Goal: Task Accomplishment & Management: Use online tool/utility

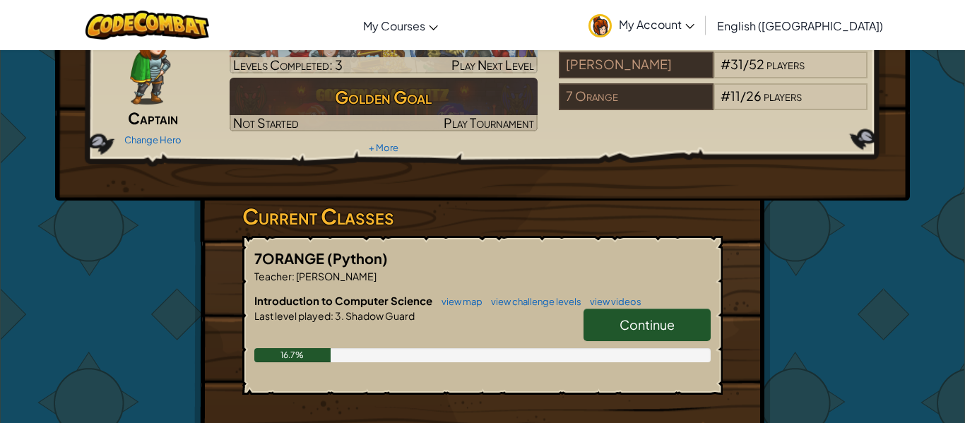
scroll to position [90, 0]
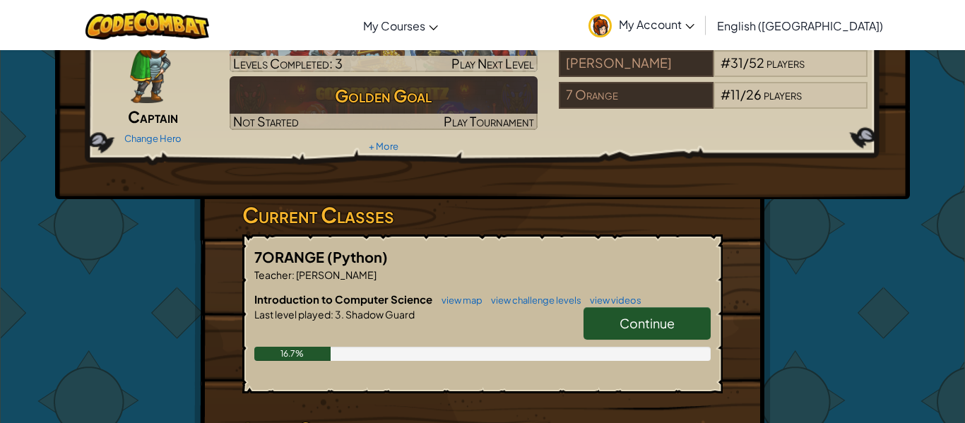
click at [598, 333] on link "Continue" at bounding box center [646, 323] width 127 height 32
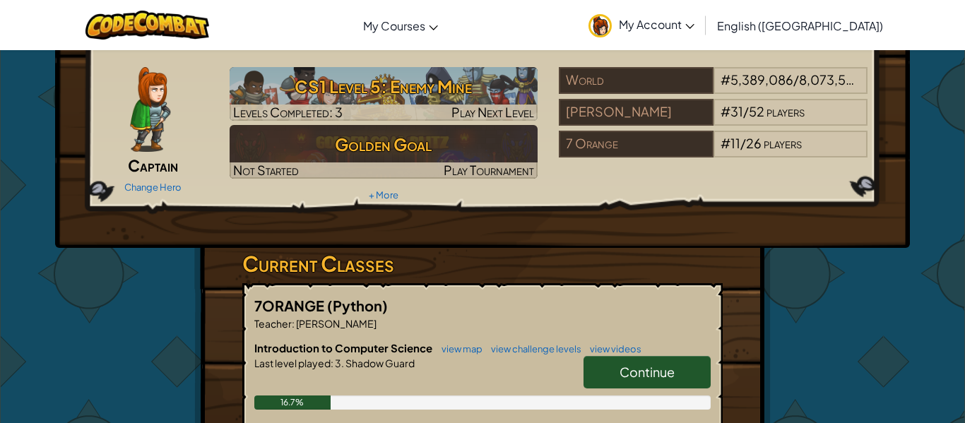
scroll to position [44, 0]
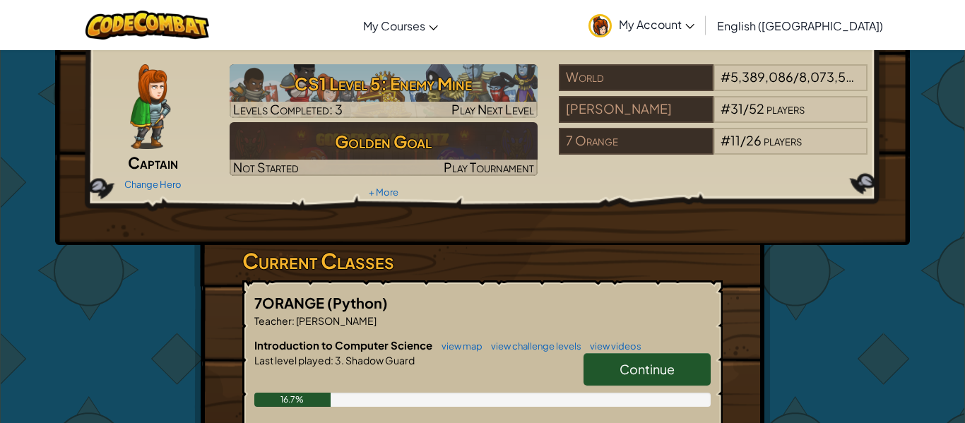
click at [632, 368] on span "Continue" at bounding box center [646, 369] width 55 height 16
click at [627, 371] on span "Continue" at bounding box center [646, 369] width 55 height 16
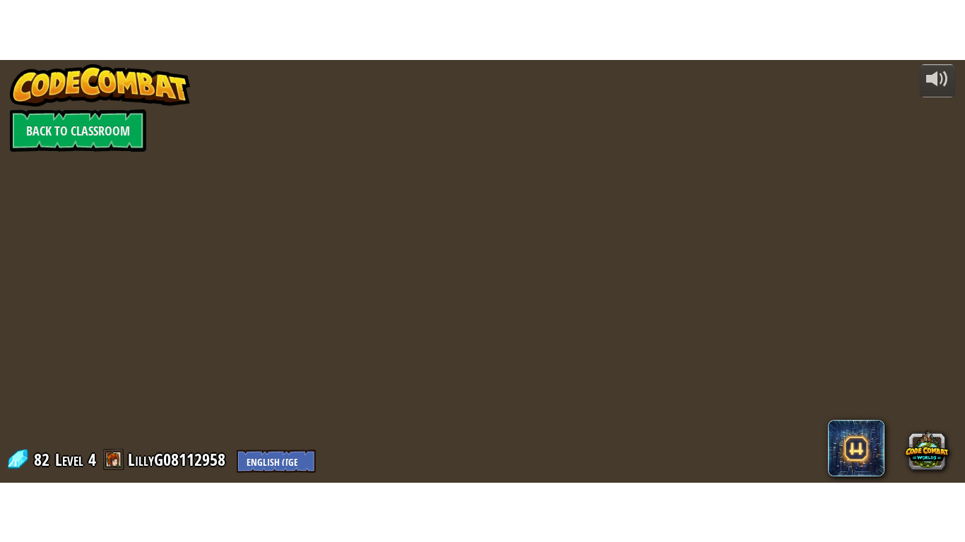
scroll to position [0, 0]
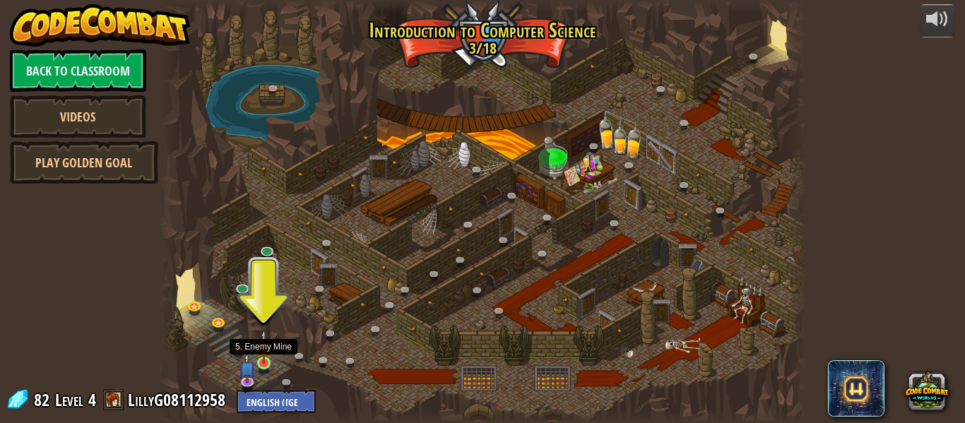
click at [256, 359] on img at bounding box center [263, 347] width 15 height 34
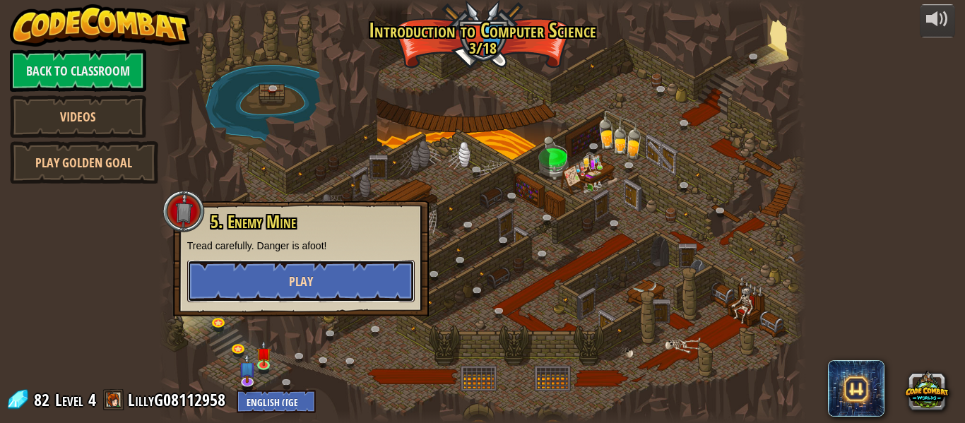
click at [361, 278] on button "Play" at bounding box center [300, 281] width 227 height 42
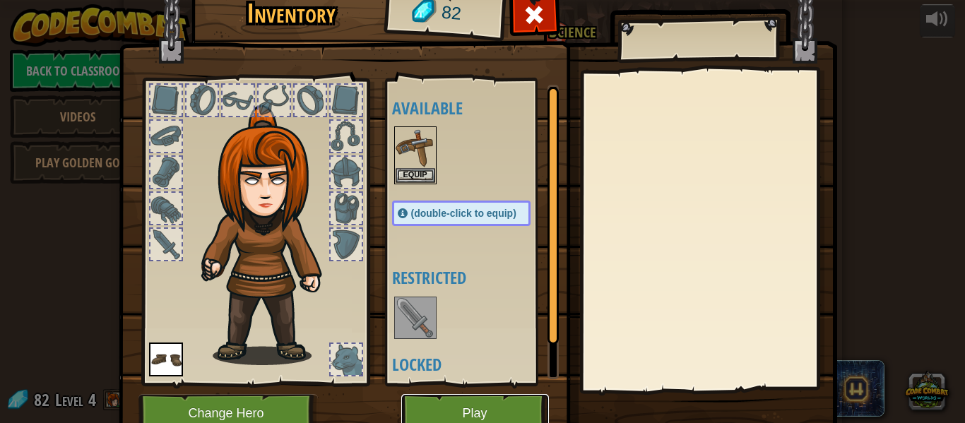
click at [467, 403] on button "Play" at bounding box center [475, 413] width 148 height 39
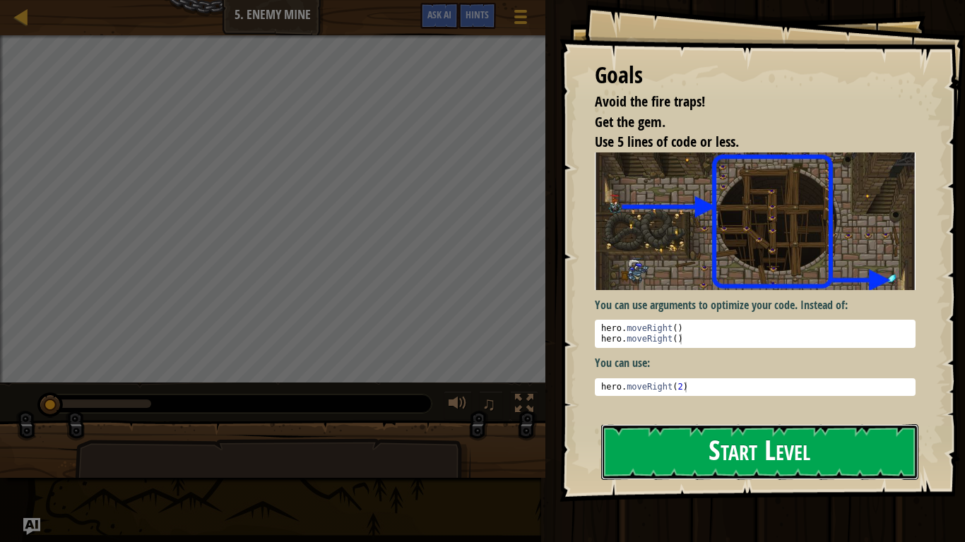
click at [779, 422] on button "Start Level" at bounding box center [759, 452] width 317 height 56
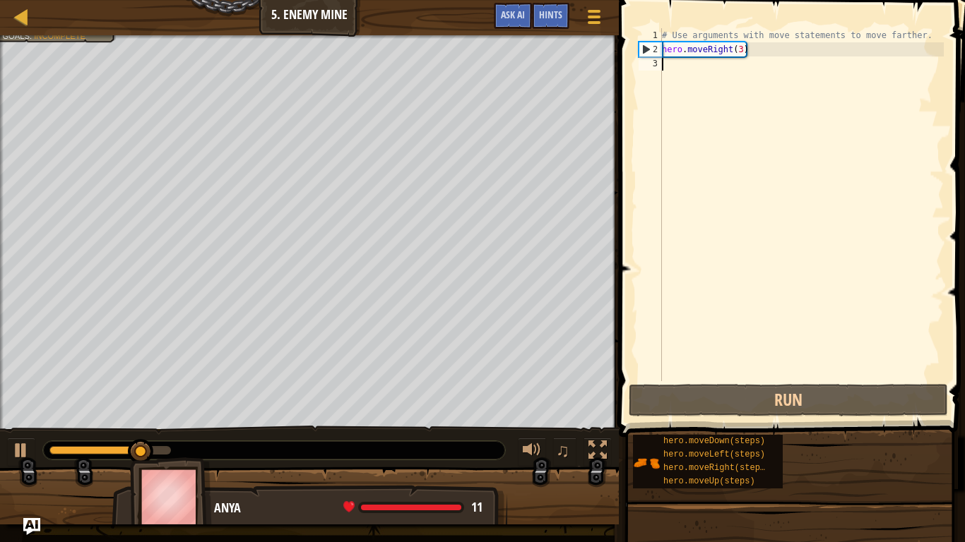
scroll to position [6, 0]
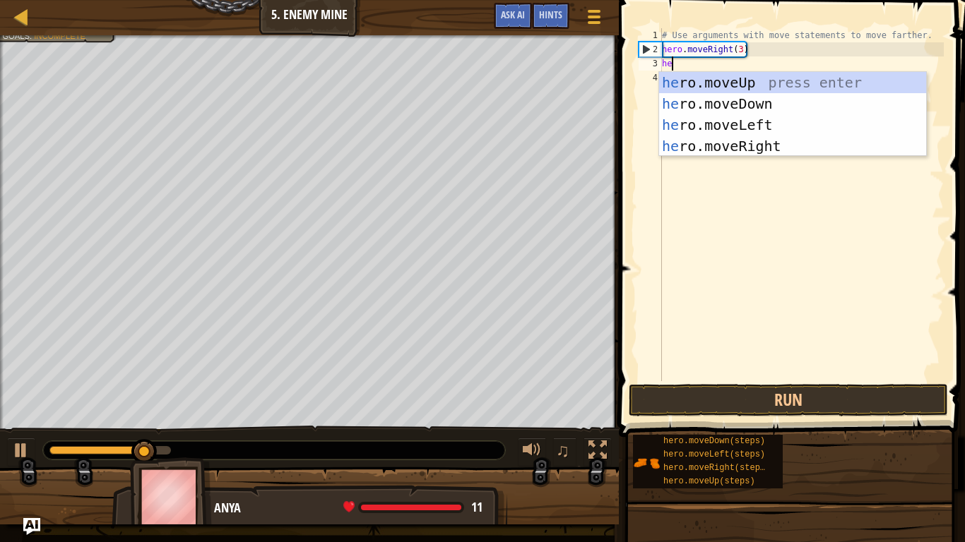
type textarea "hero"
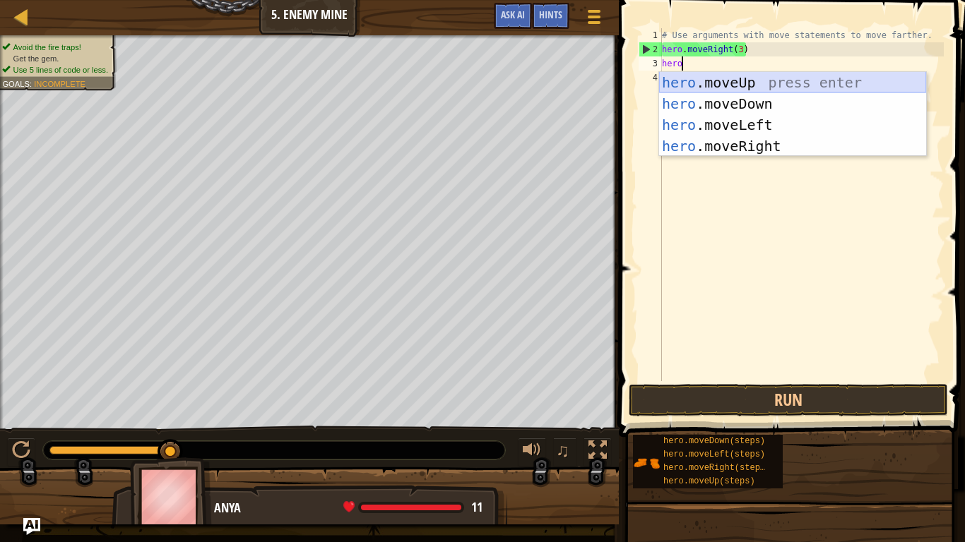
click at [815, 85] on div "hero .moveUp press enter hero .moveDown press enter hero .moveLeft press enter …" at bounding box center [792, 135] width 267 height 127
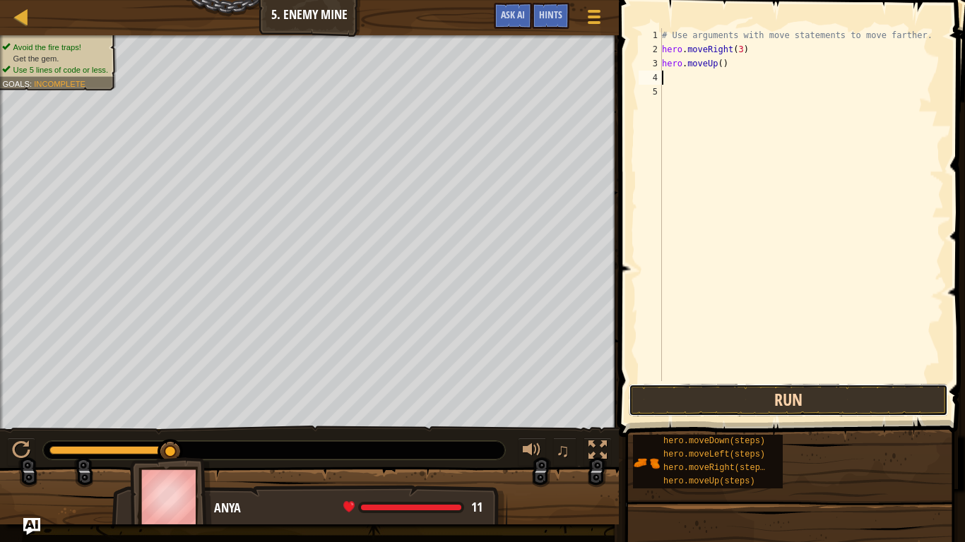
click at [752, 394] on button "Run" at bounding box center [788, 400] width 319 height 32
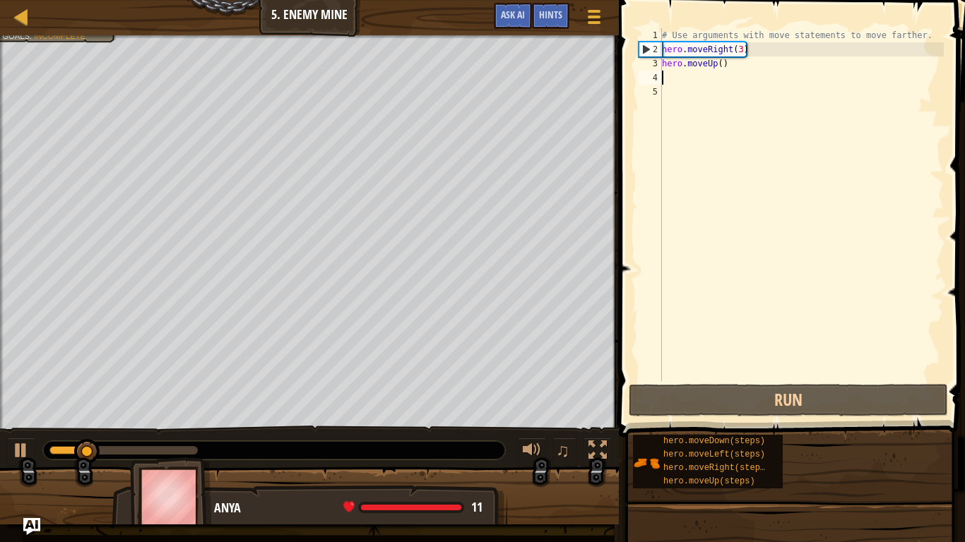
click at [693, 81] on div "# Use arguments with move statements to move farther. hero . moveRight ( 3 ) he…" at bounding box center [801, 218] width 285 height 381
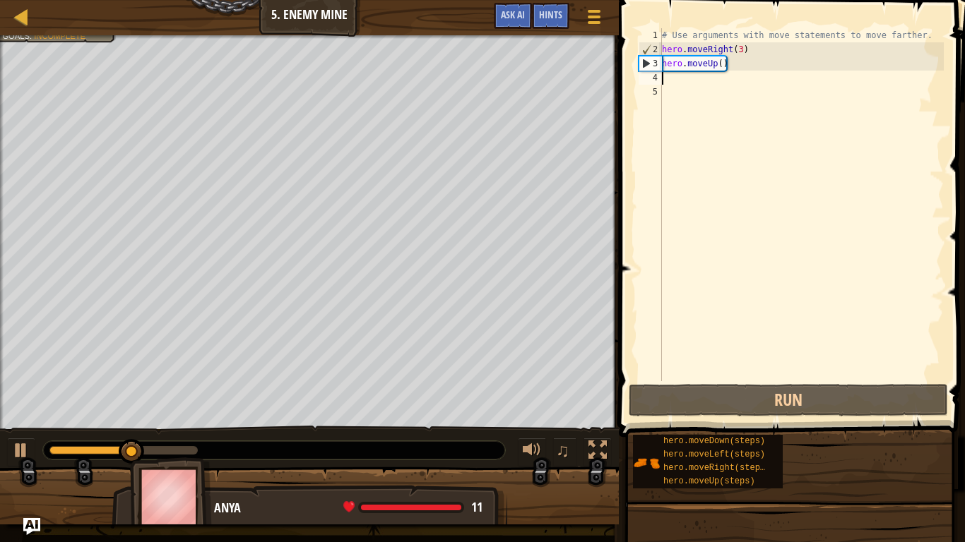
click at [693, 81] on div "# Use arguments with move statements to move farther. hero . moveRight ( 3 ) he…" at bounding box center [801, 218] width 285 height 381
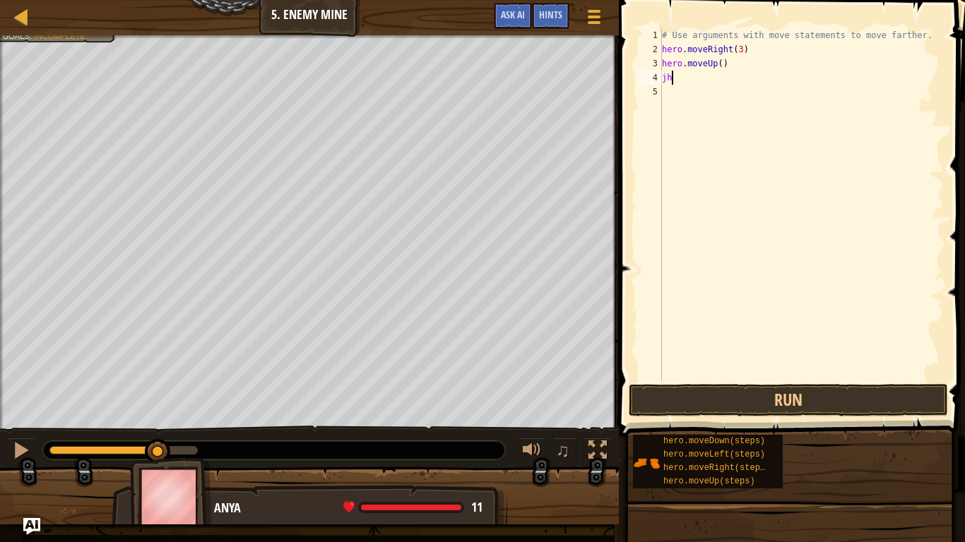
scroll to position [6, 1]
type textarea "j"
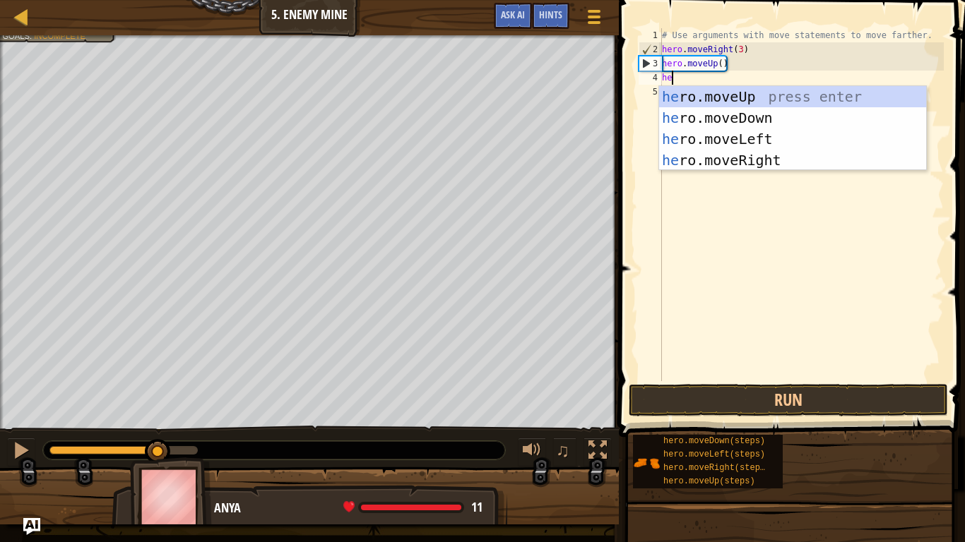
scroll to position [6, 2]
type textarea "hero"
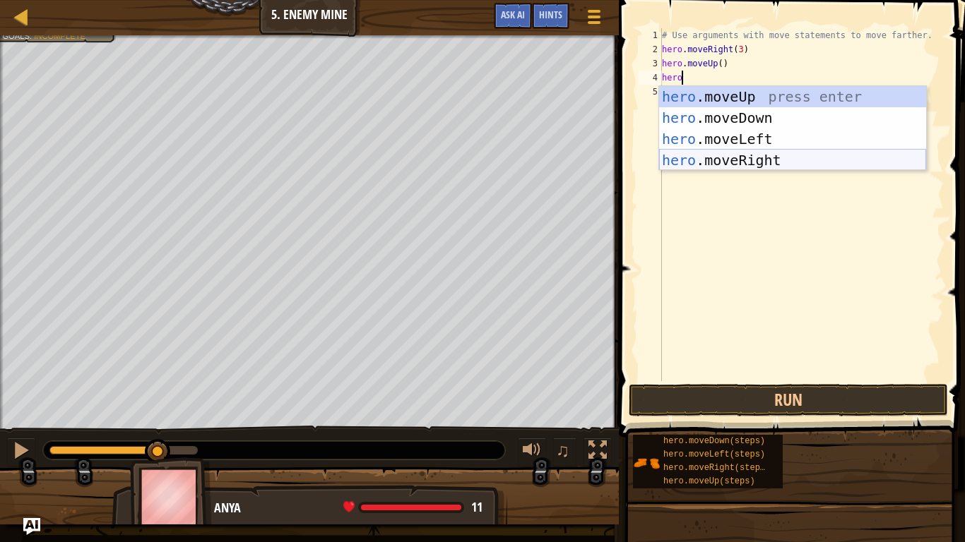
click at [777, 158] on div "hero .moveUp press enter hero .moveDown press enter hero .moveLeft press enter …" at bounding box center [792, 149] width 267 height 127
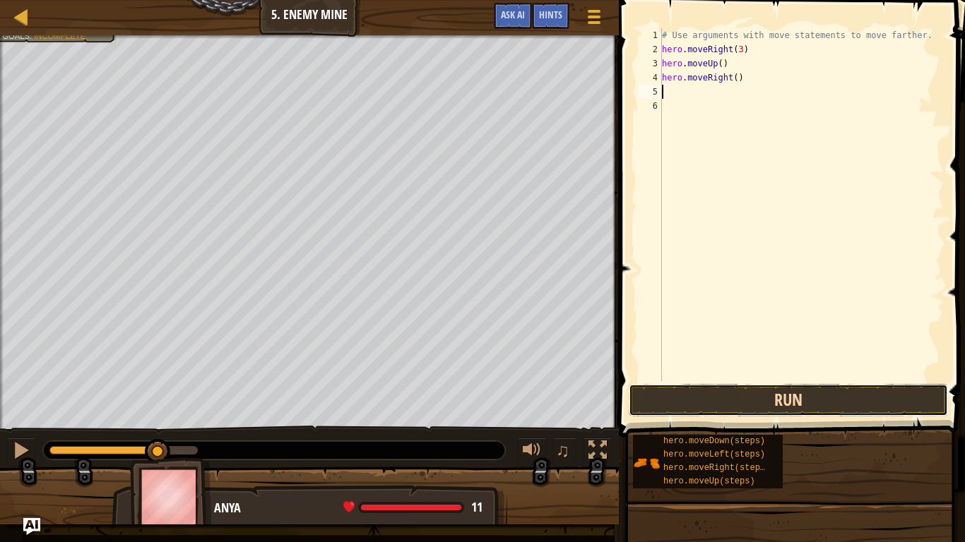
click at [745, 389] on button "Run" at bounding box center [788, 400] width 319 height 32
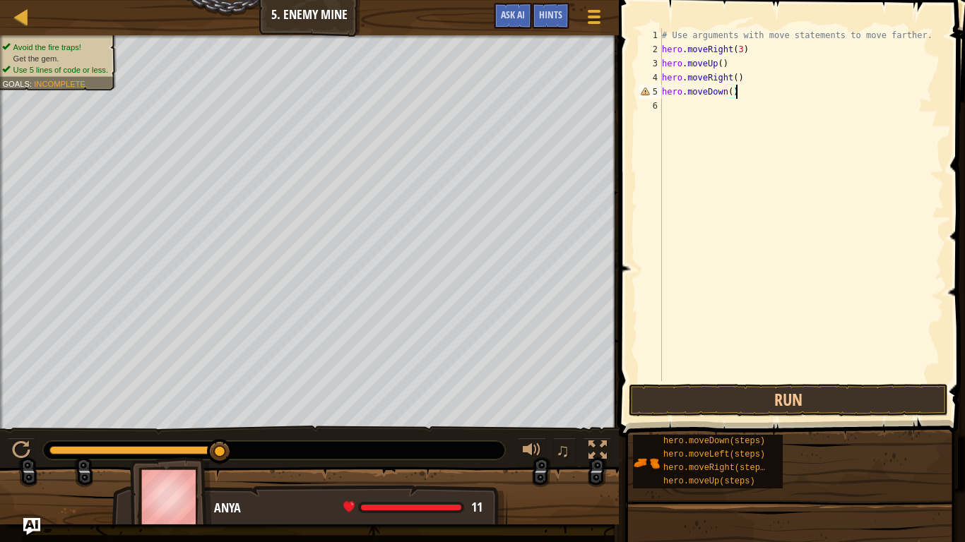
scroll to position [6, 10]
type textarea "hero.moveDown()"
click at [785, 412] on button "Run" at bounding box center [788, 400] width 319 height 32
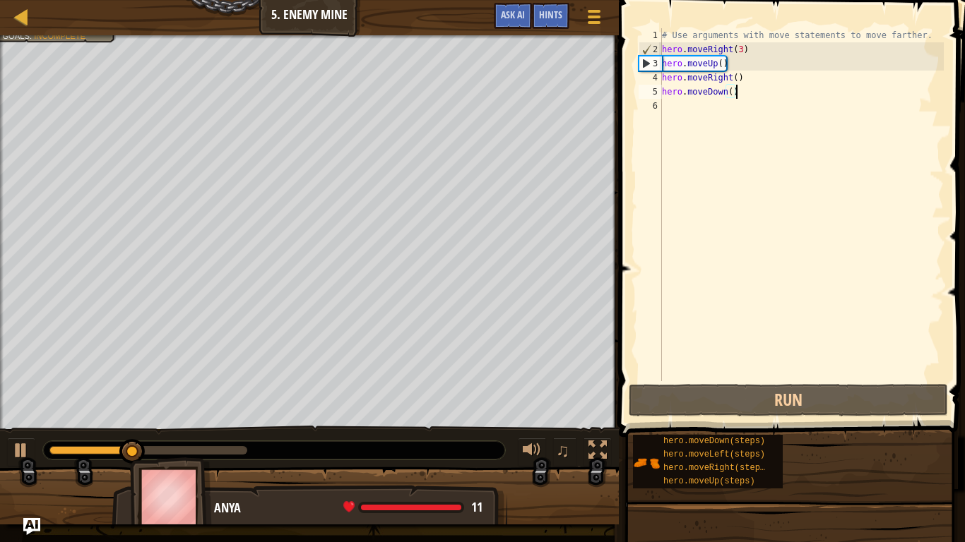
click at [667, 113] on div "# Use arguments with move statements to move farther. hero . moveRight ( 3 ) he…" at bounding box center [801, 218] width 285 height 381
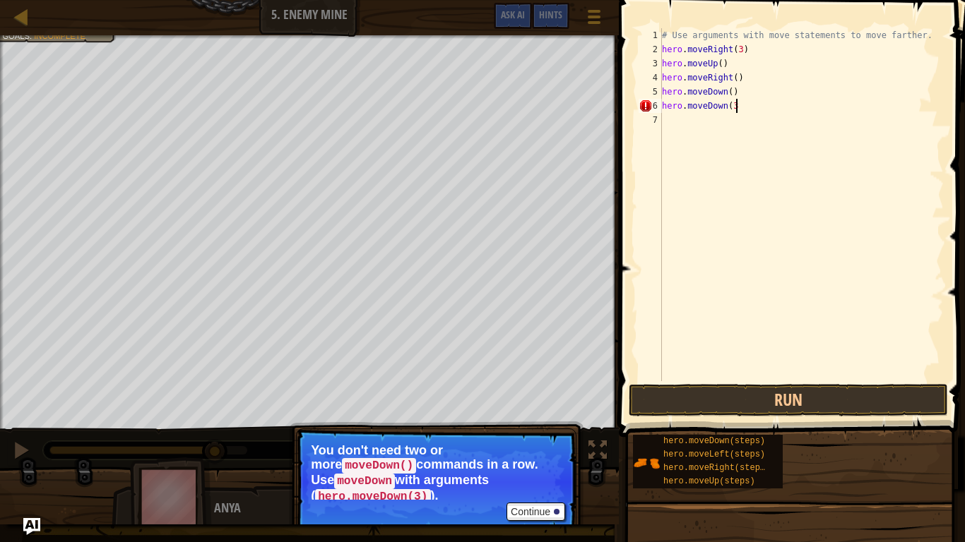
scroll to position [6, 11]
click at [821, 398] on button "Run" at bounding box center [788, 400] width 319 height 32
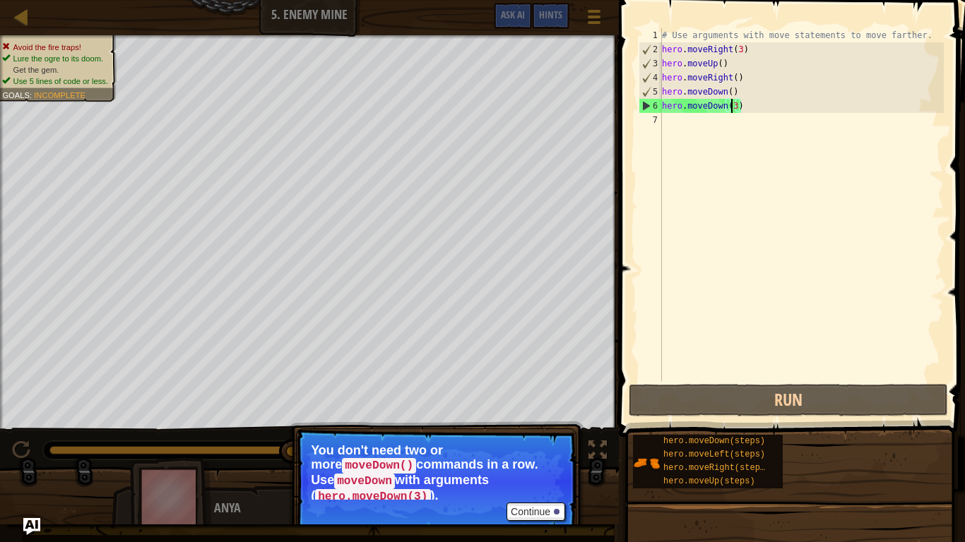
click at [731, 108] on div "# Use arguments with move statements to move farther. hero . moveRight ( 3 ) he…" at bounding box center [801, 218] width 285 height 381
click at [733, 109] on div "# Use arguments with move statements to move farther. hero . moveRight ( 3 ) he…" at bounding box center [801, 218] width 285 height 381
click at [737, 108] on div "# Use arguments with move statements to move farther. hero . moveRight ( 3 ) he…" at bounding box center [801, 218] width 285 height 381
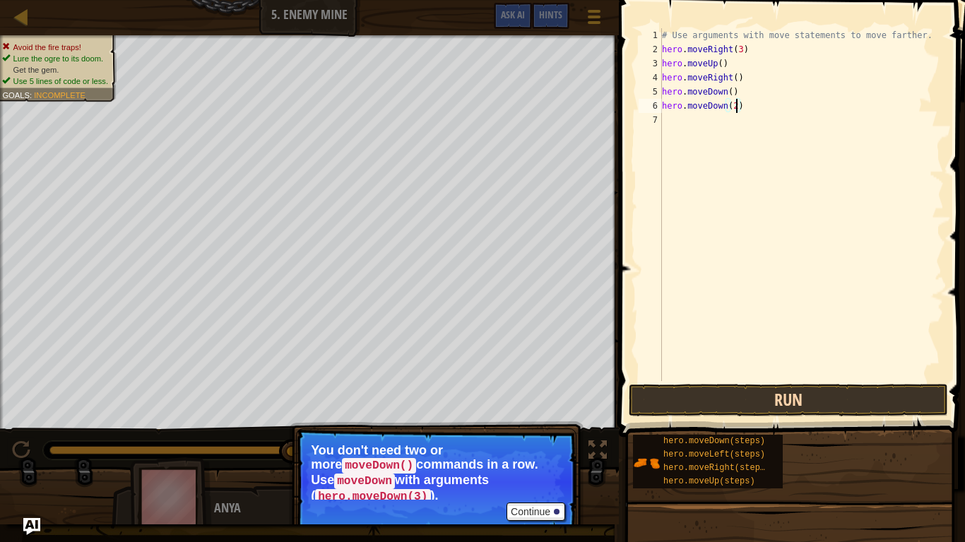
type textarea "hero.moveDown(2)"
click at [714, 403] on button "Run" at bounding box center [788, 400] width 319 height 32
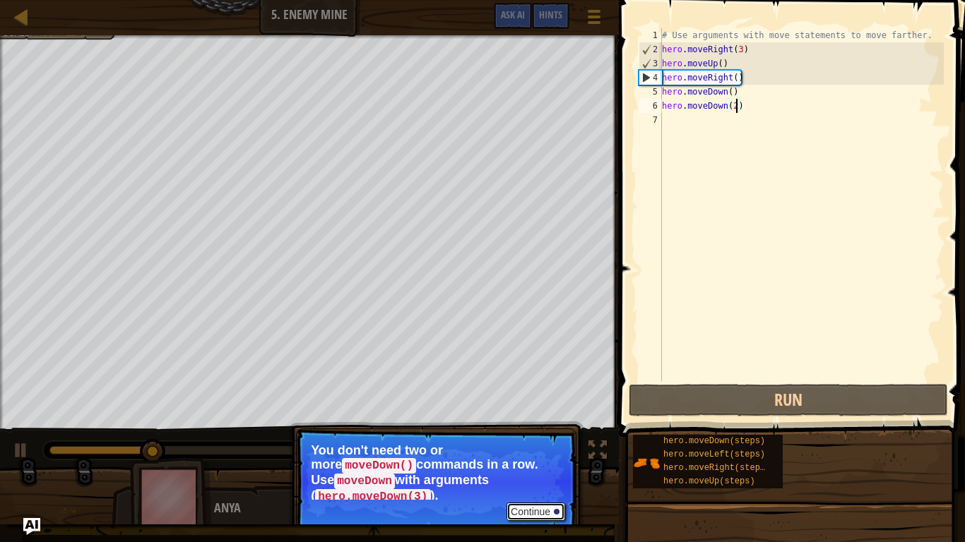
click at [532, 422] on button "Continue" at bounding box center [535, 512] width 59 height 18
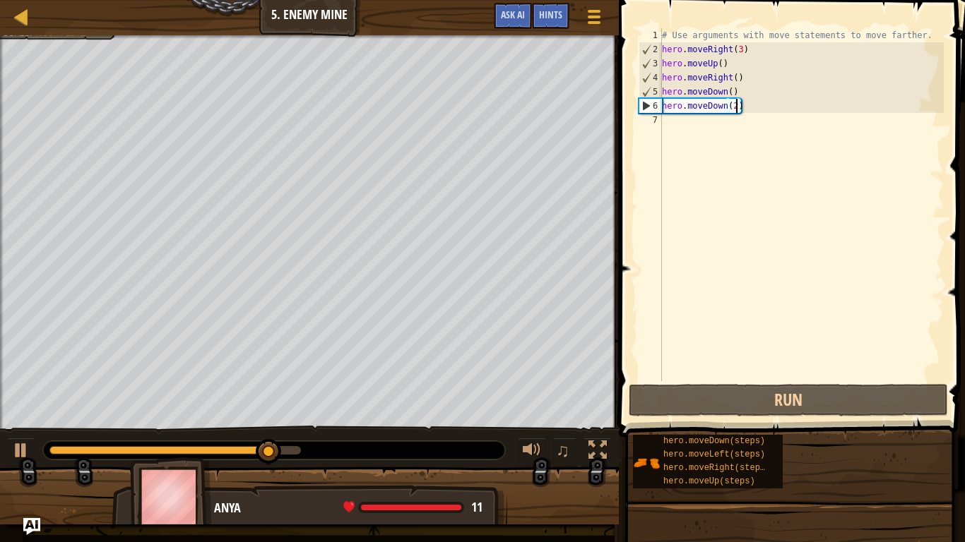
click at [667, 121] on div "# Use arguments with move statements to move farther. hero . moveRight ( 3 ) he…" at bounding box center [801, 218] width 285 height 381
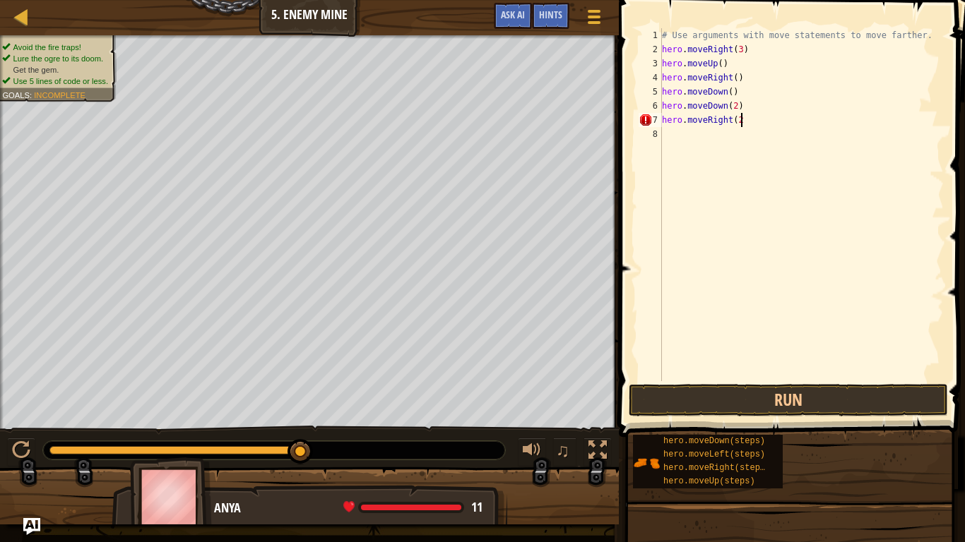
scroll to position [6, 11]
click at [827, 409] on button "Run" at bounding box center [788, 400] width 319 height 32
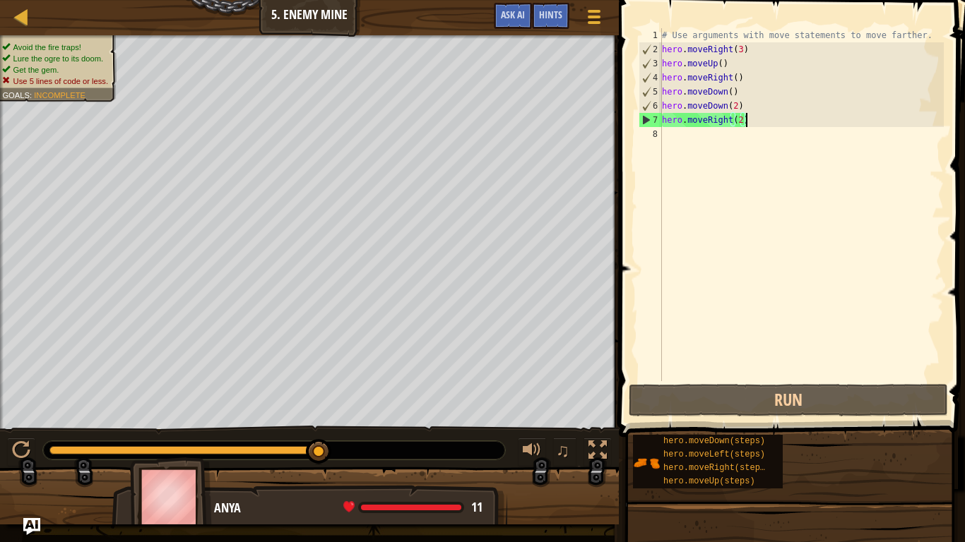
click at [742, 124] on div "# Use arguments with move statements to move farther. hero . moveRight ( 3 ) he…" at bounding box center [801, 218] width 285 height 381
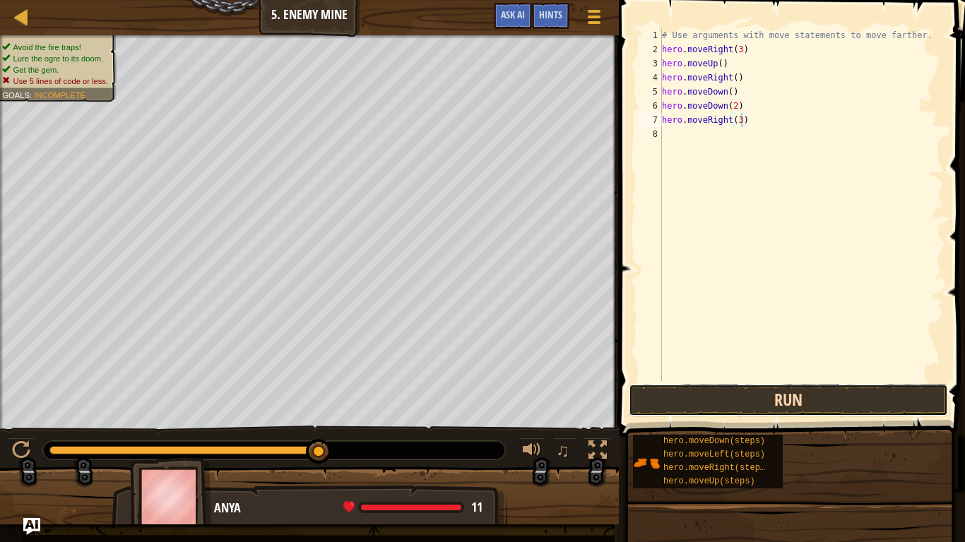
click at [797, 412] on button "Run" at bounding box center [788, 400] width 319 height 32
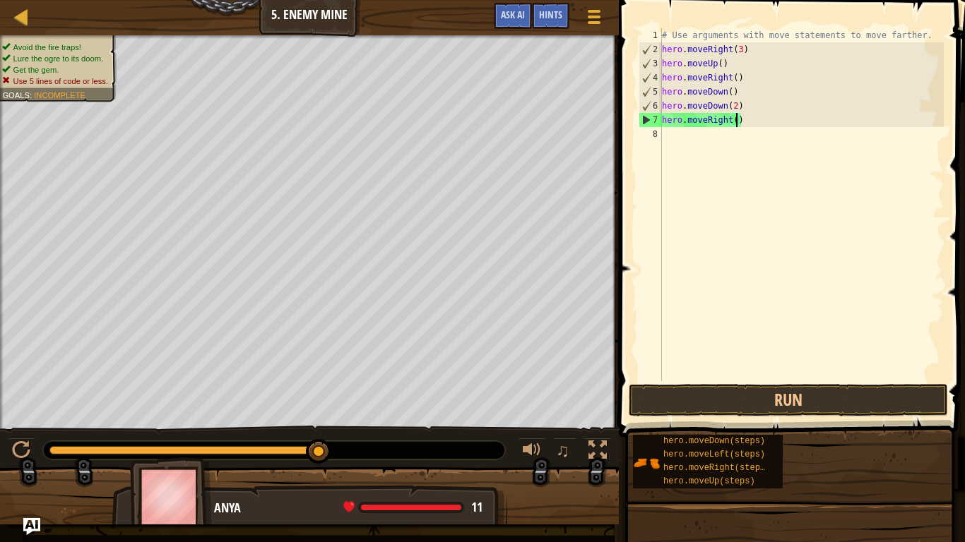
type textarea "hero.moveRight(2)"
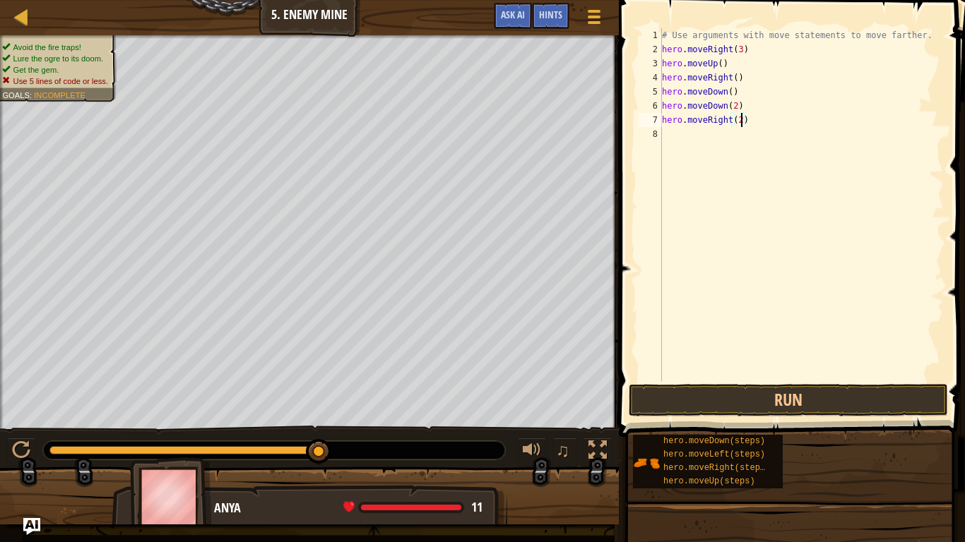
click at [693, 133] on div "# Use arguments with move statements to move farther. hero . moveRight ( 3 ) he…" at bounding box center [801, 218] width 285 height 381
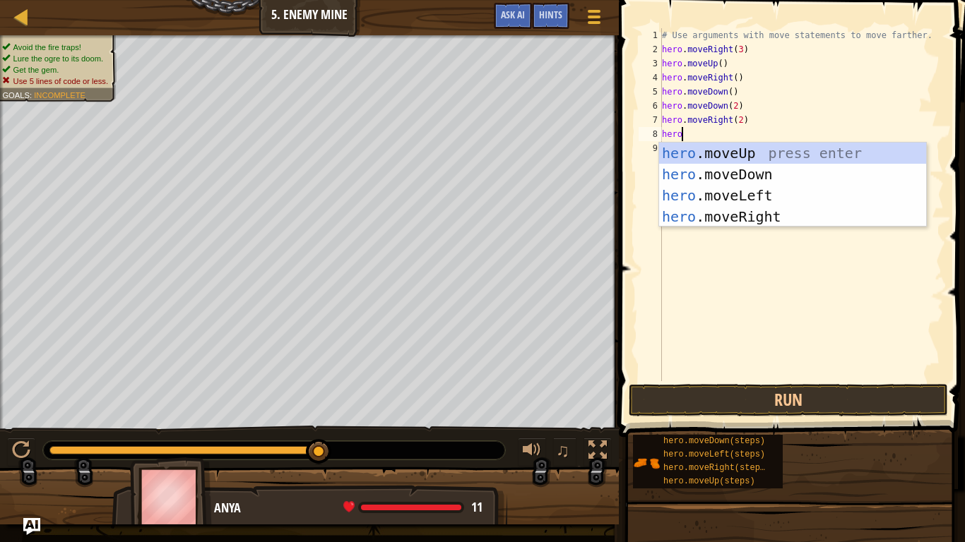
scroll to position [6, 2]
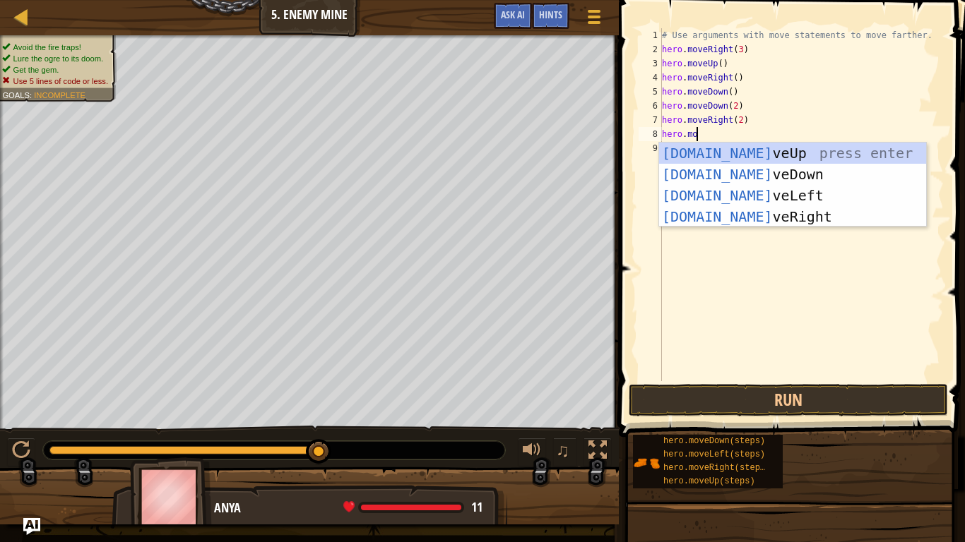
type textarea "hero.mov"
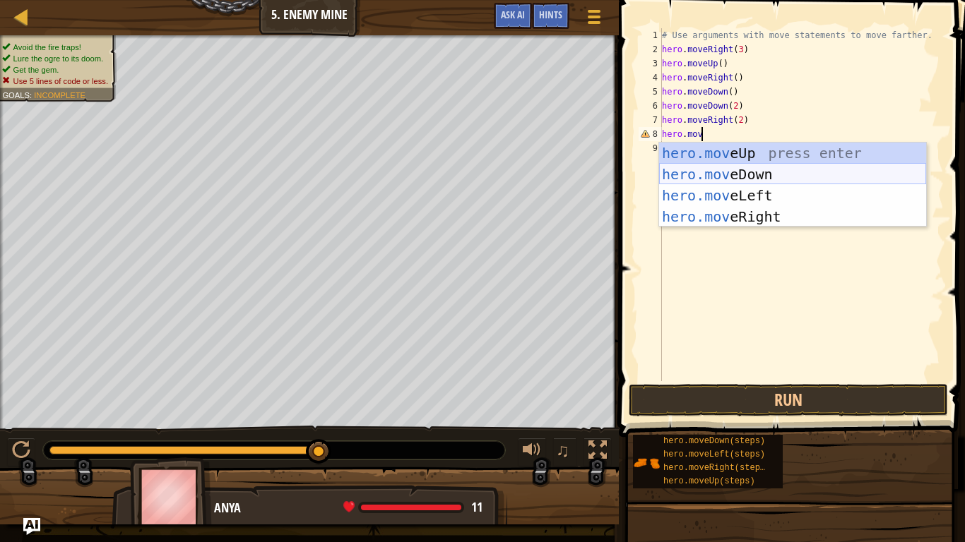
click at [773, 169] on div "hero.mov eUp press enter hero.mov eDown press enter hero.mov eLeft press enter …" at bounding box center [792, 206] width 267 height 127
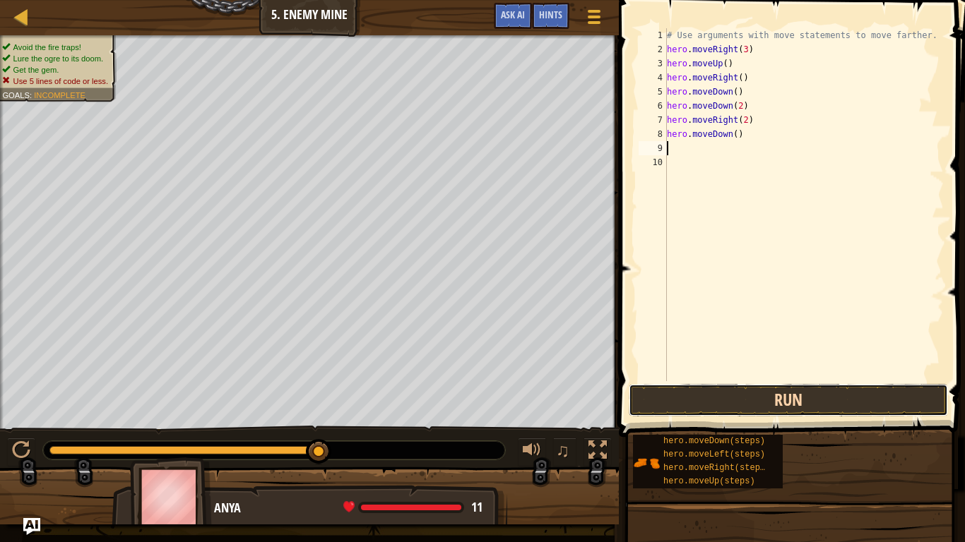
click at [761, 396] on button "Run" at bounding box center [788, 400] width 319 height 32
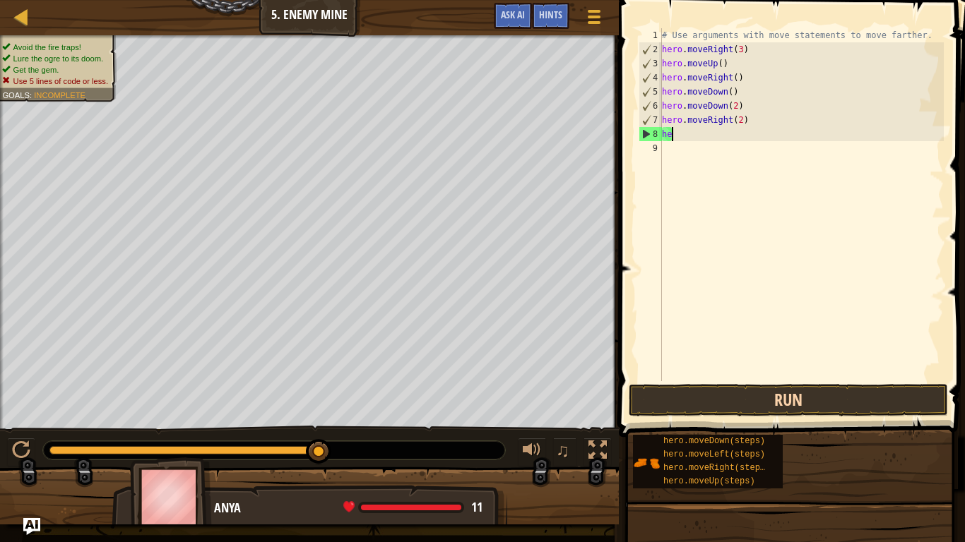
type textarea "h"
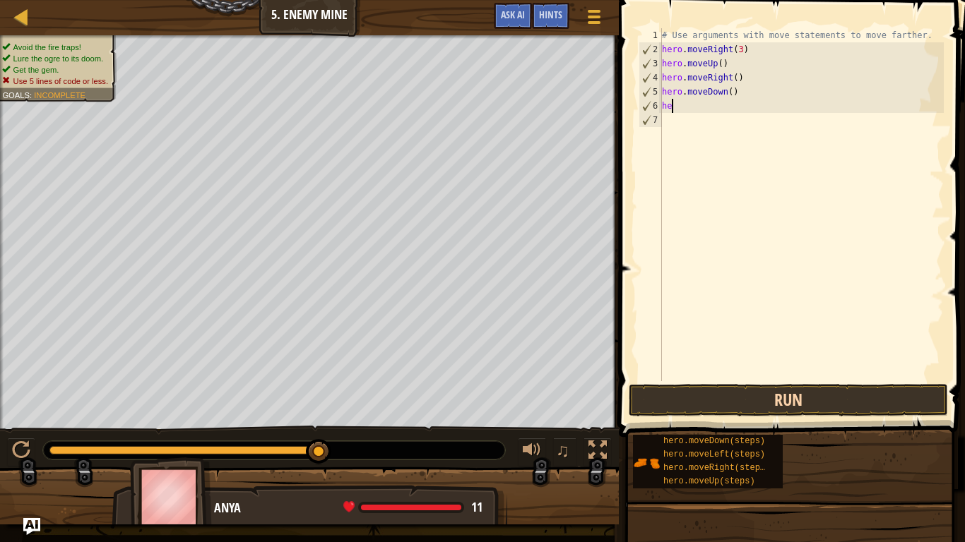
type textarea "h"
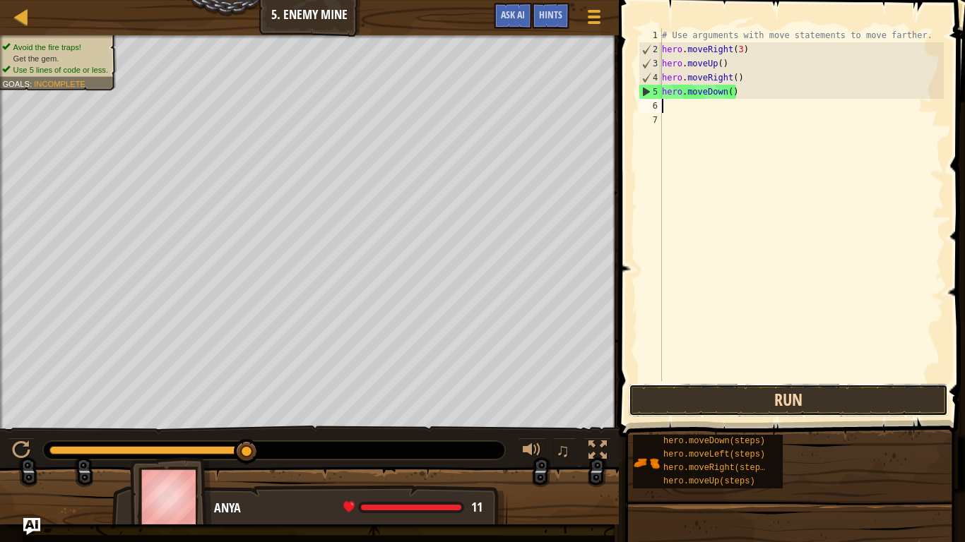
click at [800, 396] on button "Run" at bounding box center [788, 400] width 319 height 32
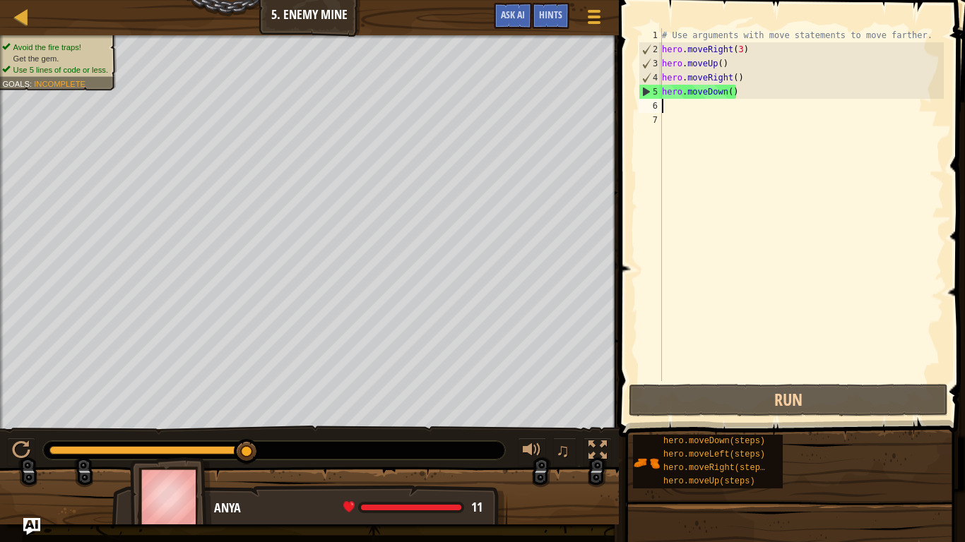
click at [732, 91] on div "# Use arguments with move statements to move farther. hero . moveRight ( 3 ) he…" at bounding box center [801, 218] width 285 height 381
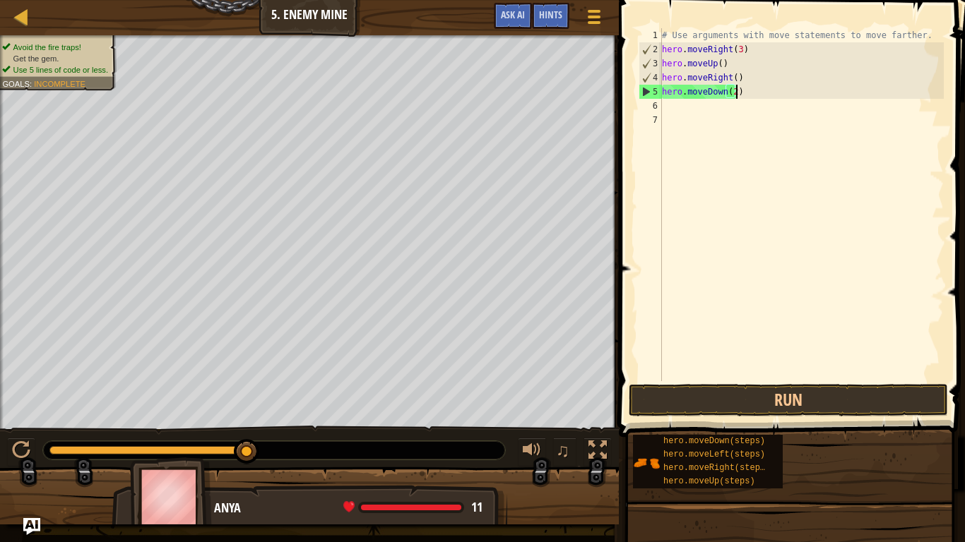
scroll to position [6, 11]
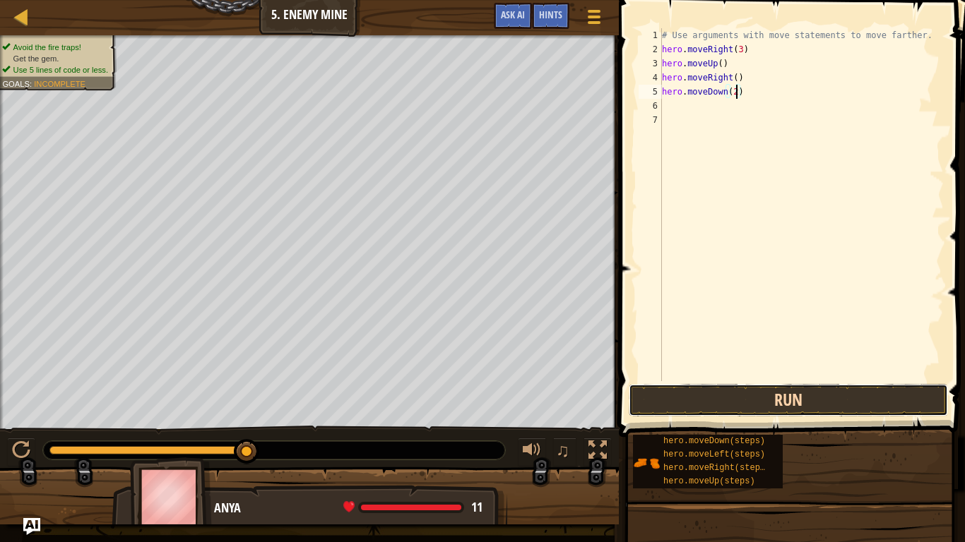
click at [738, 410] on button "Run" at bounding box center [788, 400] width 319 height 32
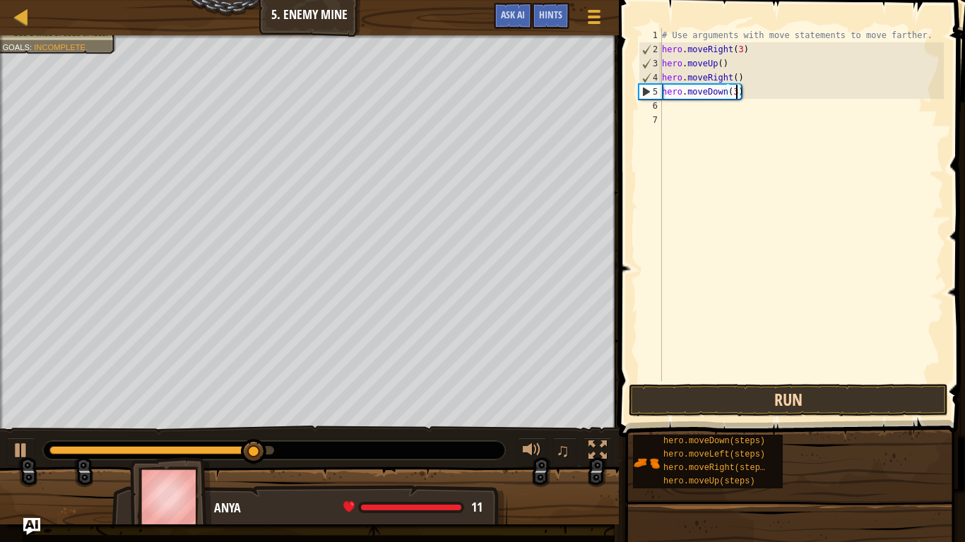
type textarea "hero.moveDown(3)"
click at [802, 404] on button "Run" at bounding box center [788, 400] width 319 height 32
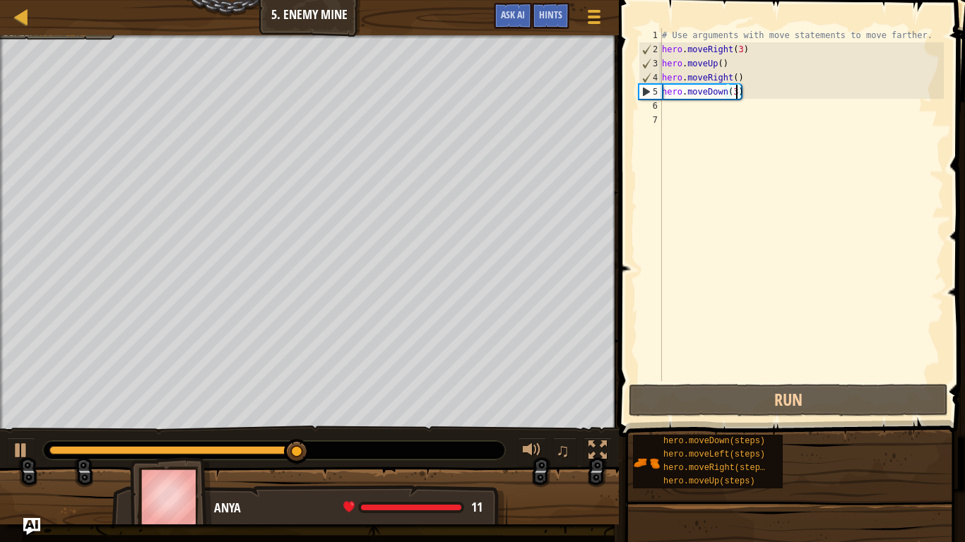
click at [684, 102] on div "# Use arguments with move statements to move farther. hero . moveRight ( 3 ) he…" at bounding box center [801, 218] width 285 height 381
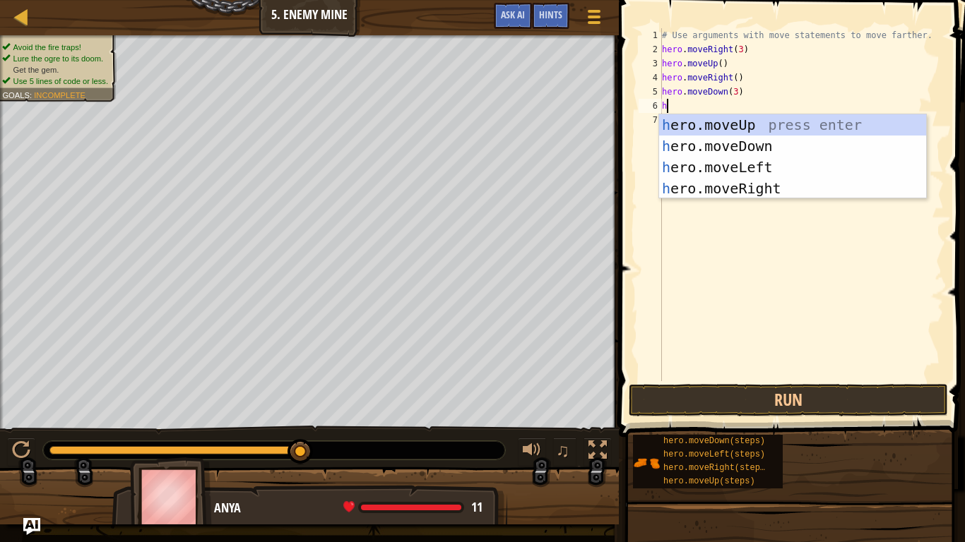
type textarea "hero"
click at [788, 186] on div "hero .moveUp press enter hero .moveDown press enter hero .moveLeft press enter …" at bounding box center [792, 177] width 267 height 127
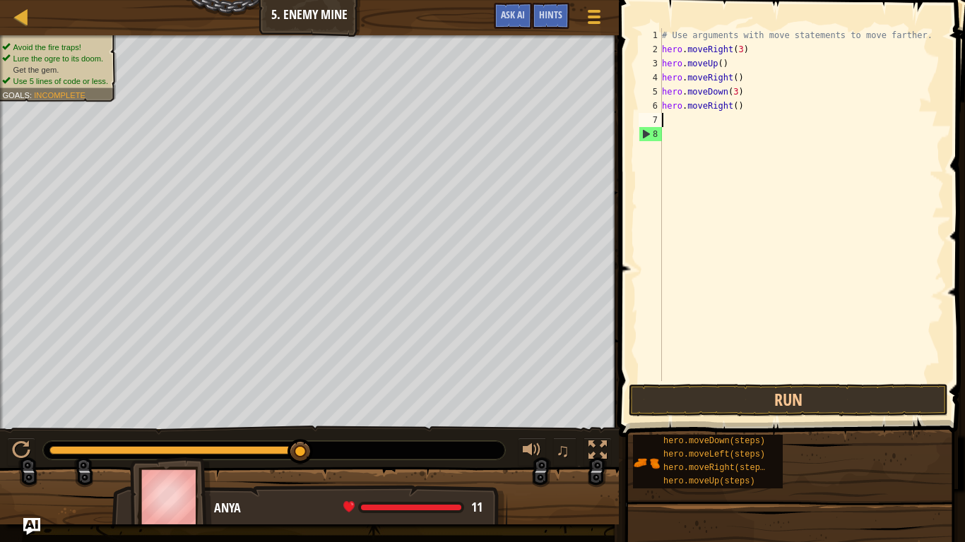
scroll to position [6, 0]
click at [737, 109] on div "# Use arguments with move statements to move farther. hero . moveRight ( 3 ) he…" at bounding box center [801, 218] width 285 height 381
type textarea "hero.moveRight(3)"
click at [728, 391] on button "Run" at bounding box center [788, 400] width 319 height 32
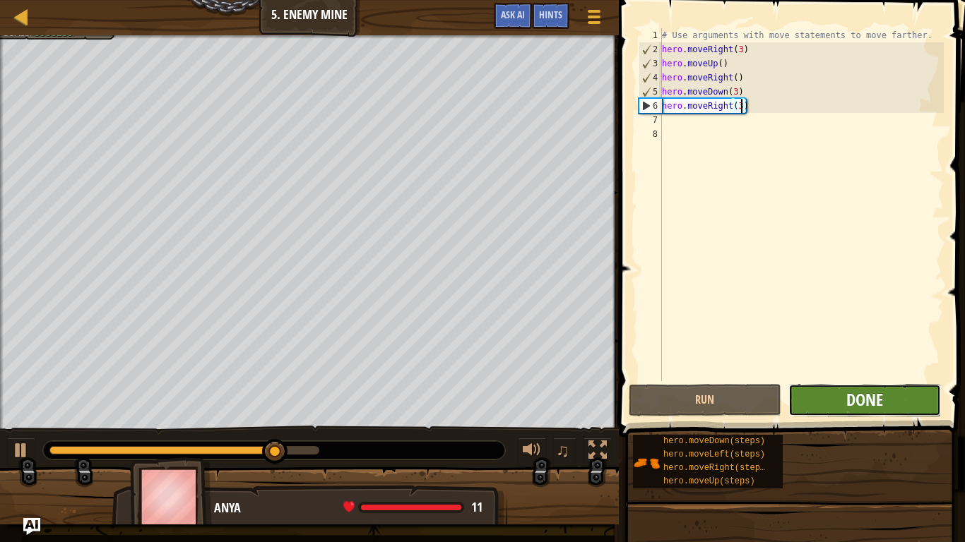
click at [845, 388] on button "Done" at bounding box center [864, 400] width 153 height 32
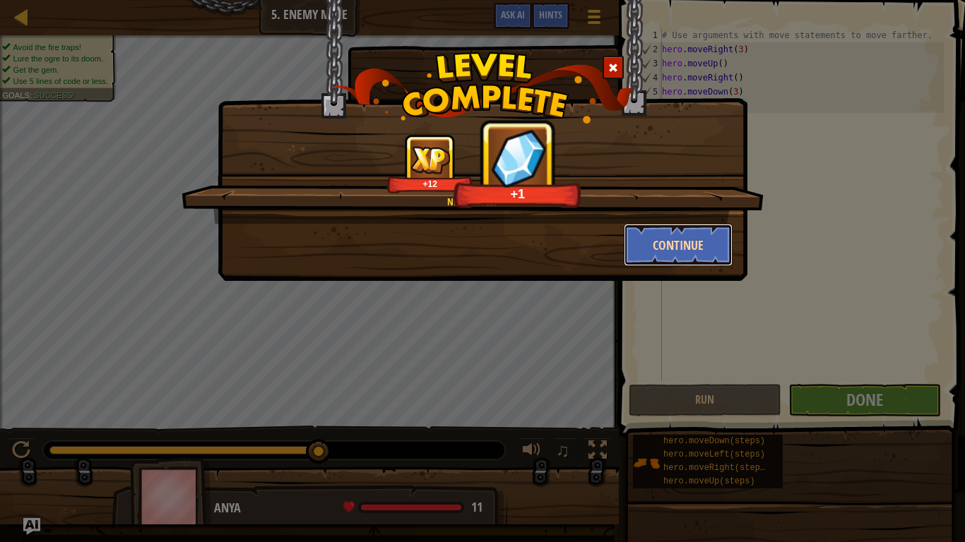
click at [670, 232] on button "Continue" at bounding box center [678, 245] width 109 height 42
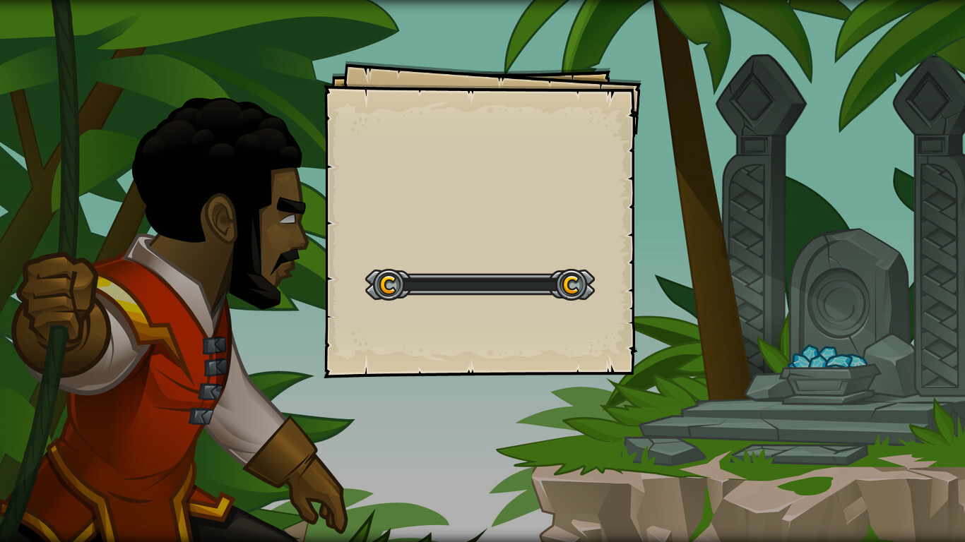
click at [687, 247] on div "Goals Start Level Error loading from server. Try refreshing the page. You'll ne…" at bounding box center [482, 271] width 965 height 542
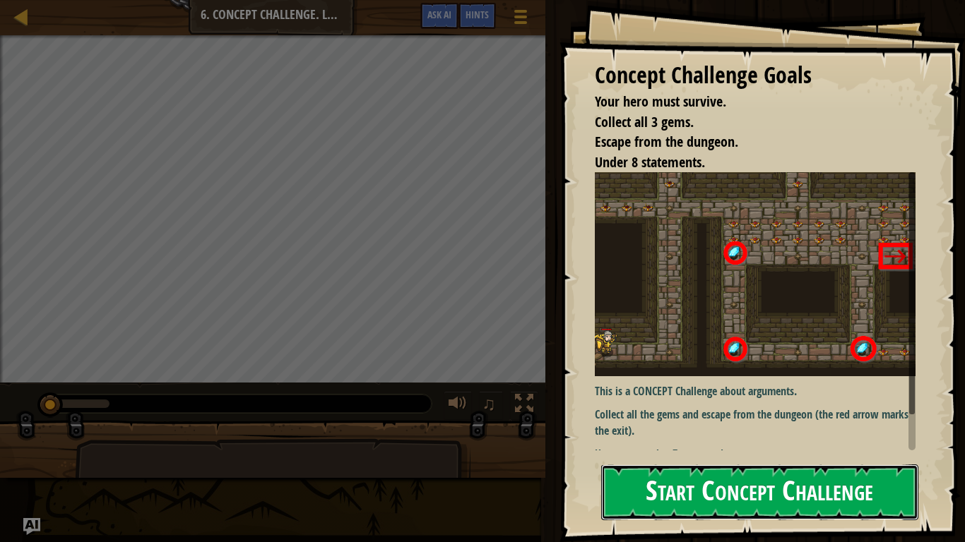
click at [759, 422] on button "Start Concept Challenge" at bounding box center [759, 493] width 317 height 56
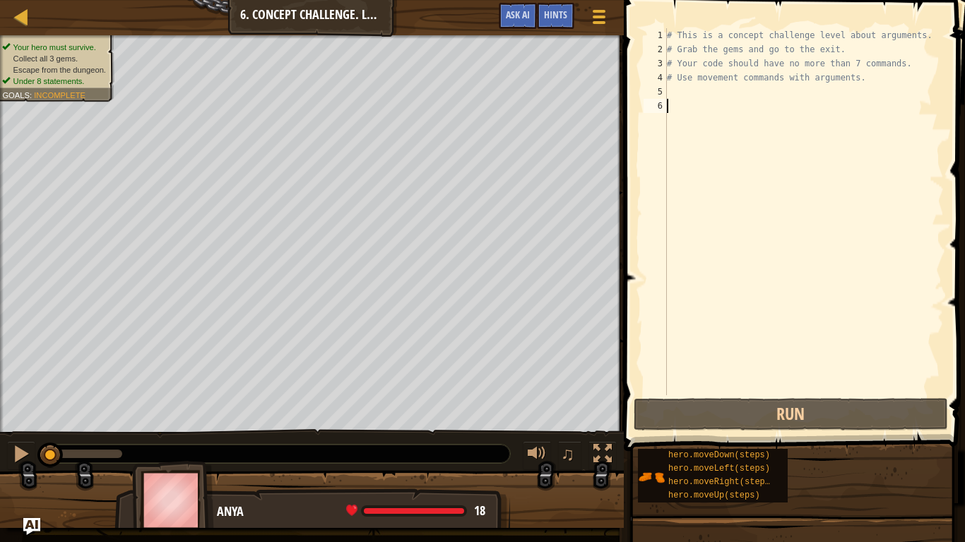
click at [687, 88] on div "# This is a concept challenge level about arguments. # Grab the gems and go to …" at bounding box center [804, 226] width 280 height 396
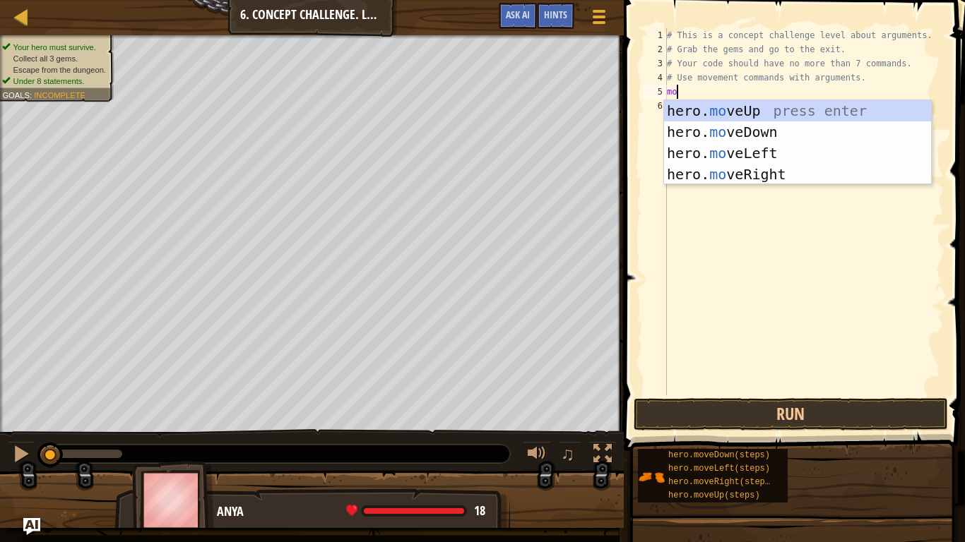
type textarea "move"
click at [774, 170] on div "hero. move Up press enter hero. move Down press enter hero. move Left press ent…" at bounding box center [797, 163] width 267 height 127
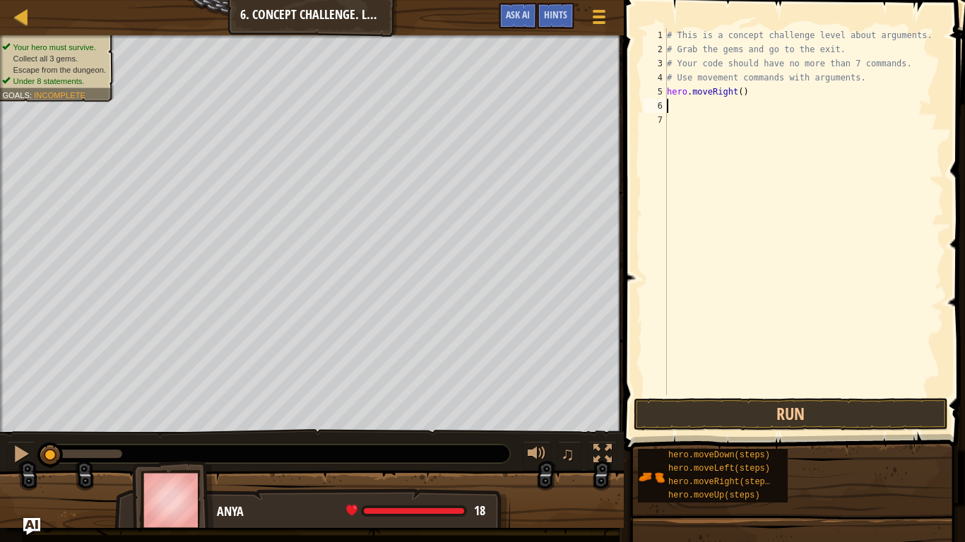
scroll to position [6, 0]
click at [708, 415] on button "Run" at bounding box center [791, 414] width 314 height 32
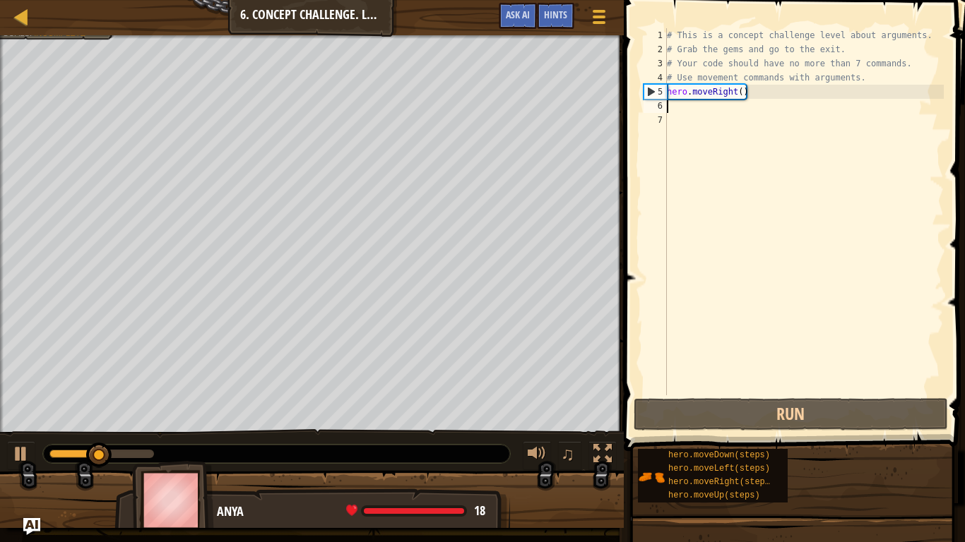
click at [698, 107] on div "# This is a concept challenge level about arguments. # Grab the gems and go to …" at bounding box center [804, 226] width 280 height 396
click at [679, 108] on div "# This is a concept challenge level about arguments. # Grab the gems and go to …" at bounding box center [804, 226] width 280 height 396
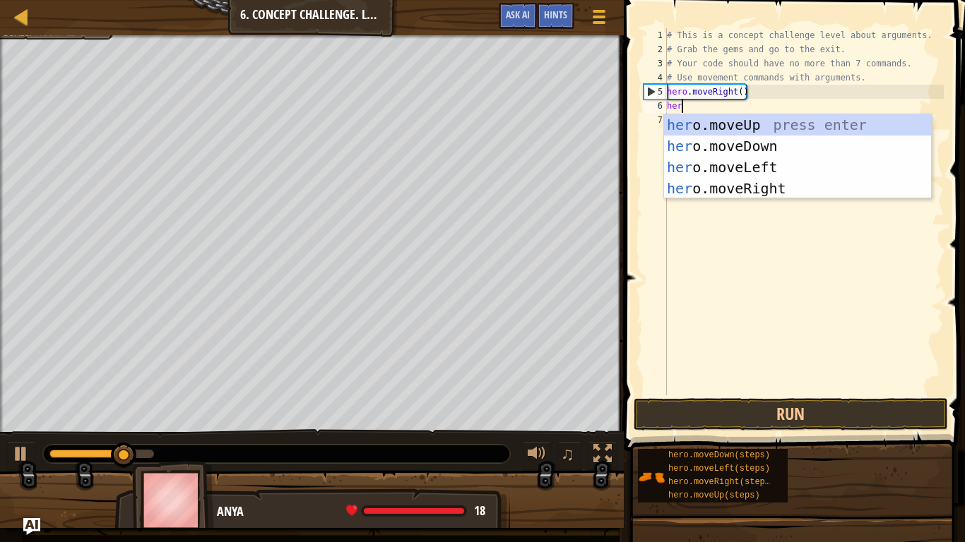
type textarea "hero"
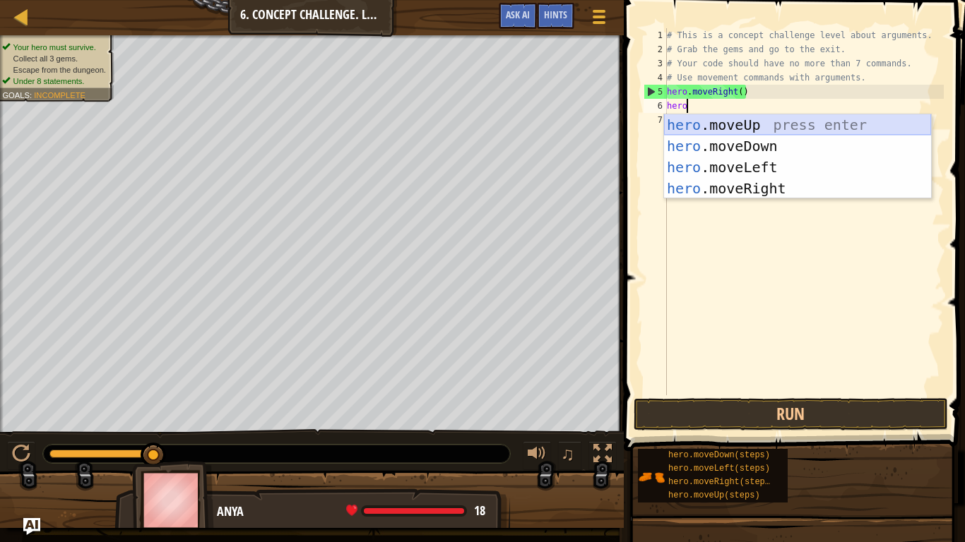
click at [770, 121] on div "hero .moveUp press enter hero .moveDown press enter hero .moveLeft press enter …" at bounding box center [797, 177] width 267 height 127
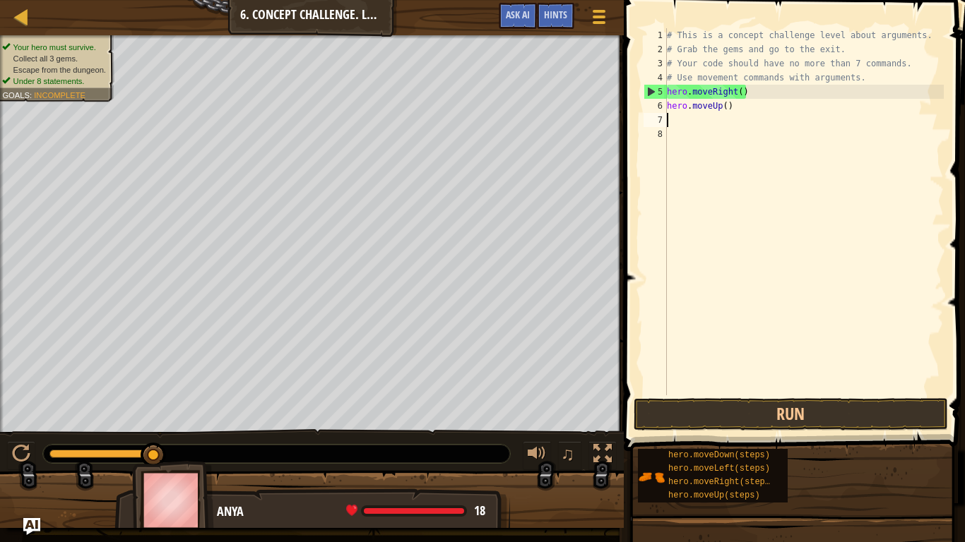
scroll to position [6, 0]
click at [729, 112] on div "# This is a concept challenge level about arguments. # Grab the gems and go to …" at bounding box center [804, 226] width 280 height 396
type textarea "hero.moveUp()"
click at [723, 111] on div "# This is a concept challenge level about arguments. # Grab the gems and go to …" at bounding box center [804, 226] width 280 height 396
click at [730, 114] on div "# This is a concept challenge level about arguments. # Grab the gems and go to …" at bounding box center [804, 226] width 280 height 396
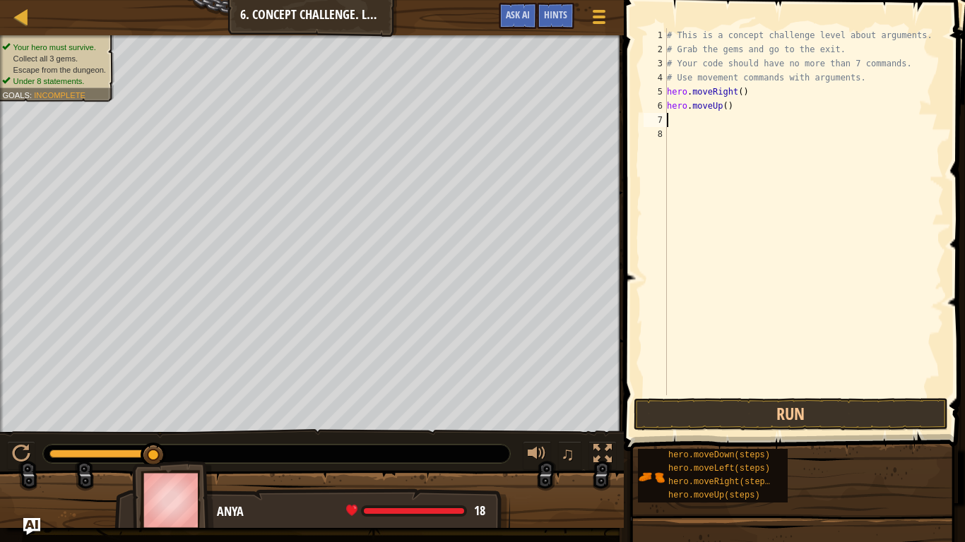
click at [725, 110] on div "# This is a concept challenge level about arguments. # Grab the gems and go to …" at bounding box center [804, 226] width 280 height 396
type textarea "hero.moveUp(3)"
click at [781, 422] on button "Run" at bounding box center [791, 414] width 314 height 32
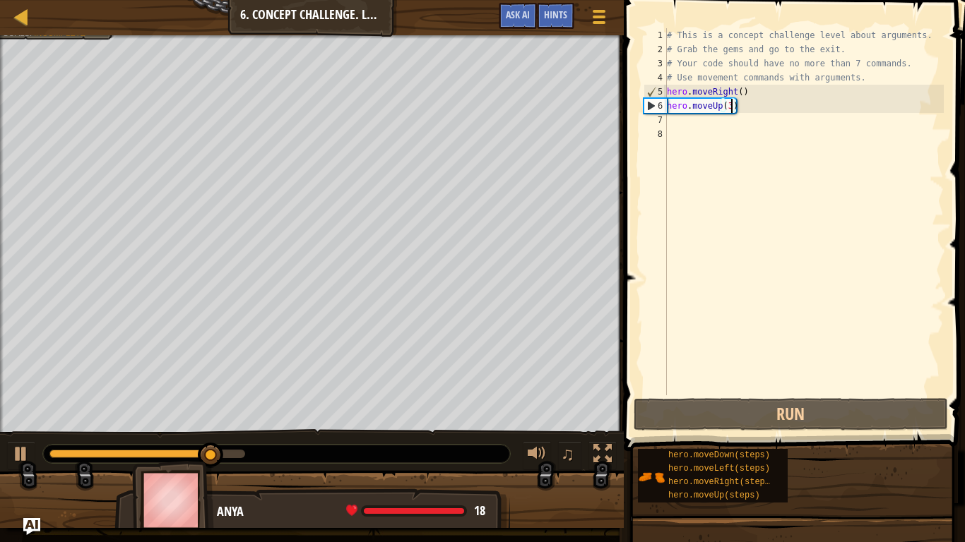
click at [713, 117] on div "# This is a concept challenge level about arguments. # Grab the gems and go to …" at bounding box center [804, 226] width 280 height 396
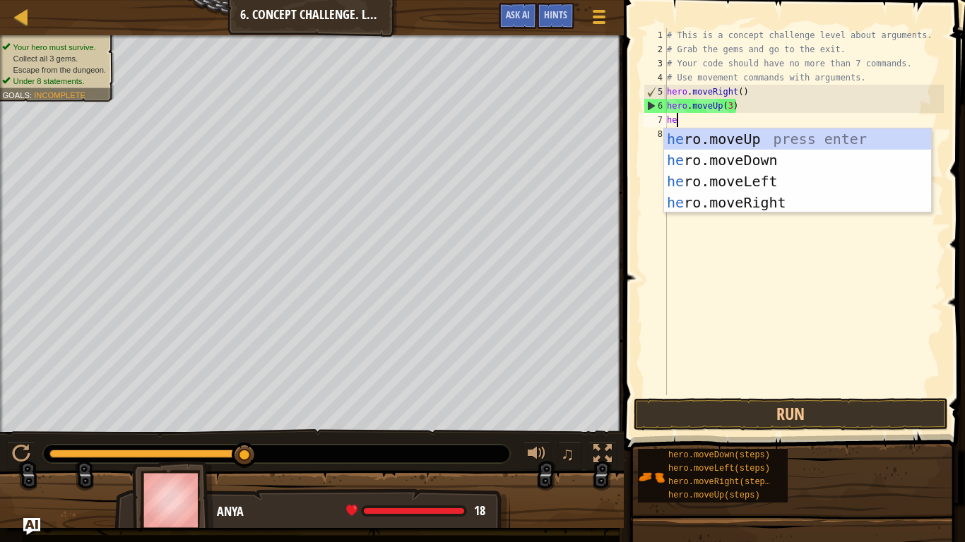
type textarea "hero"
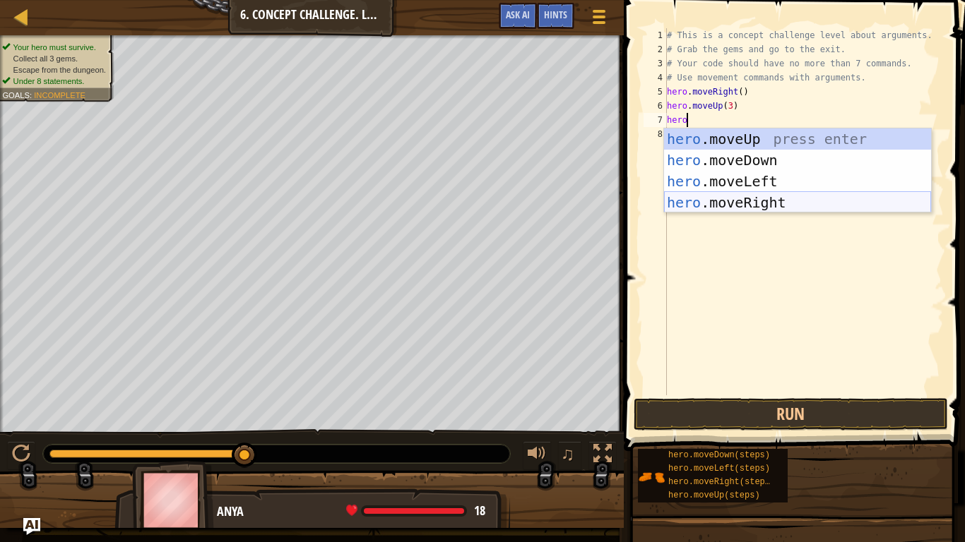
click at [761, 196] on div "hero .moveUp press enter hero .moveDown press enter hero .moveLeft press enter …" at bounding box center [797, 192] width 267 height 127
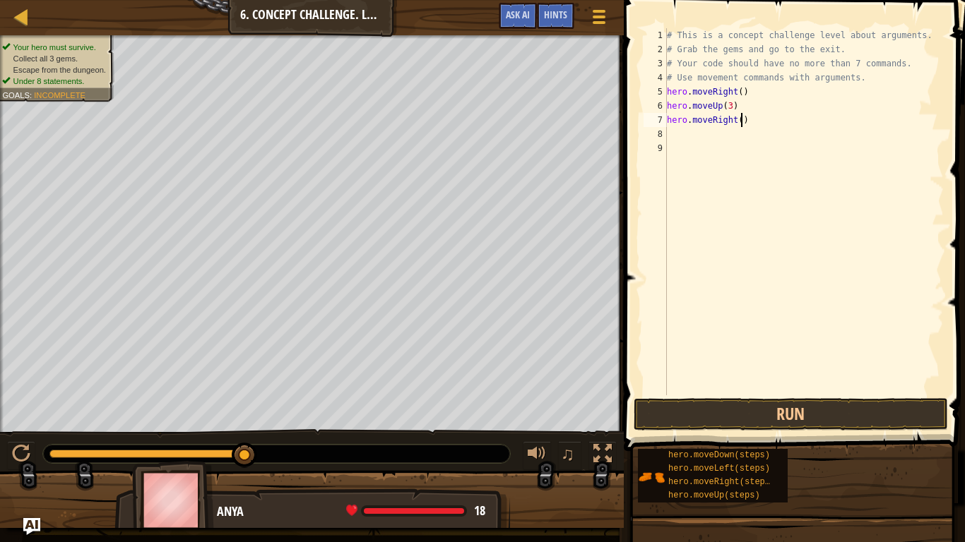
click at [739, 120] on div "# This is a concept challenge level about arguments. # Grab the gems and go to …" at bounding box center [804, 226] width 280 height 396
type textarea "hero.moveRight(2)"
click at [691, 403] on button "Run" at bounding box center [791, 414] width 314 height 32
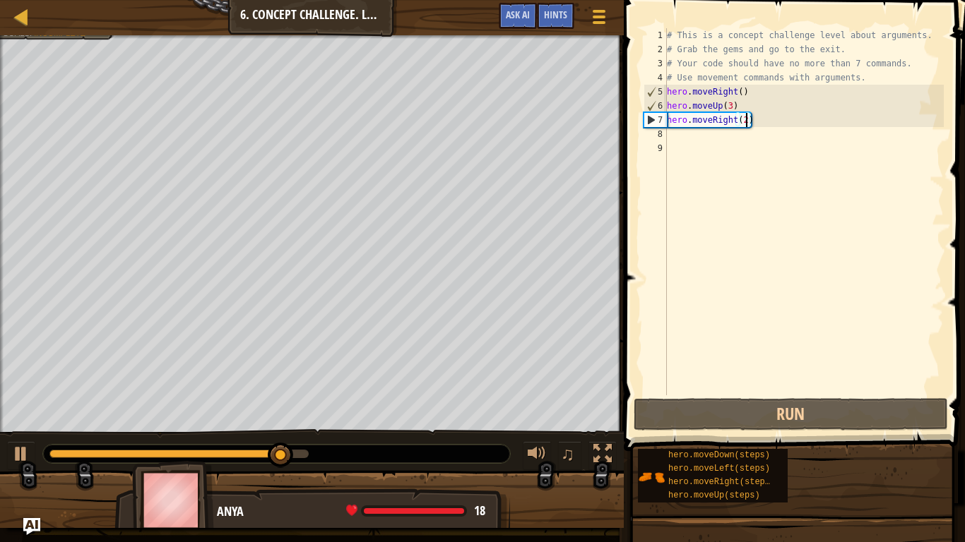
click at [697, 133] on div "# This is a concept challenge level about arguments. # Grab the gems and go to …" at bounding box center [804, 226] width 280 height 396
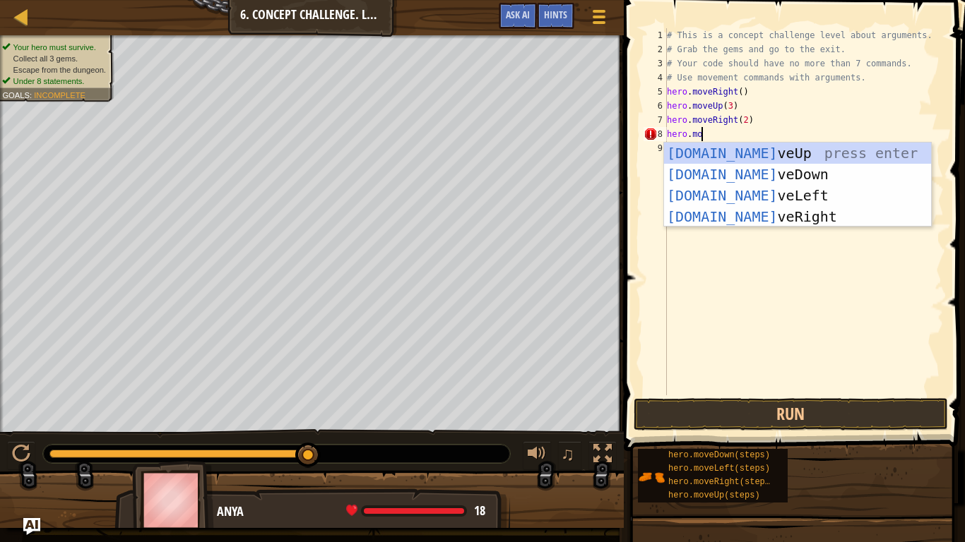
scroll to position [6, 6]
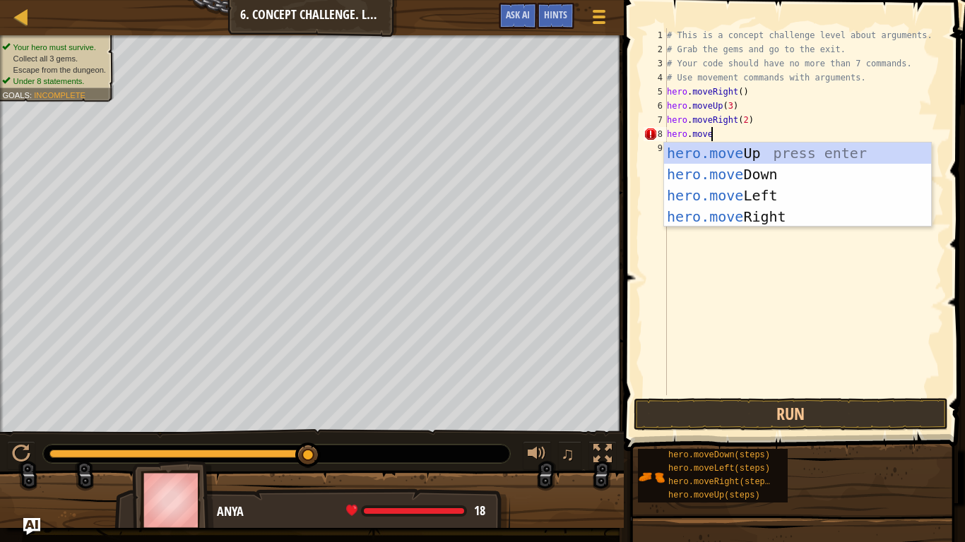
type textarea "hero.move"
click at [783, 180] on div "hero.move Up press enter hero.move Down press enter hero.move Left press enter …" at bounding box center [797, 206] width 267 height 127
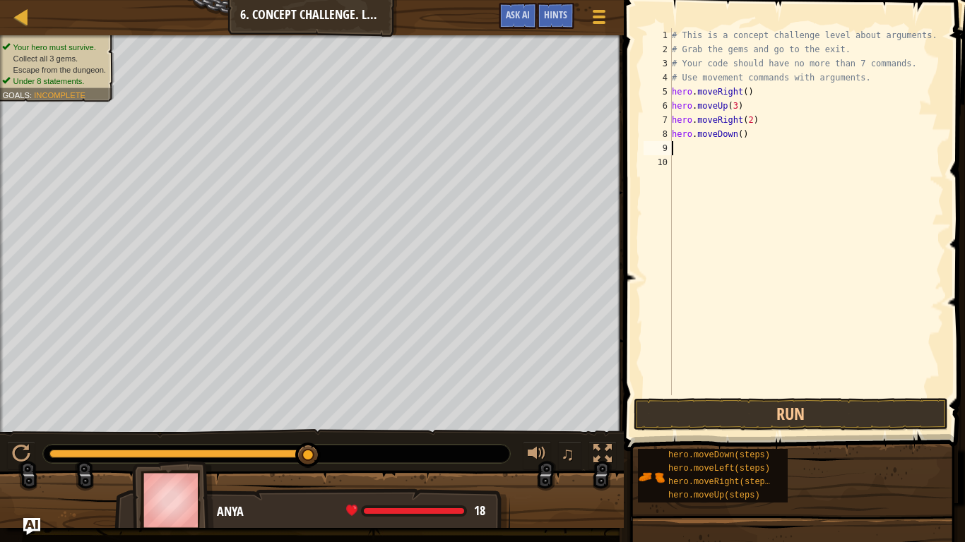
click at [742, 135] on div "# This is a concept challenge level about arguments. # Grab the gems and go to …" at bounding box center [806, 226] width 275 height 396
type textarea "hero.moveDown(3)"
click at [802, 411] on button "Run" at bounding box center [791, 414] width 314 height 32
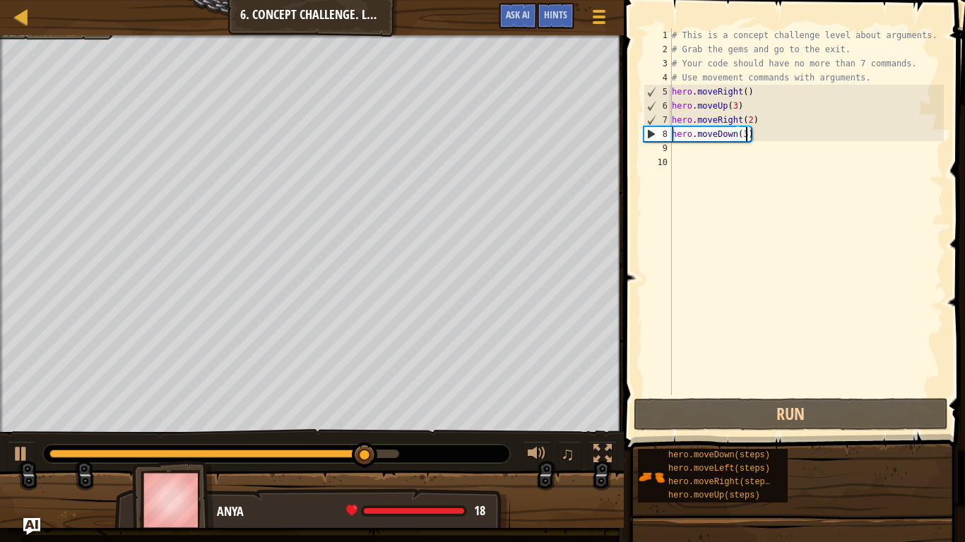
click at [682, 148] on div "# This is a concept challenge level about arguments. # Grab the gems and go to …" at bounding box center [806, 226] width 275 height 396
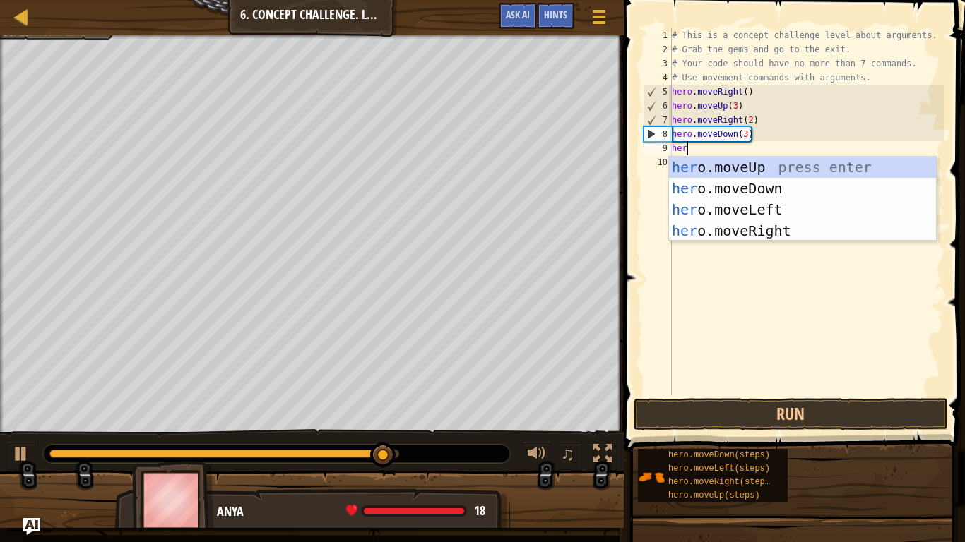
type textarea "hero"
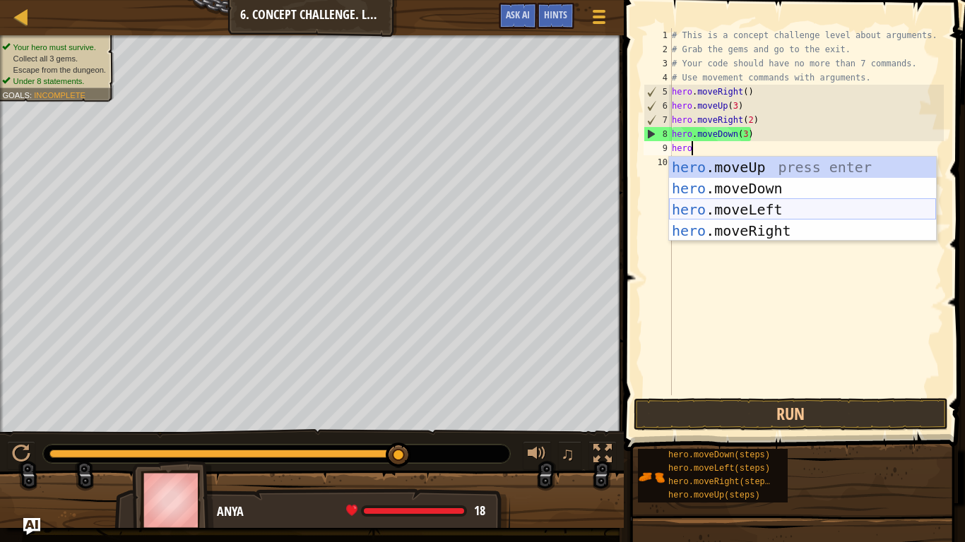
click at [763, 209] on div "hero .moveUp press enter hero .moveDown press enter hero .moveLeft press enter …" at bounding box center [802, 220] width 267 height 127
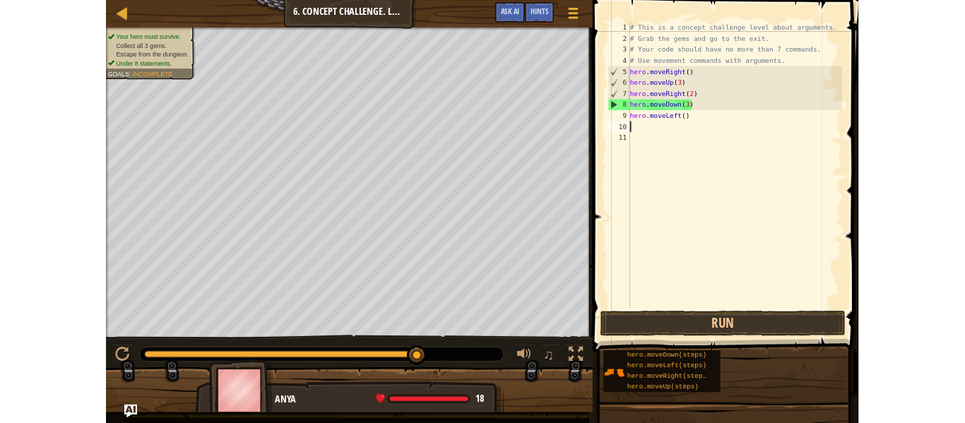
scroll to position [6, 0]
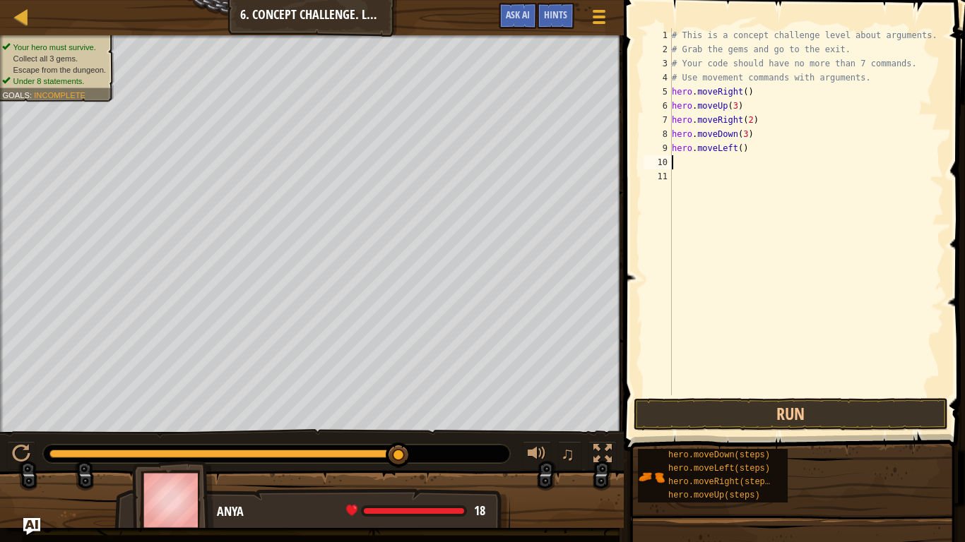
click at [744, 152] on div "# This is a concept challenge level about arguments. # Grab the gems and go to …" at bounding box center [806, 226] width 275 height 396
click at [738, 146] on div "# This is a concept challenge level about arguments. # Grab the gems and go to …" at bounding box center [806, 226] width 275 height 396
click at [743, 150] on div "# This is a concept challenge level about arguments. # Grab the gems and go to …" at bounding box center [806, 226] width 275 height 396
type textarea "hero.moveLeft()"
click at [702, 406] on button "Run" at bounding box center [791, 414] width 314 height 32
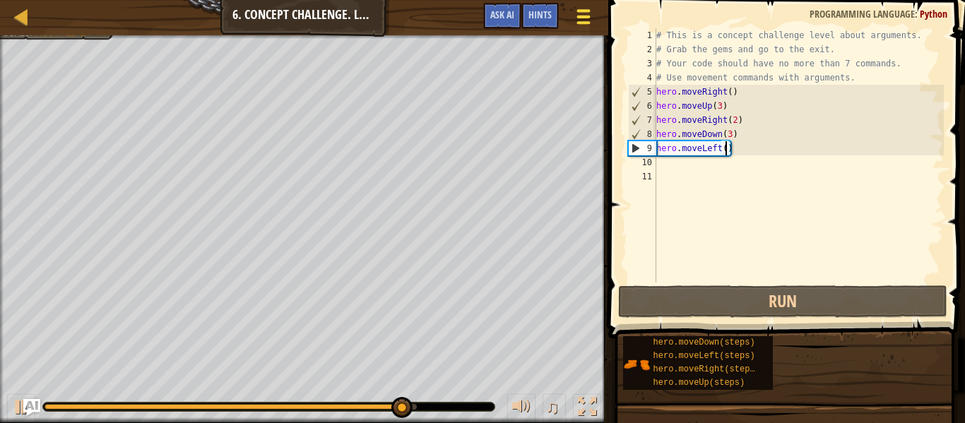
click at [579, 19] on div at bounding box center [583, 16] width 19 height 20
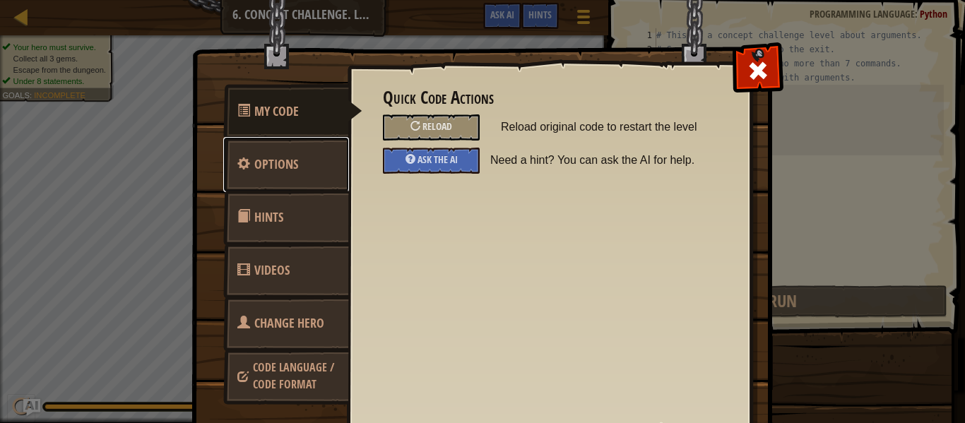
click at [287, 160] on span "Options" at bounding box center [276, 164] width 44 height 18
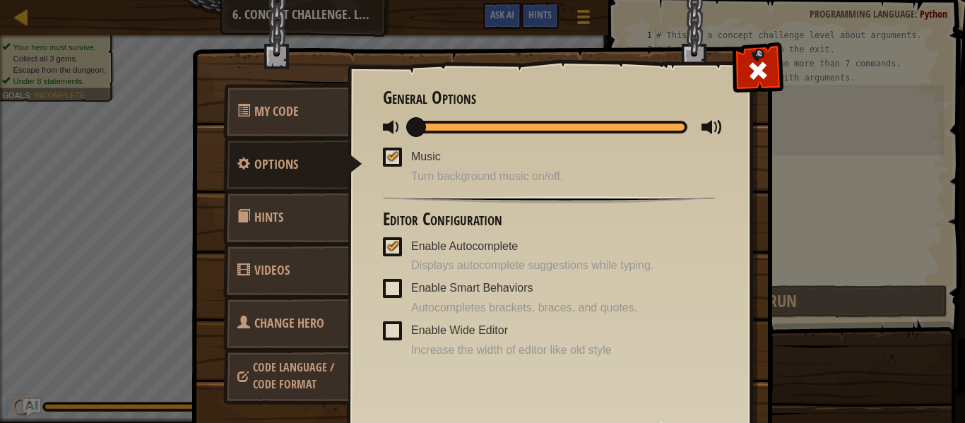
drag, startPoint x: 687, startPoint y: 122, endPoint x: 355, endPoint y: 88, distance: 333.7
click at [355, 88] on div "Quick Code Actions Reload Reload original code to restart the level Ask the AI …" at bounding box center [549, 224] width 403 height 350
click at [398, 149] on span at bounding box center [392, 157] width 19 height 19
click at [0, 0] on input "Music" at bounding box center [0, 0] width 0 height 0
click at [391, 248] on div at bounding box center [393, 245] width 10 height 11
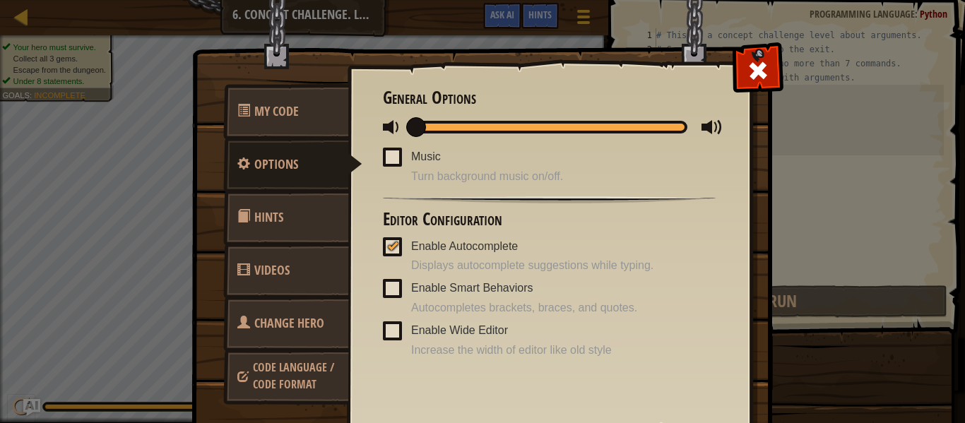
click at [0, 0] on input "Enable Autocomplete" at bounding box center [0, 0] width 0 height 0
click at [737, 90] on div "Quick Code Actions Reload Reload original code to restart the level Ask the AI …" at bounding box center [549, 224] width 403 height 350
click at [746, 89] on div at bounding box center [757, 67] width 44 height 44
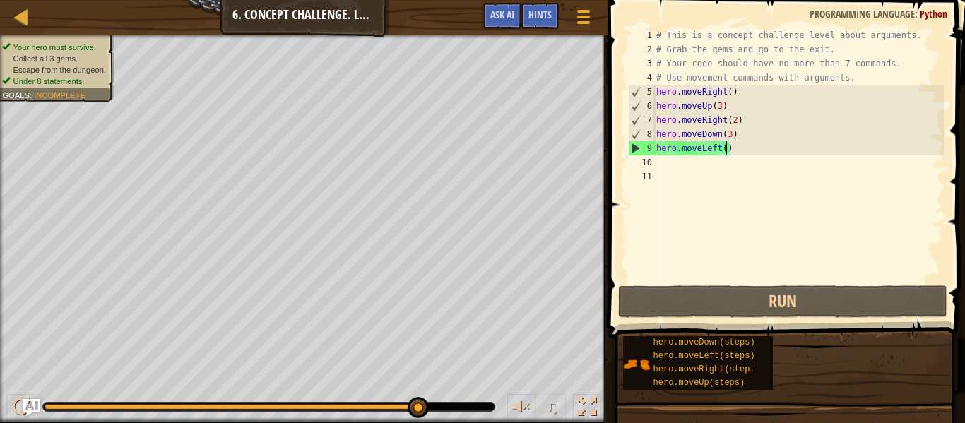
click at [660, 161] on div "# This is a concept challenge level about arguments. # Grab the gems and go to …" at bounding box center [798, 169] width 290 height 283
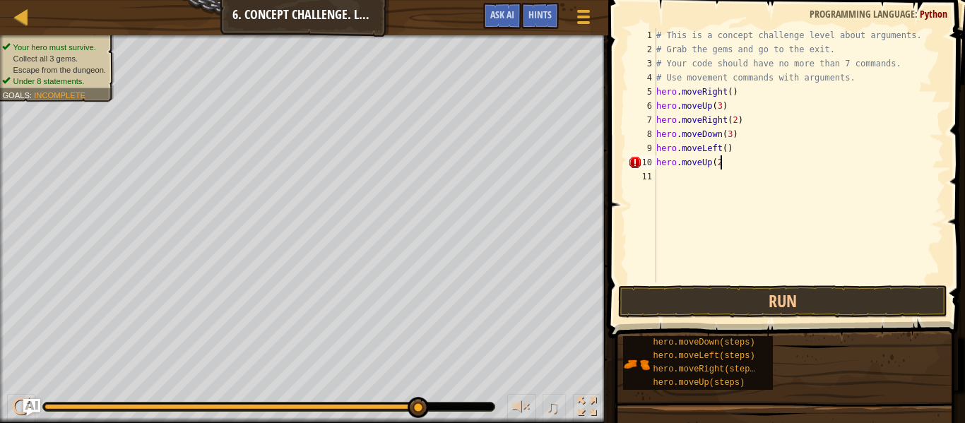
scroll to position [6, 9]
type textarea "hero.moveUp(2)"
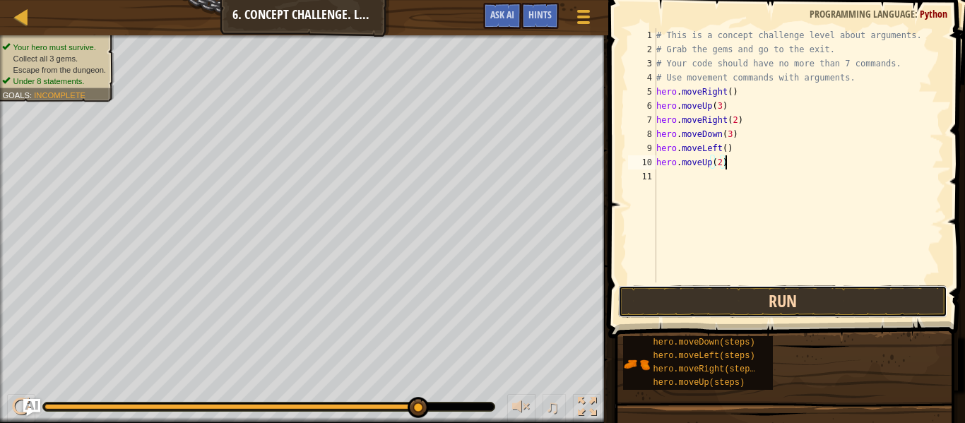
click at [886, 301] on button "Run" at bounding box center [782, 301] width 329 height 32
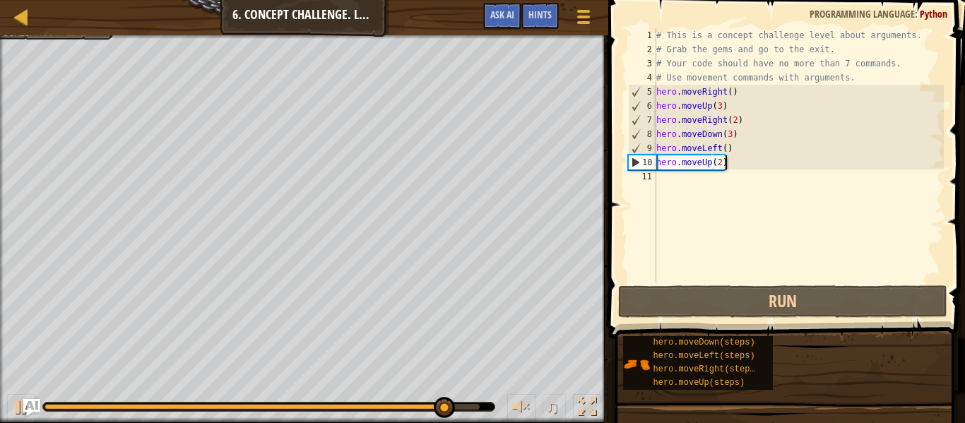
click at [669, 184] on div "# This is a concept challenge level about arguments. # Grab the gems and go to …" at bounding box center [798, 169] width 290 height 283
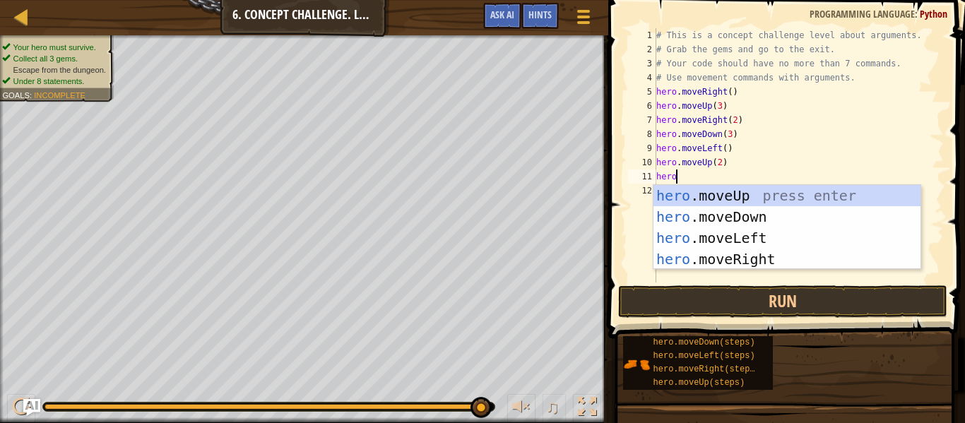
type textarea "hero."
click at [765, 231] on div "hero. moveUp press enter hero. moveDown press enter hero. moveLeft press enter …" at bounding box center [786, 248] width 267 height 127
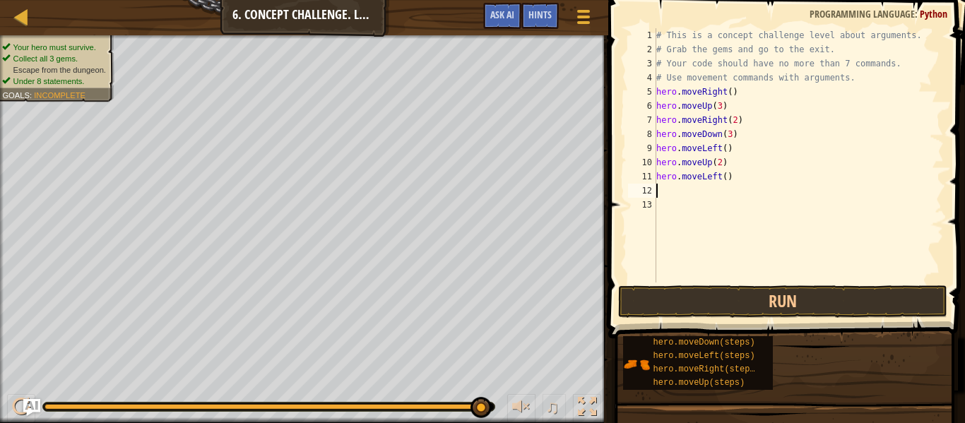
scroll to position [6, 0]
click at [724, 177] on div "# This is a concept challenge level about arguments. # Grab the gems and go to …" at bounding box center [798, 169] width 290 height 283
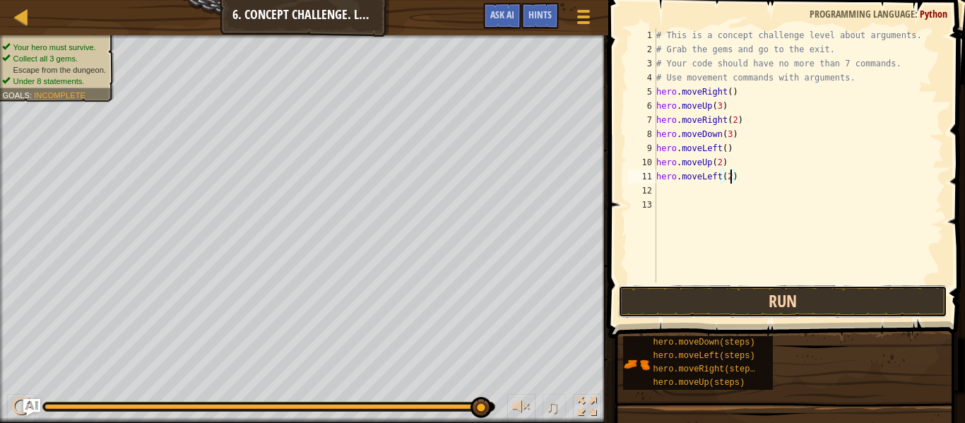
click at [782, 296] on button "Run" at bounding box center [782, 301] width 329 height 32
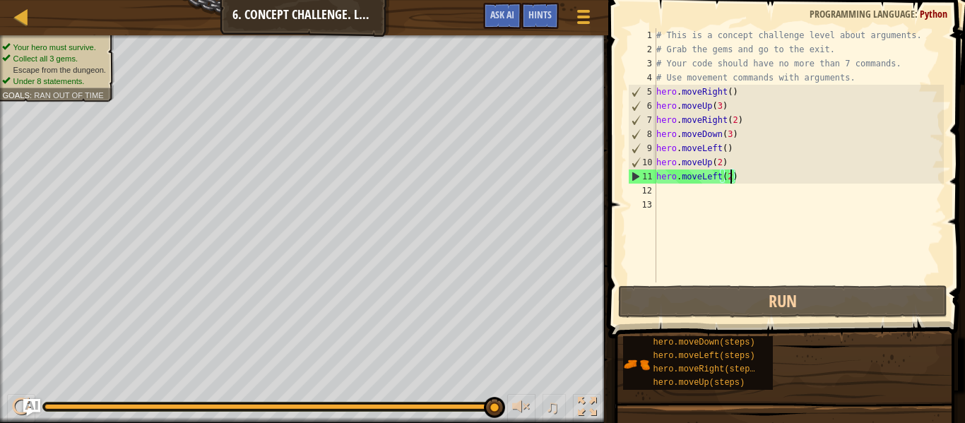
click at [707, 177] on div "# This is a concept challenge level about arguments. # Grab the gems and go to …" at bounding box center [798, 169] width 290 height 283
click at [707, 177] on div "# This is a concept challenge level about arguments. # Grab the gems and go to …" at bounding box center [798, 155] width 290 height 254
click at [723, 179] on div "# This is a concept challenge level about arguments. # Grab the gems and go to …" at bounding box center [798, 169] width 290 height 283
click at [720, 179] on div "# This is a concept challenge level about arguments. # Grab the gems and go to …" at bounding box center [798, 169] width 290 height 283
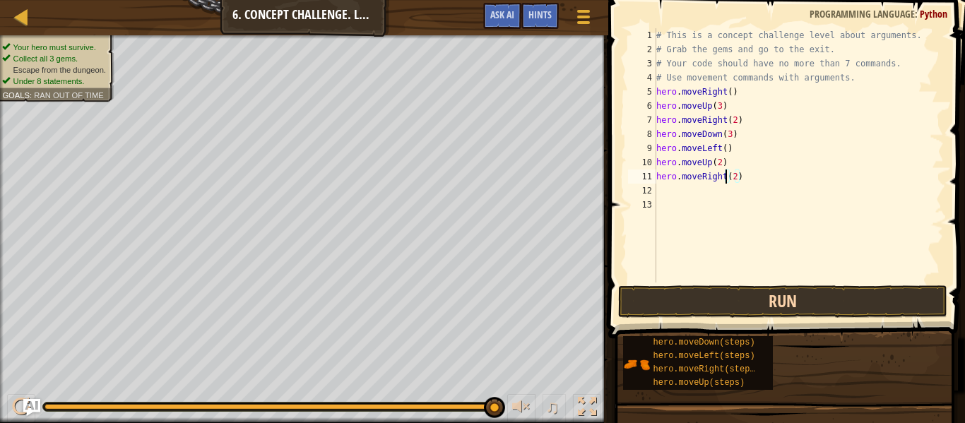
type textarea "hero.moveRight(2)"
click at [805, 295] on button "Run" at bounding box center [782, 301] width 329 height 32
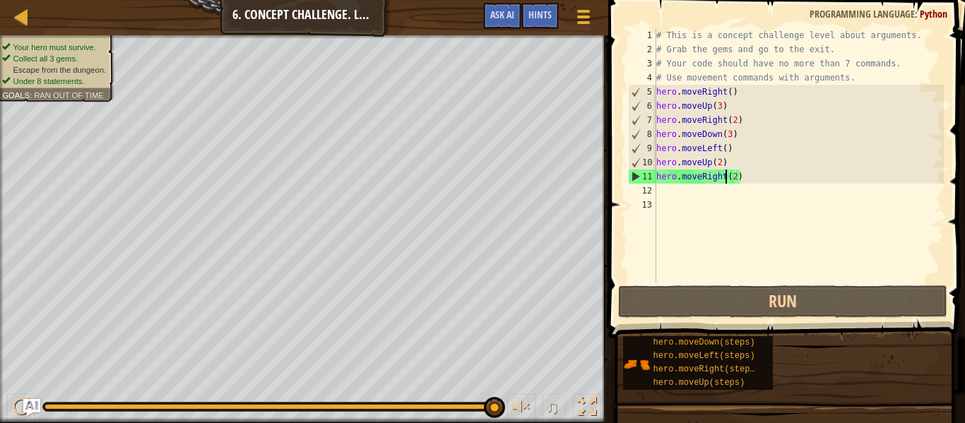
click at [720, 195] on div "# This is a concept challenge level about arguments. # Grab the gems and go to …" at bounding box center [798, 169] width 290 height 283
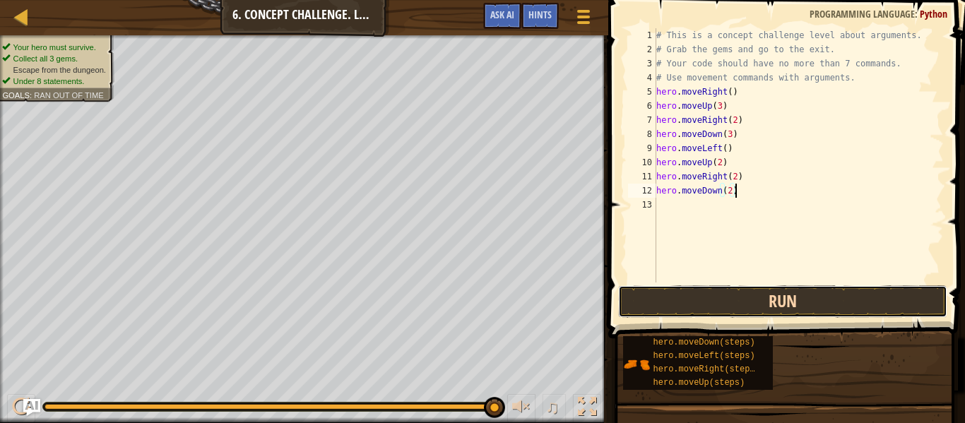
click at [788, 298] on button "Run" at bounding box center [782, 301] width 329 height 32
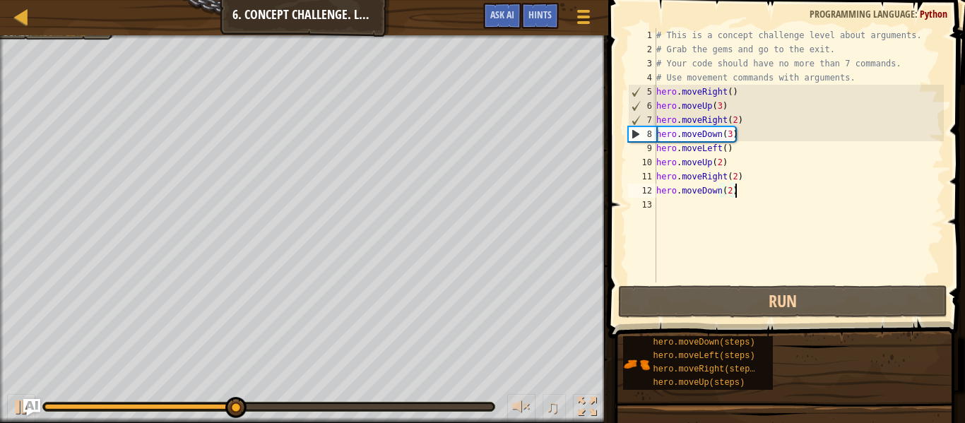
click at [731, 196] on div "# This is a concept challenge level about arguments. # Grab the gems and go to …" at bounding box center [798, 169] width 290 height 283
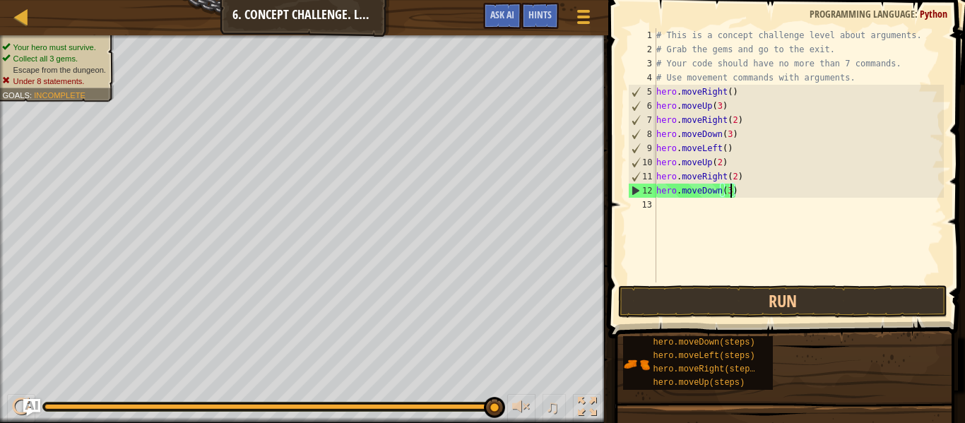
type textarea "hero.moveDown()"
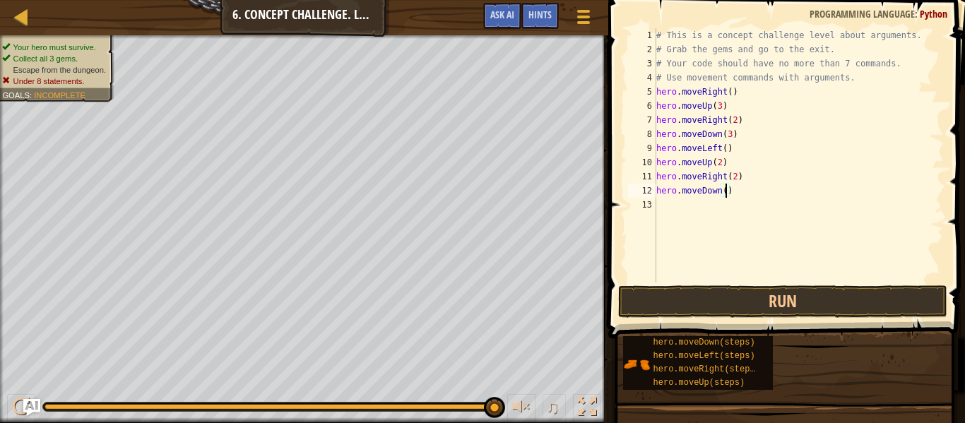
click at [778, 198] on div "# This is a concept challenge level about arguments. # Grab the gems and go to …" at bounding box center [798, 169] width 290 height 283
click at [761, 194] on div "# This is a concept challenge level about arguments. # Grab the gems and go to …" at bounding box center [798, 169] width 290 height 283
type textarea "h"
click at [730, 179] on div "# This is a concept challenge level about arguments. # Grab the gems and go to …" at bounding box center [798, 169] width 290 height 283
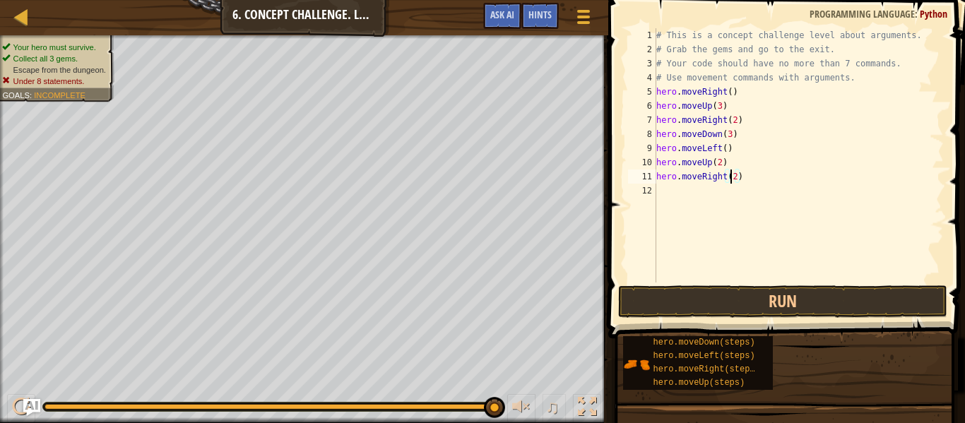
click at [732, 179] on div "# This is a concept challenge level about arguments. # Grab the gems and go to …" at bounding box center [798, 169] width 290 height 283
click at [736, 181] on div "# This is a concept challenge level about arguments. # Grab the gems and go to …" at bounding box center [798, 169] width 290 height 283
type textarea "hero.moveRight(3)"
click at [783, 290] on button "Run" at bounding box center [782, 301] width 329 height 32
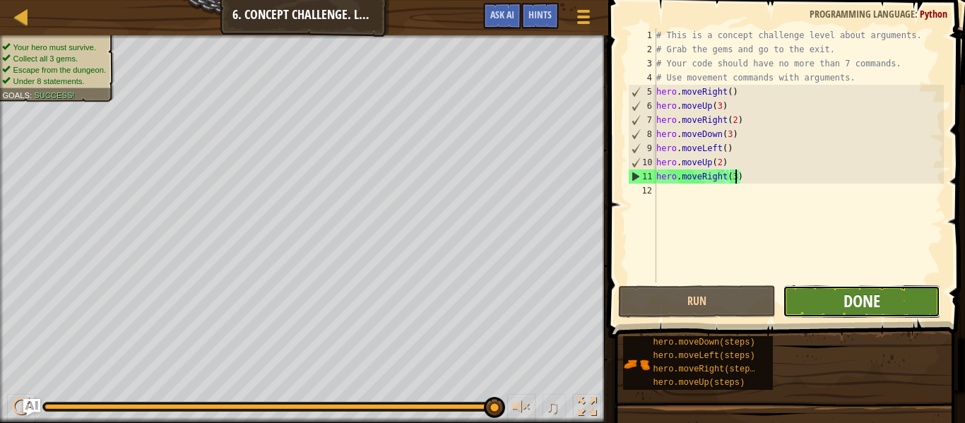
click at [866, 295] on span "Done" at bounding box center [861, 301] width 37 height 23
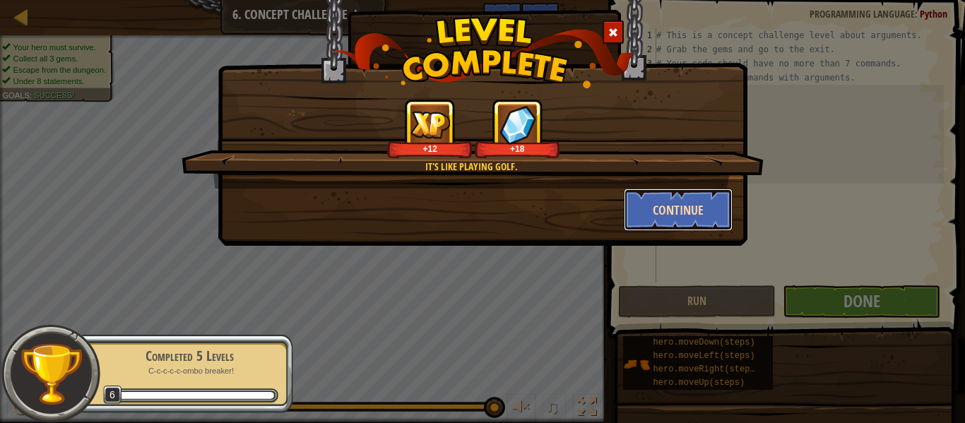
click at [645, 206] on button "Continue" at bounding box center [678, 210] width 109 height 42
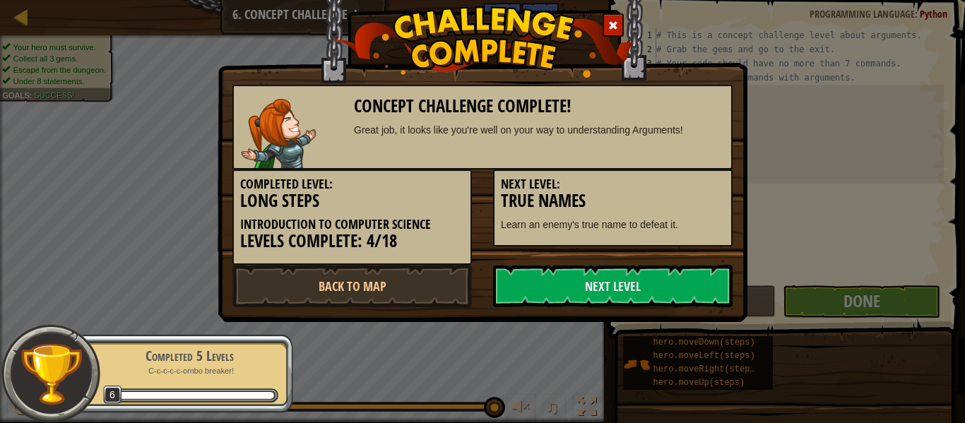
click at [645, 206] on h3 "True Names" at bounding box center [613, 200] width 224 height 19
click at [654, 276] on link "Next Level" at bounding box center [612, 286] width 239 height 42
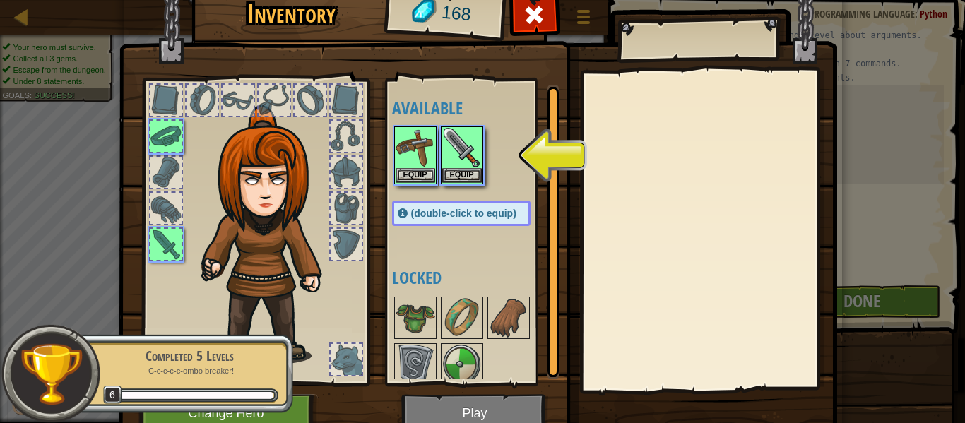
click at [503, 409] on img at bounding box center [478, 190] width 718 height 513
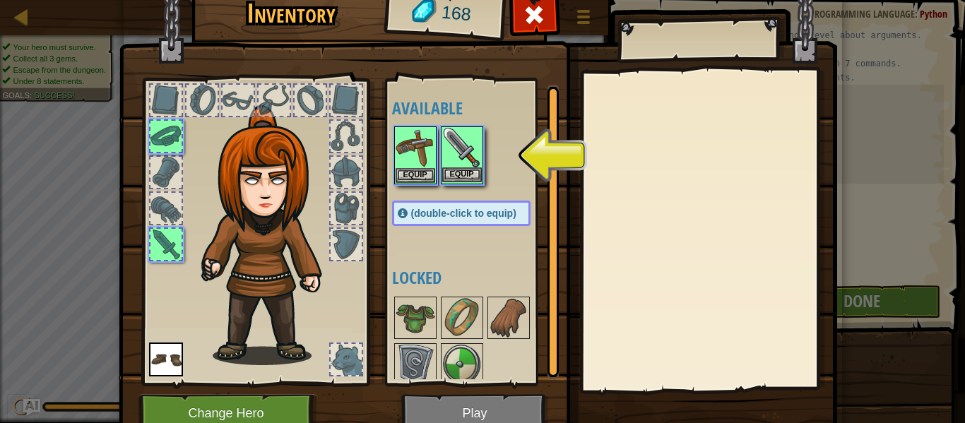
click at [468, 139] on img at bounding box center [462, 148] width 40 height 40
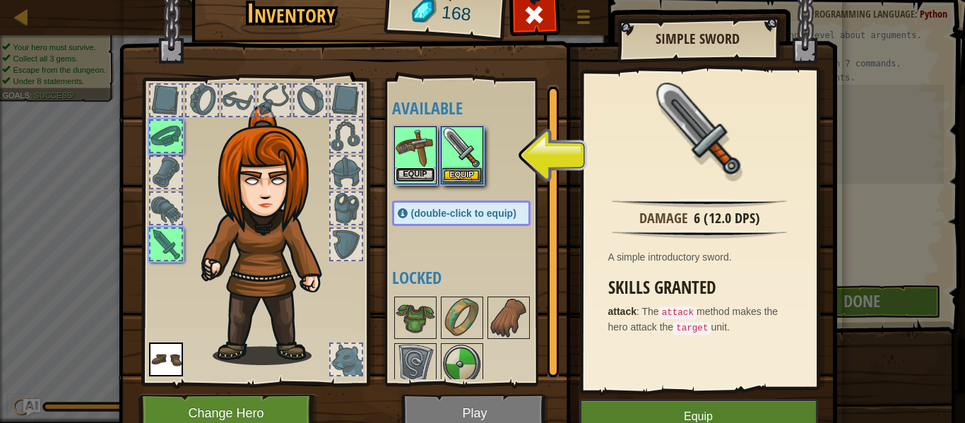
click at [415, 178] on button "Equip" at bounding box center [416, 174] width 40 height 15
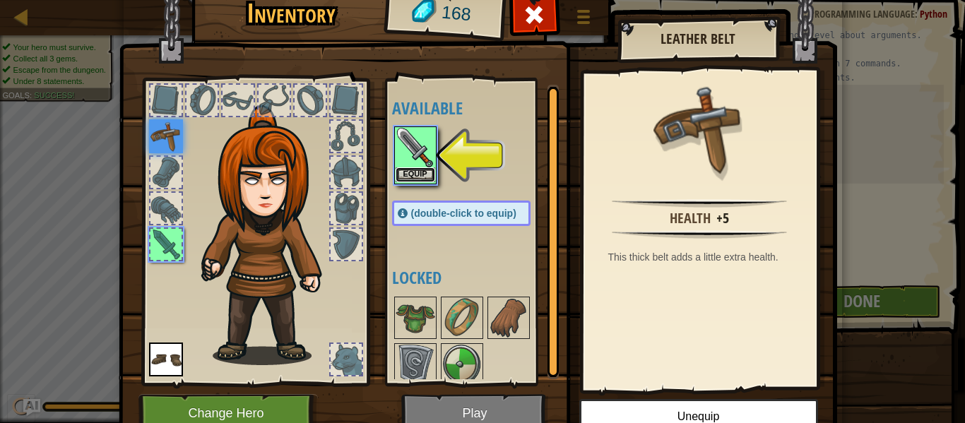
click at [425, 178] on button "Equip" at bounding box center [416, 174] width 40 height 15
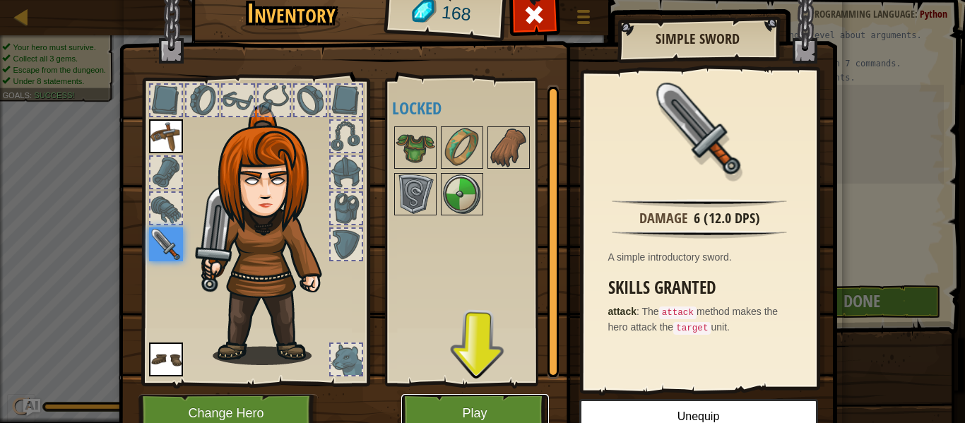
click at [481, 404] on button "Play" at bounding box center [475, 413] width 148 height 39
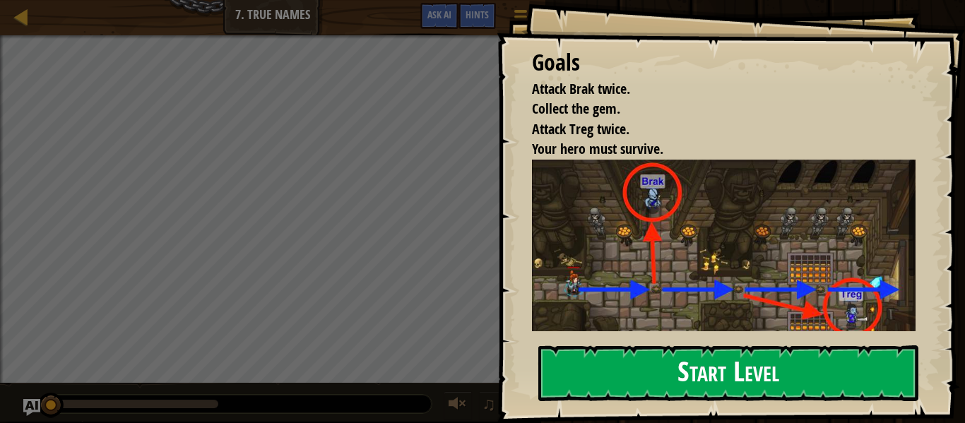
click at [710, 375] on button "Start Level" at bounding box center [728, 373] width 380 height 56
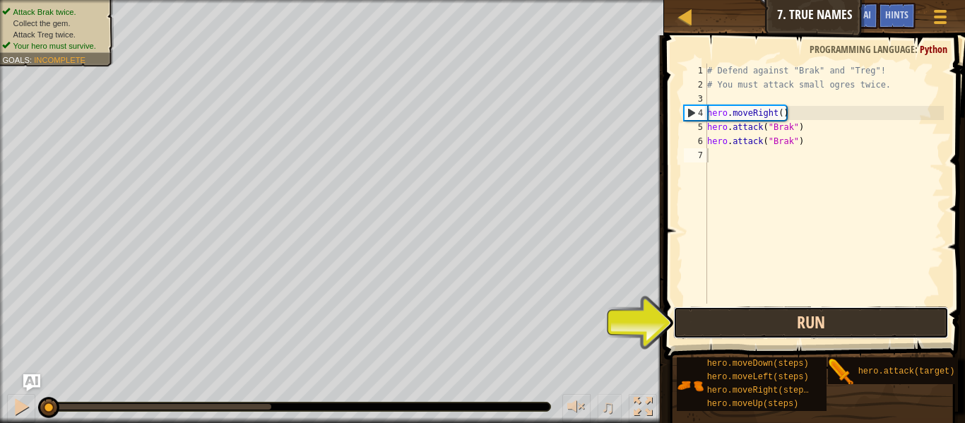
click at [714, 323] on button "Run" at bounding box center [810, 323] width 275 height 32
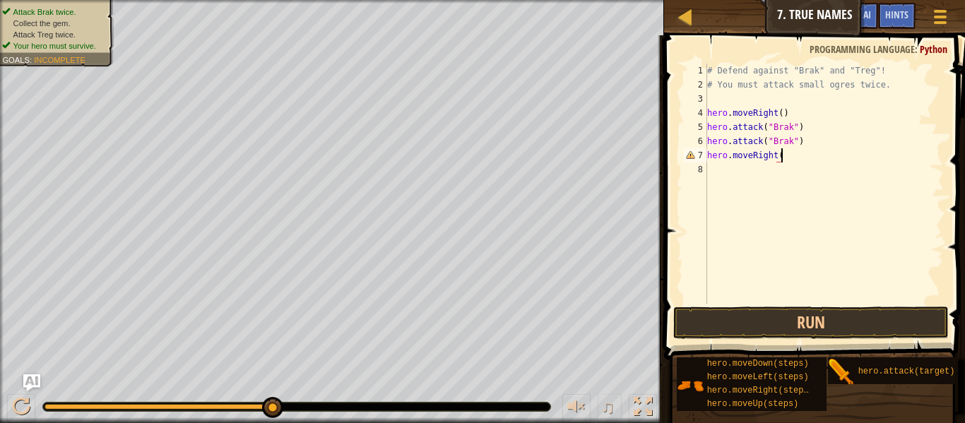
scroll to position [6, 11]
type textarea "hero.moveRight()"
click at [786, 316] on button "Run" at bounding box center [810, 323] width 275 height 32
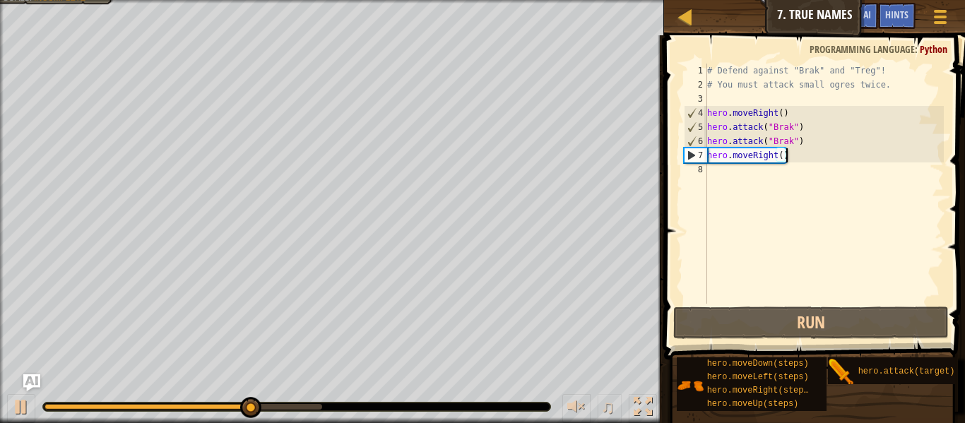
click at [739, 175] on div "# Defend against "Brak" and "Treg"! # You must attack small ogres twice. hero .…" at bounding box center [823, 198] width 239 height 268
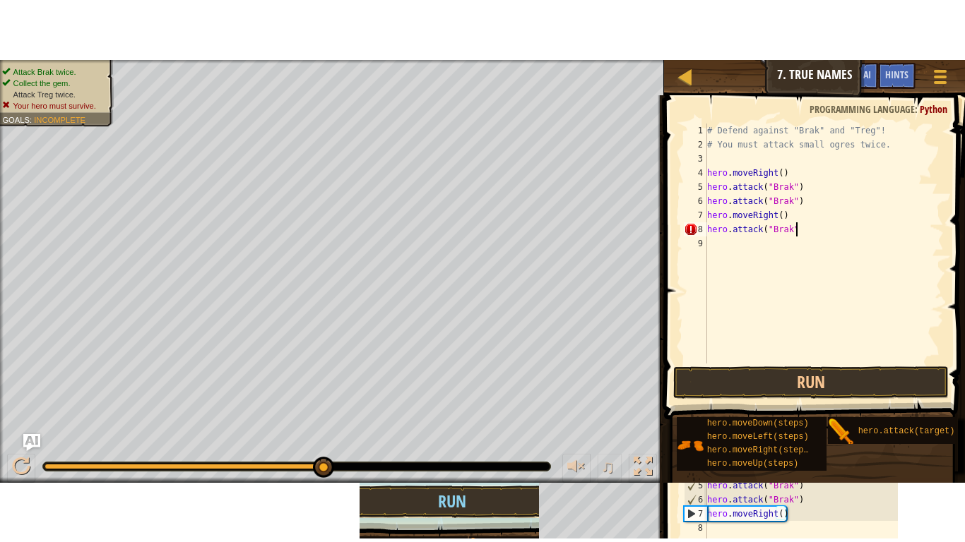
scroll to position [6, 13]
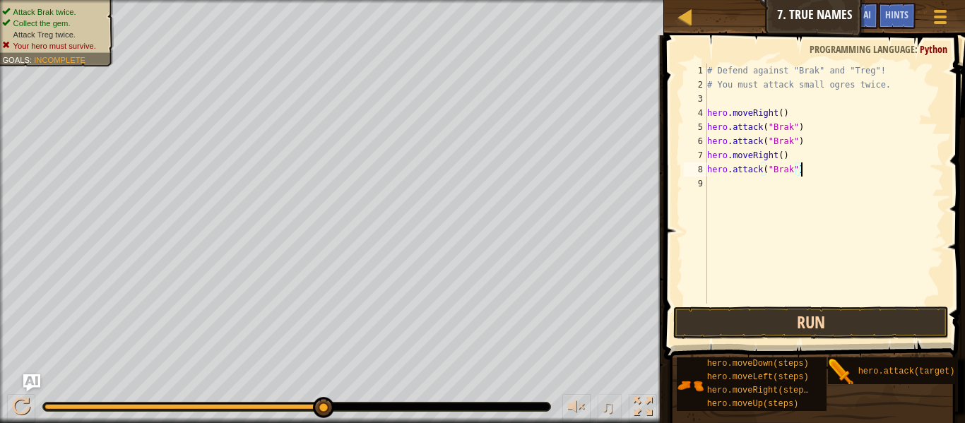
type textarea "hero.attack("Brak")"
click at [834, 318] on button "Run" at bounding box center [810, 323] width 275 height 32
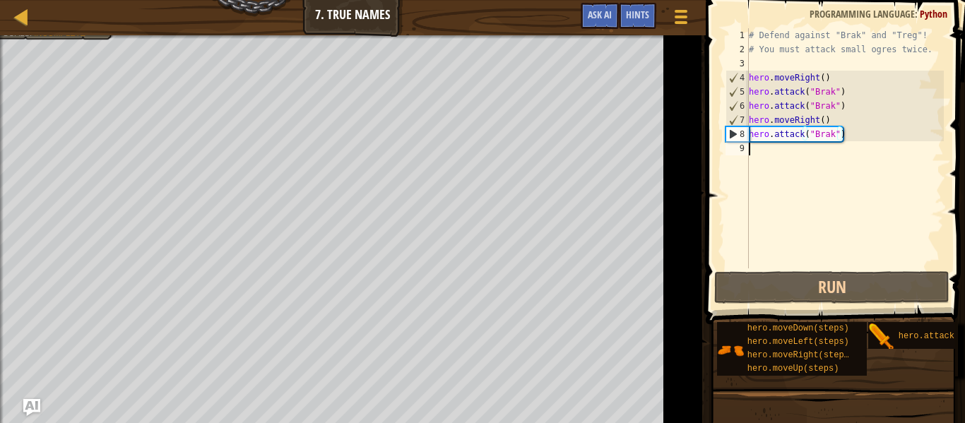
click at [791, 255] on div "# Defend against "Brak" and "Treg"! # You must attack small ogres twice. hero .…" at bounding box center [845, 162] width 198 height 268
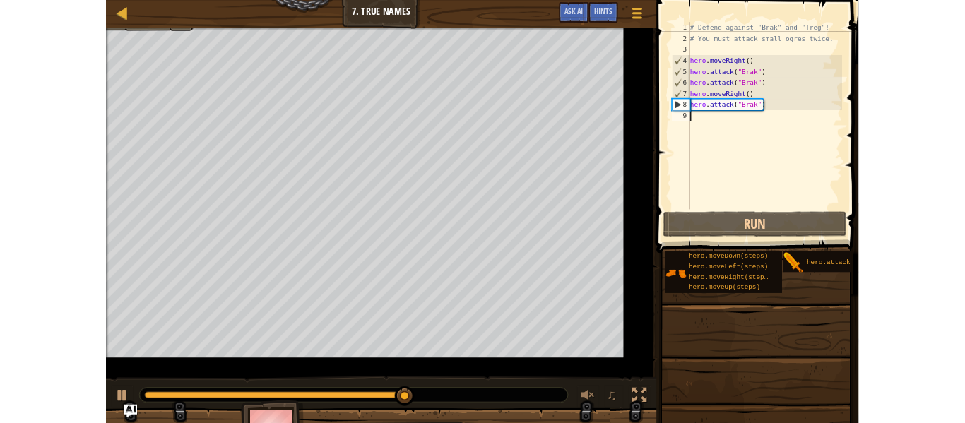
scroll to position [6, 0]
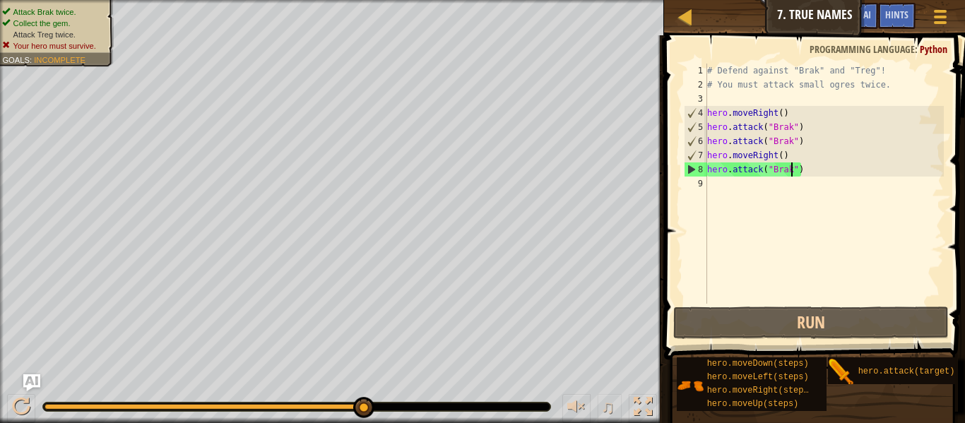
click at [790, 174] on div "# Defend against "Brak" and "Treg"! # You must attack small ogres twice. hero .…" at bounding box center [823, 198] width 239 height 268
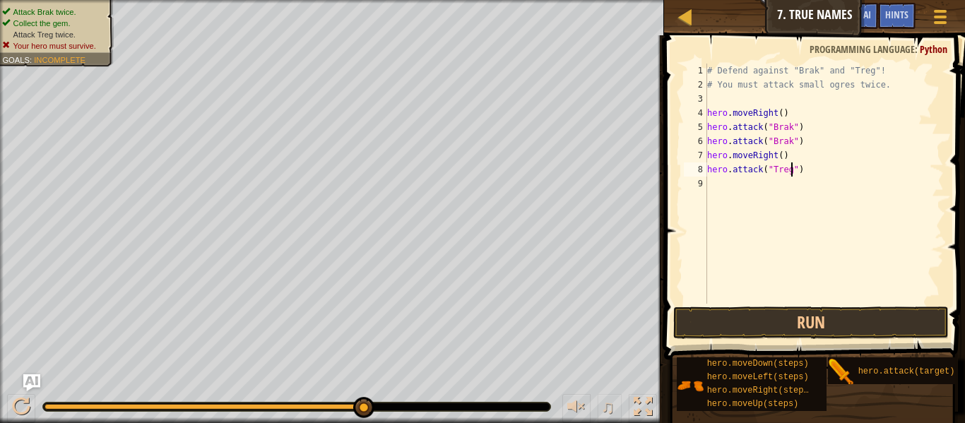
scroll to position [6, 12]
type textarea "hero.attack("Treg")"
click at [853, 326] on button "Run" at bounding box center [810, 323] width 275 height 32
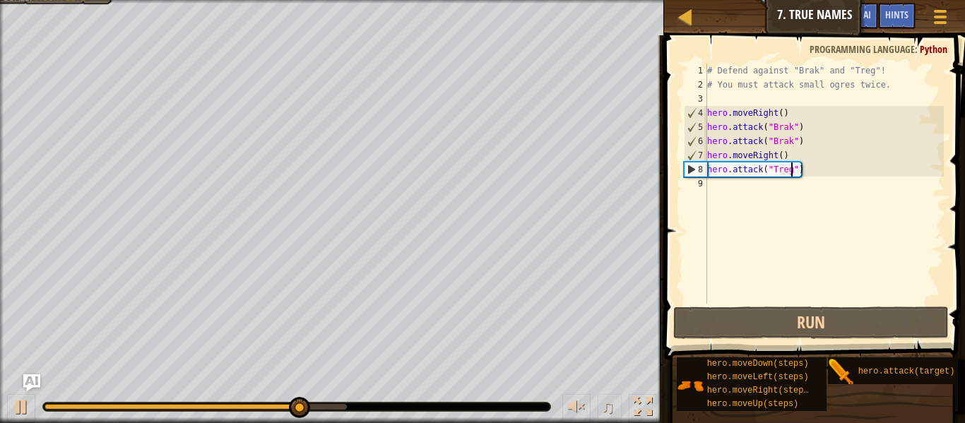
click at [742, 196] on div "# Defend against "Brak" and "Treg"! # You must attack small ogres twice. hero .…" at bounding box center [823, 198] width 239 height 268
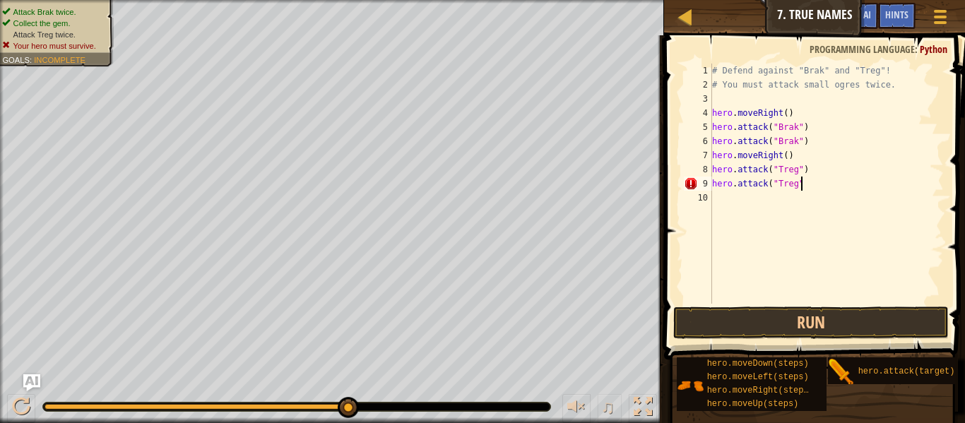
scroll to position [6, 13]
type textarea "hero.attack("Treg")"
click at [891, 323] on button "Run" at bounding box center [810, 323] width 275 height 32
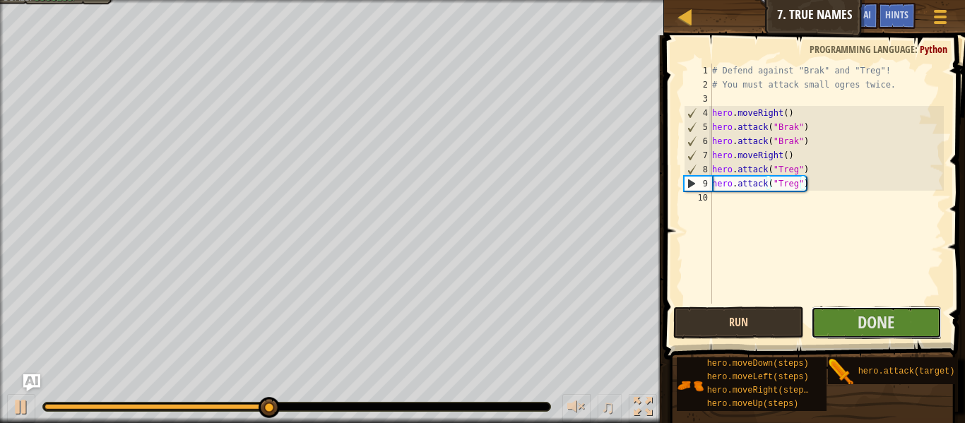
click at [891, 323] on span "Done" at bounding box center [875, 322] width 37 height 23
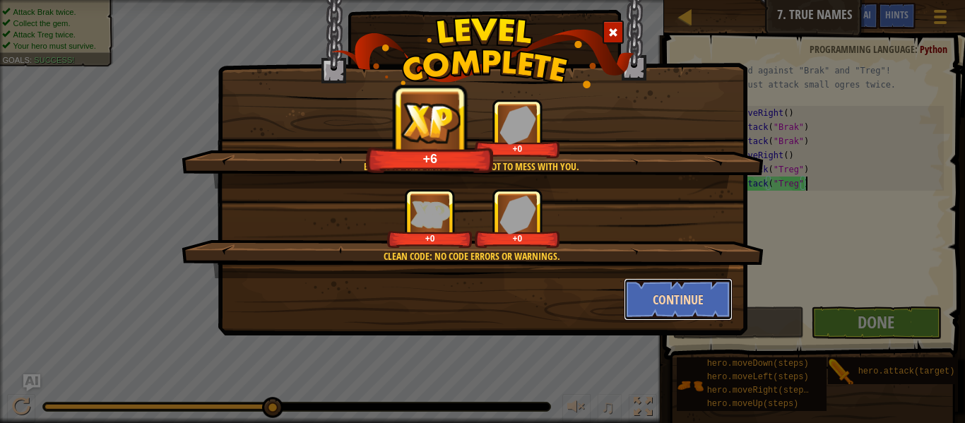
click at [667, 310] on button "Continue" at bounding box center [678, 299] width 109 height 42
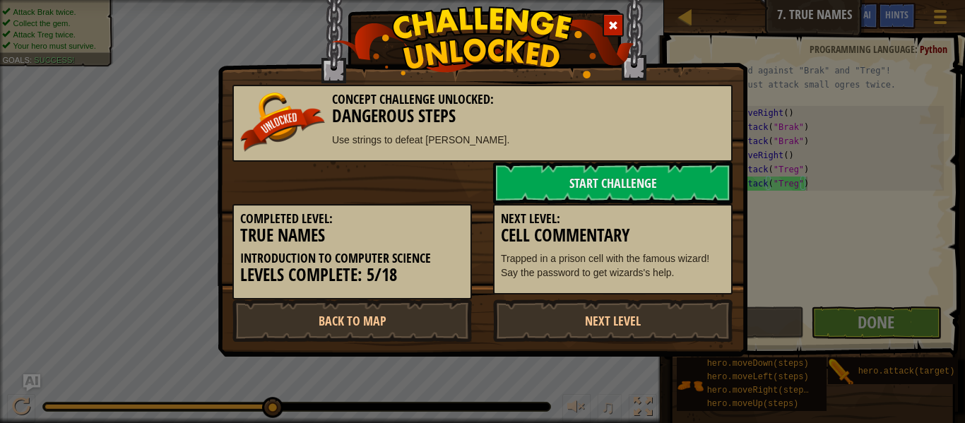
click at [671, 1] on body "Map Introduction to Computer Science 7. True Names Game Menu Done Hints Ask AI …" at bounding box center [482, 0] width 965 height 1
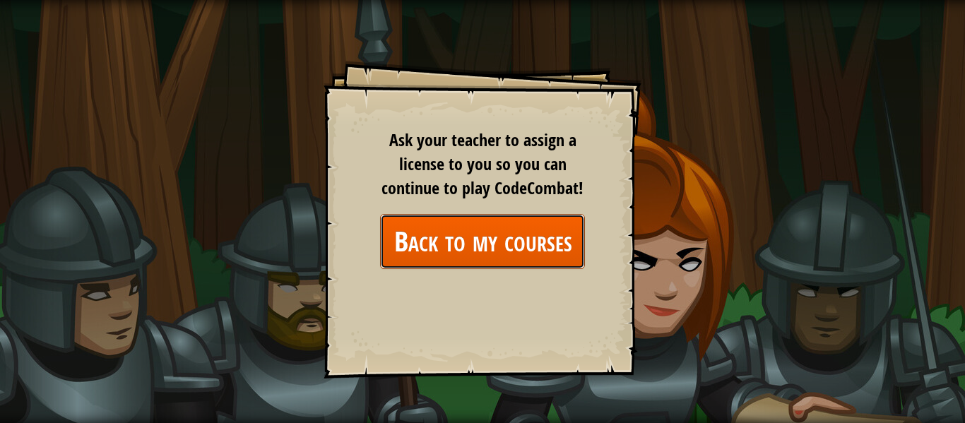
click at [469, 247] on link "Back to my courses" at bounding box center [482, 241] width 205 height 54
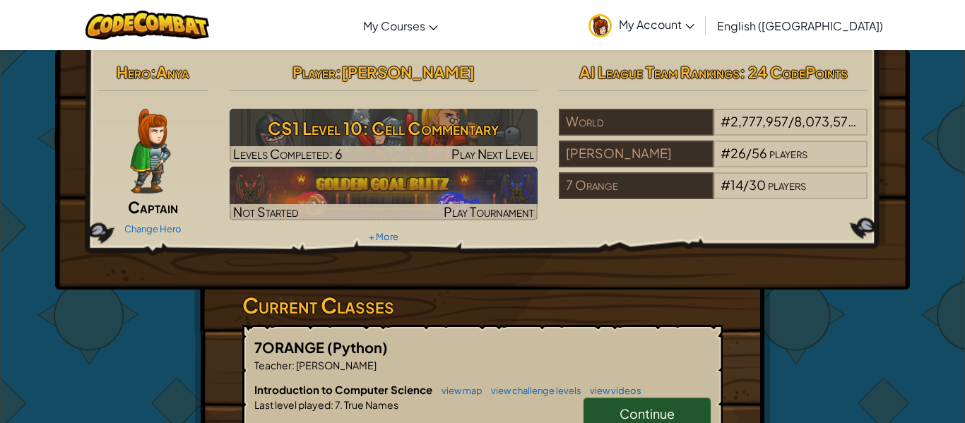
click at [662, 415] on span "Continue" at bounding box center [646, 413] width 55 height 16
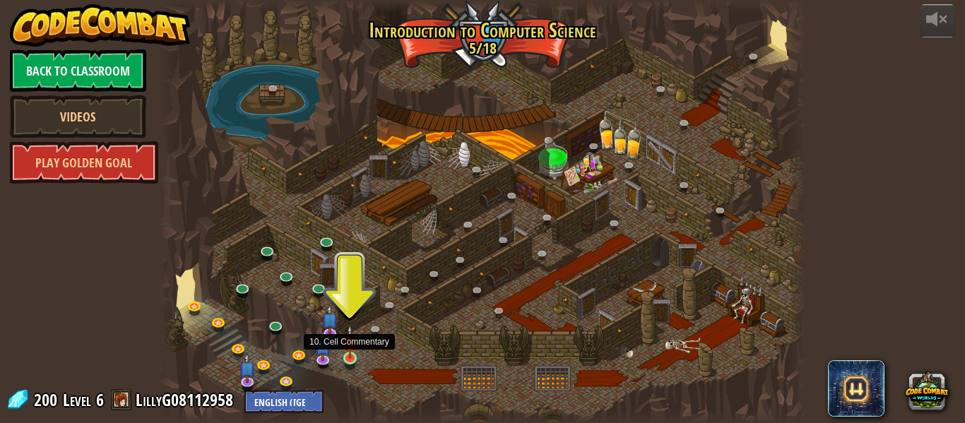
click at [351, 355] on img at bounding box center [350, 342] width 15 height 34
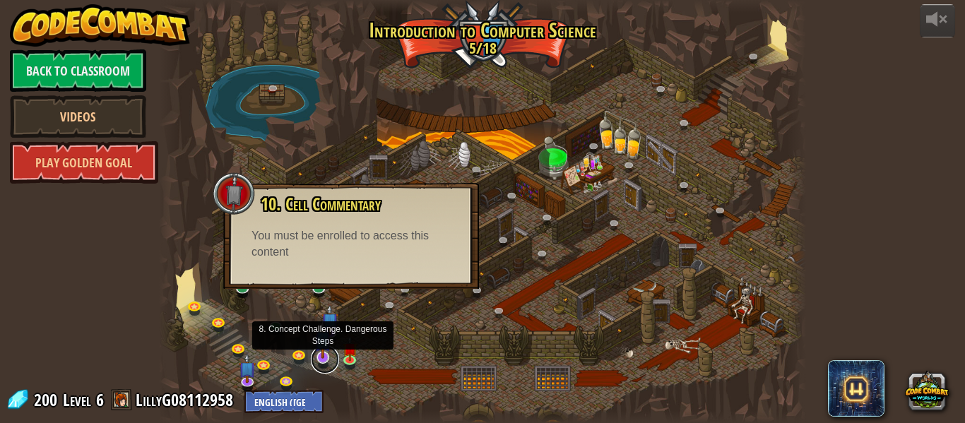
click at [319, 362] on link at bounding box center [325, 359] width 28 height 28
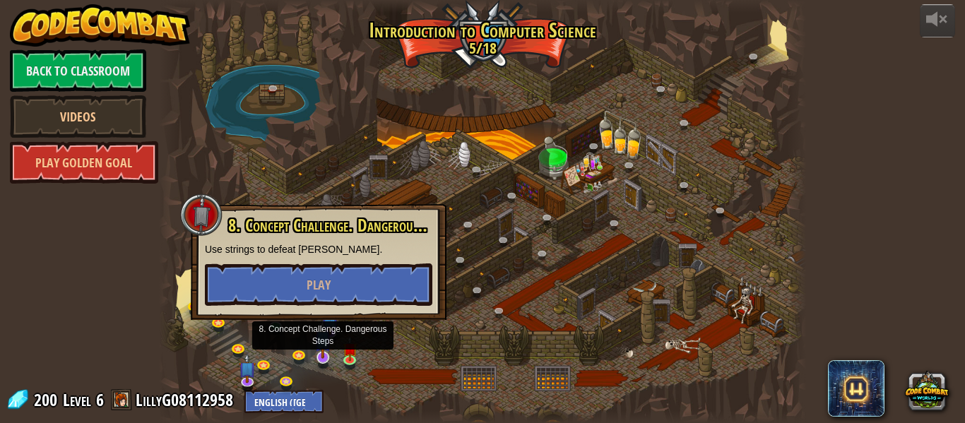
click at [328, 344] on img at bounding box center [322, 339] width 17 height 40
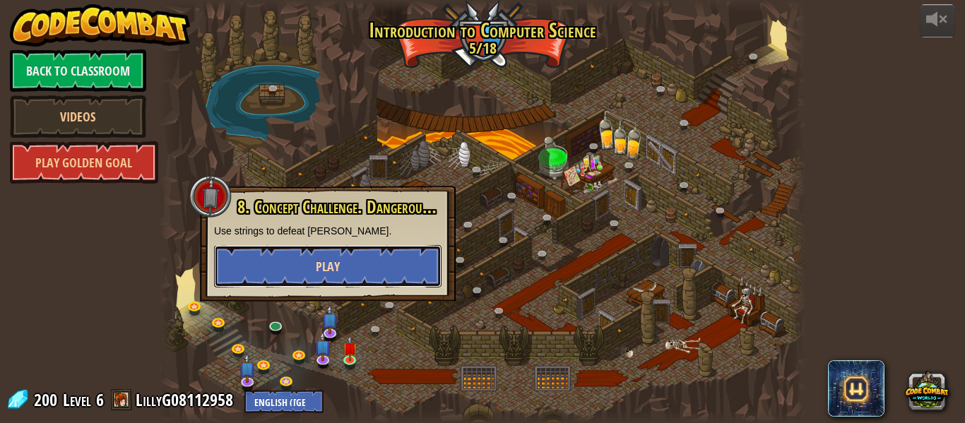
click at [339, 275] on span "Play" at bounding box center [328, 267] width 24 height 18
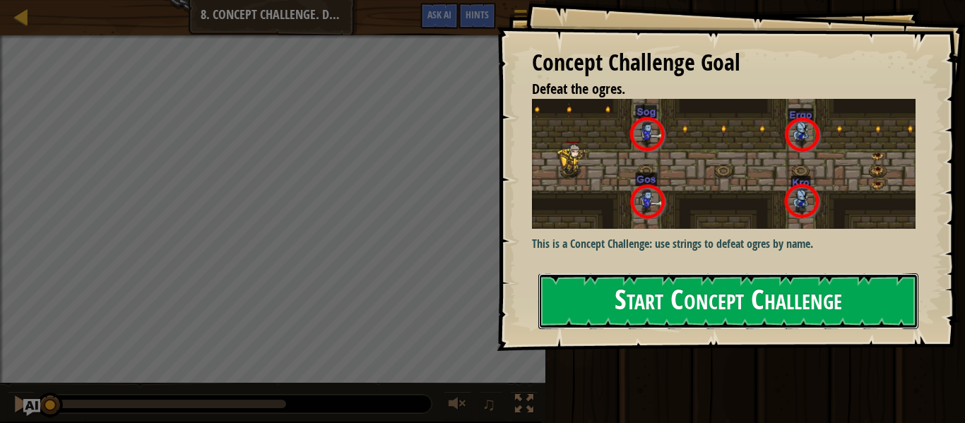
click at [581, 310] on button "Start Concept Challenge" at bounding box center [728, 301] width 380 height 56
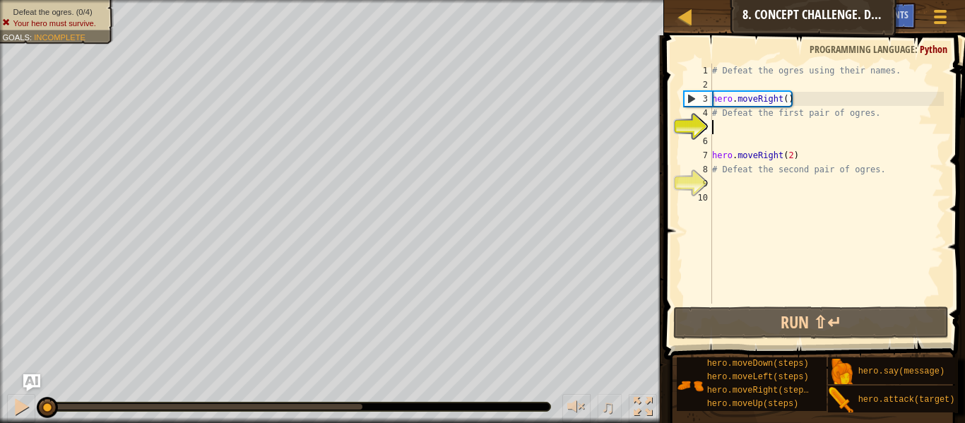
click at [745, 126] on div "# Defeat the ogres using their names. hero . moveRight ( ) # Defeat the first p…" at bounding box center [826, 198] width 234 height 268
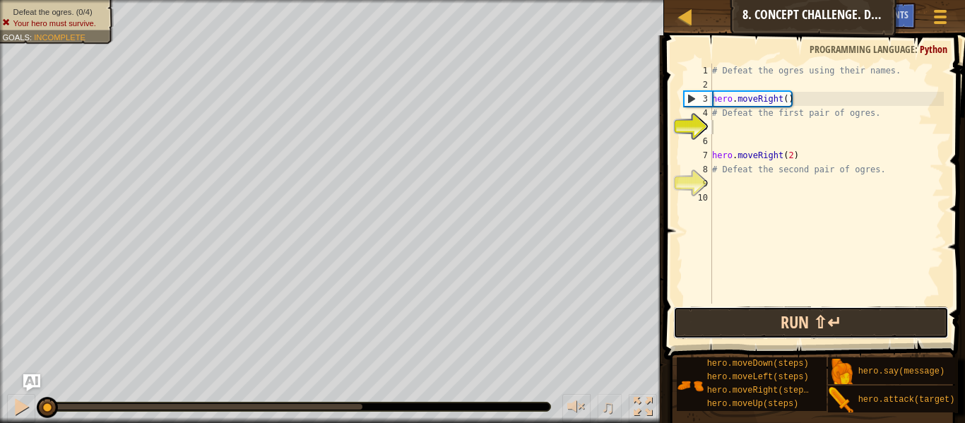
click at [866, 325] on button "Run ⇧↵" at bounding box center [810, 323] width 275 height 32
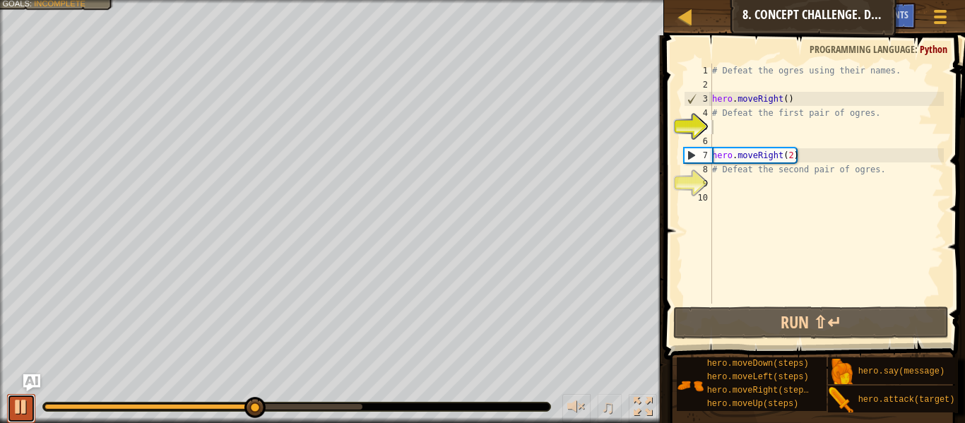
click at [20, 414] on div at bounding box center [21, 407] width 18 height 18
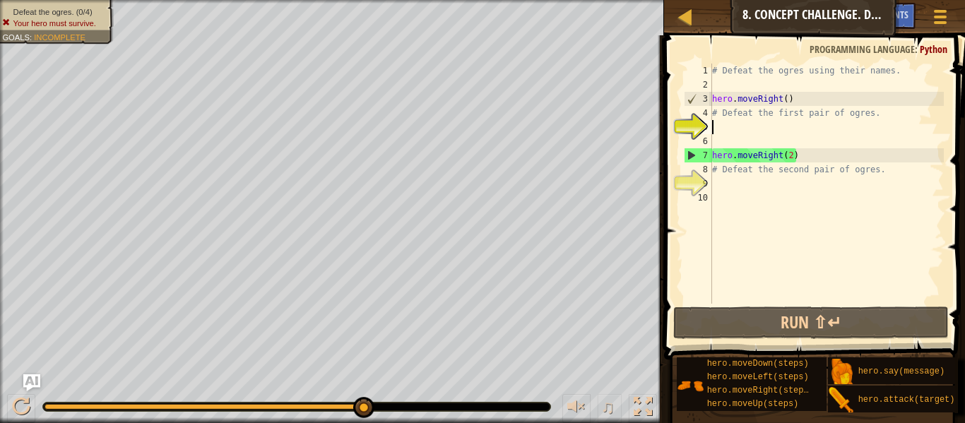
drag, startPoint x: 249, startPoint y: 401, endPoint x: 461, endPoint y: 412, distance: 211.5
click at [461, 412] on div "♫" at bounding box center [332, 403] width 664 height 42
drag, startPoint x: 360, startPoint y: 402, endPoint x: 449, endPoint y: 398, distance: 89.8
drag, startPoint x: 364, startPoint y: 401, endPoint x: 396, endPoint y: 407, distance: 32.3
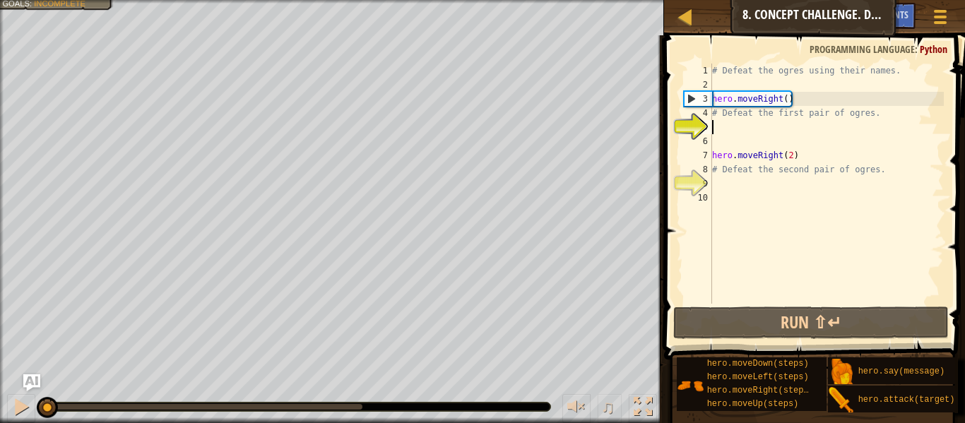
drag, startPoint x: 358, startPoint y: 405, endPoint x: 0, endPoint y: 362, distance: 360.6
click at [0, 362] on div "Defeat the ogres. (0/4) Your hero must survive. Goals : Incomplete ♫ Anya 88 x:…" at bounding box center [482, 211] width 965 height 423
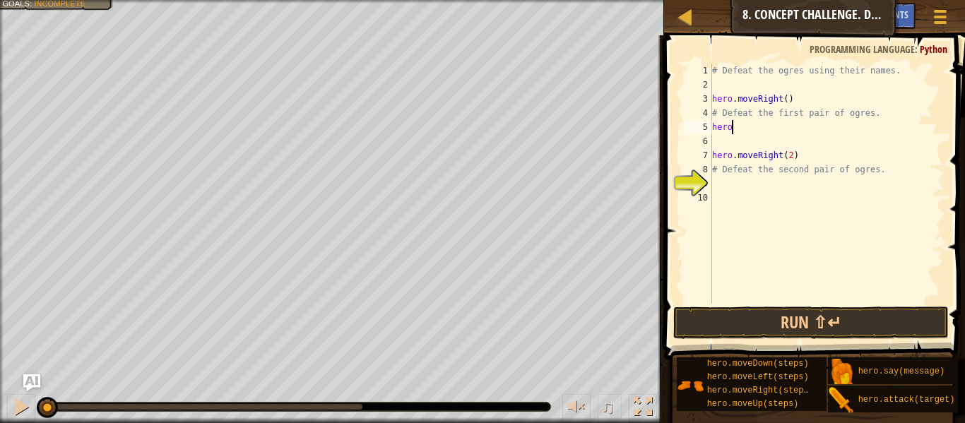
scroll to position [6, 3]
type textarea "hero."
click at [768, 139] on div "# Defeat the ogres using their names. hero . moveRight ( ) # Defeat the first p…" at bounding box center [826, 198] width 234 height 268
click at [761, 132] on div "# Defeat the ogres using their names. hero . moveRight ( ) # Defeat the first p…" at bounding box center [826, 198] width 234 height 268
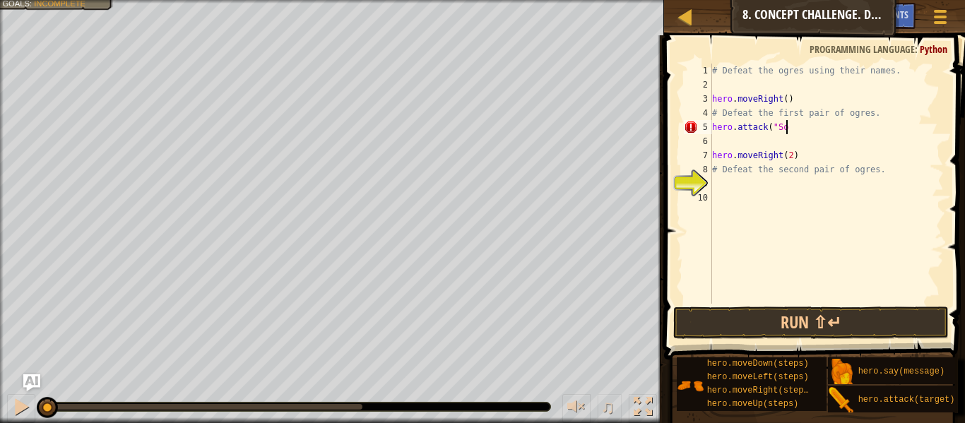
scroll to position [6, 11]
type textarea "hero.attack("Sog")"
click at [760, 137] on div "# Defeat the ogres using their names. hero . moveRight ( ) # Defeat the first p…" at bounding box center [826, 198] width 234 height 268
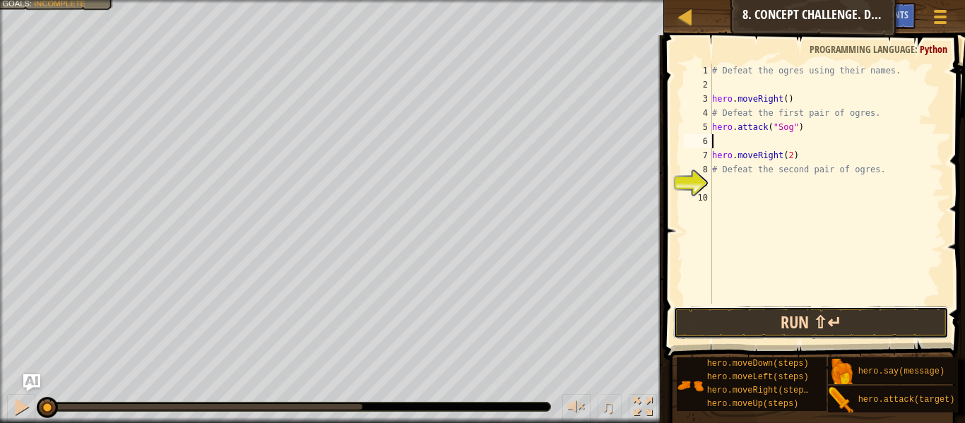
click at [829, 311] on button "Run ⇧↵" at bounding box center [810, 323] width 275 height 32
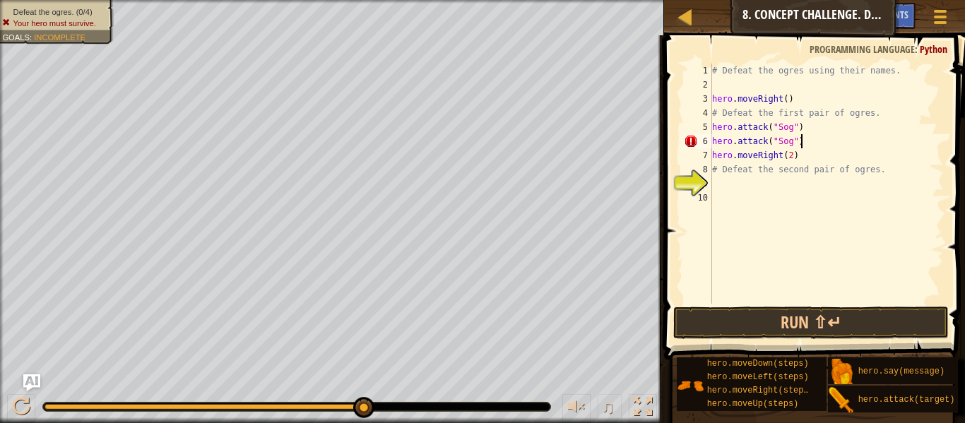
scroll to position [6, 12]
click at [795, 161] on div "# Defeat the ogres using their names. hero . moveRight ( ) # Defeat the first p…" at bounding box center [826, 198] width 234 height 268
click at [759, 176] on div "# Defeat the ogres using their names. hero . moveRight ( ) # Defeat the first p…" at bounding box center [826, 198] width 234 height 268
click at [730, 171] on div "# Defeat the ogres using their names. hero . moveRight ( ) # Defeat the first p…" at bounding box center [826, 198] width 234 height 268
click at [883, 175] on div "# Defeat the ogres using their names. hero . moveRight ( ) # Defeat the first p…" at bounding box center [826, 198] width 234 height 268
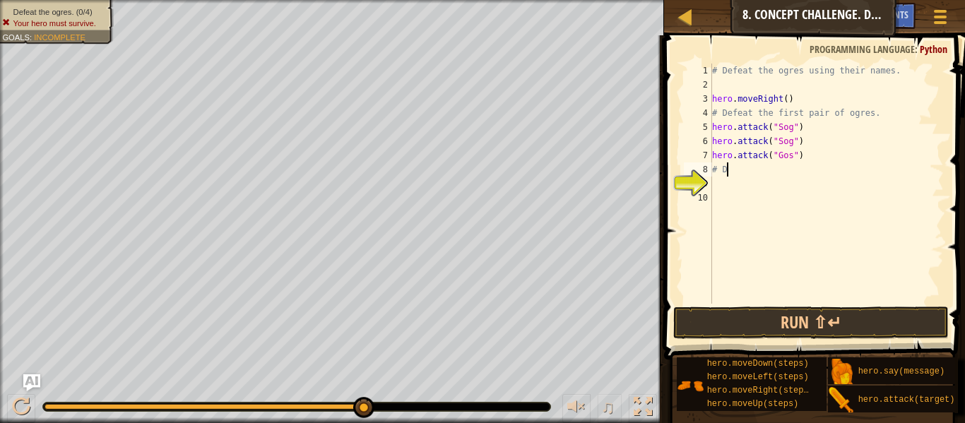
scroll to position [6, 0]
type textarea "#"
type textarea "hero.attack("Gos")"
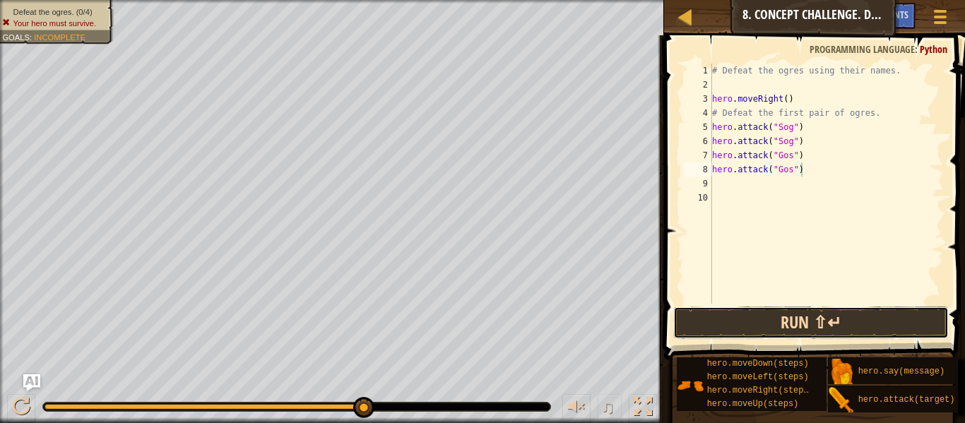
click at [863, 310] on button "Run ⇧↵" at bounding box center [810, 323] width 275 height 32
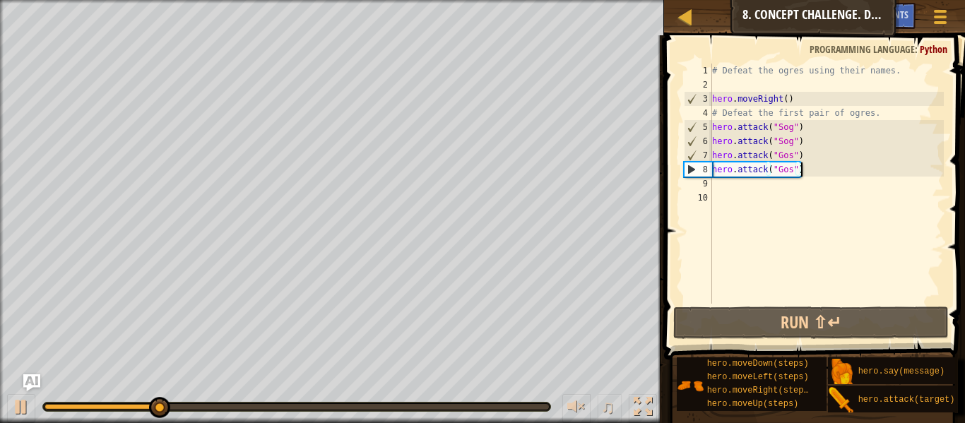
click at [736, 189] on div "# Defeat the ogres using their names. hero . moveRight ( ) # Defeat the first p…" at bounding box center [826, 198] width 234 height 268
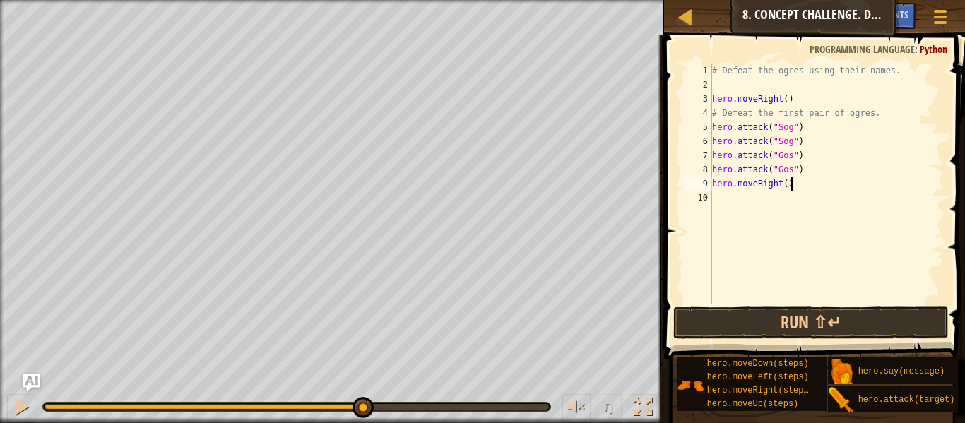
scroll to position [6, 11]
type textarea "hero.moveRight(2)"
click at [805, 312] on button "Run ⇧↵" at bounding box center [810, 323] width 275 height 32
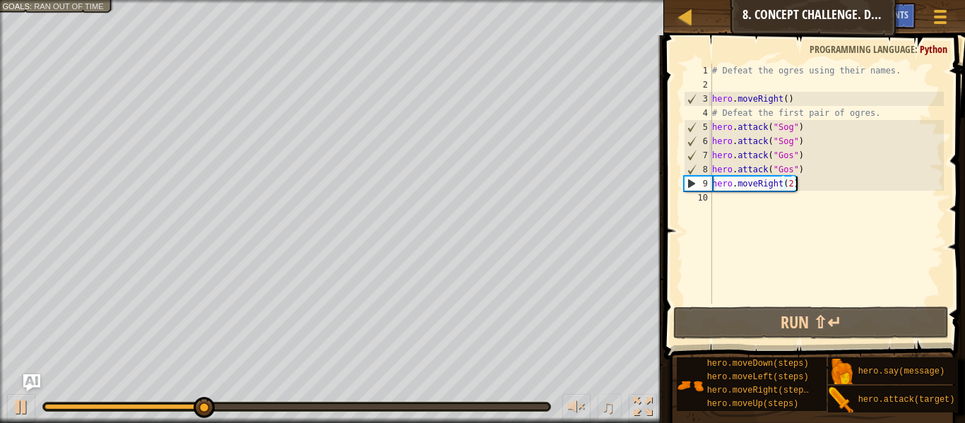
click at [725, 199] on div "# Defeat the ogres using their names. hero . moveRight ( ) # Defeat the first p…" at bounding box center [826, 198] width 234 height 268
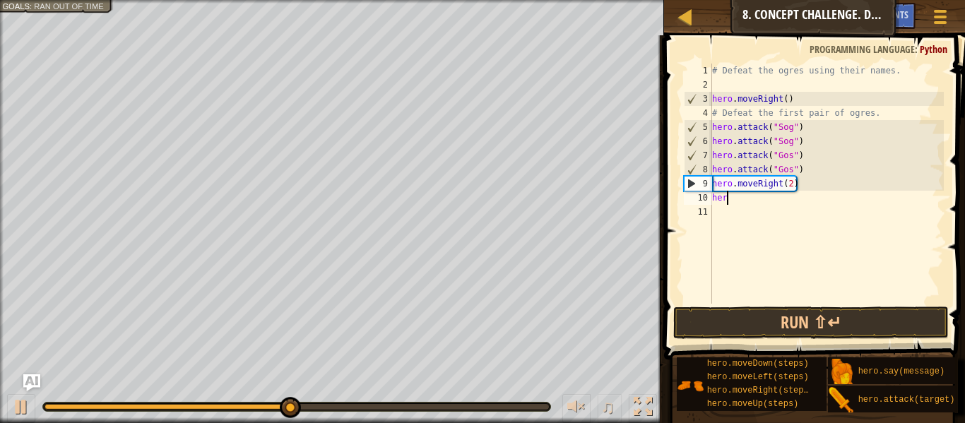
scroll to position [6, 1]
type textarea "h"
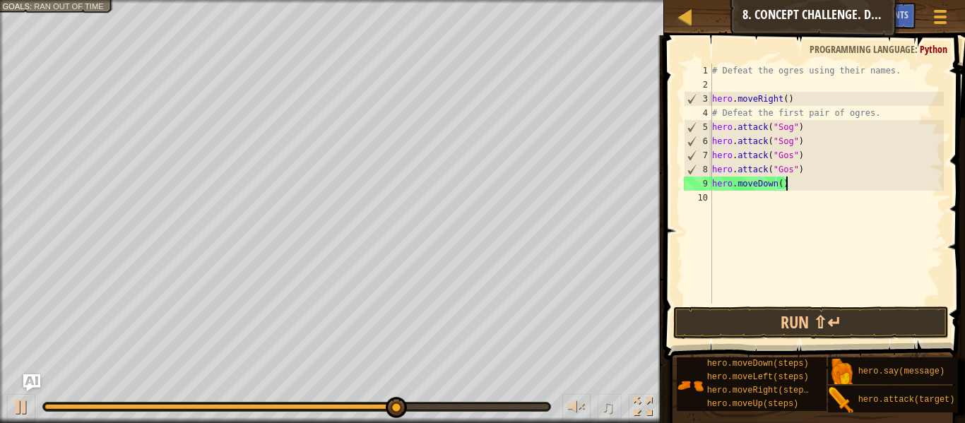
scroll to position [6, 10]
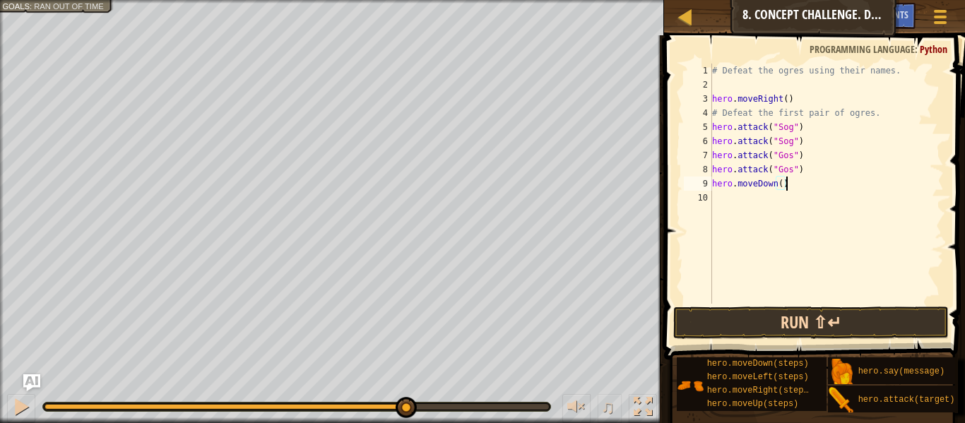
type textarea "hero.moveDown()"
click at [769, 321] on button "Run ⇧↵" at bounding box center [810, 323] width 275 height 32
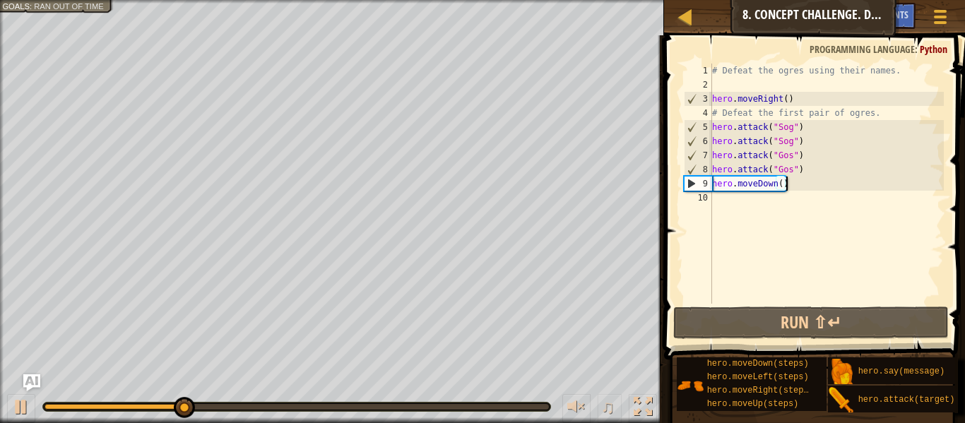
click at [747, 213] on div "# Defeat the ogres using their names. hero . moveRight ( ) # Defeat the first p…" at bounding box center [826, 198] width 234 height 268
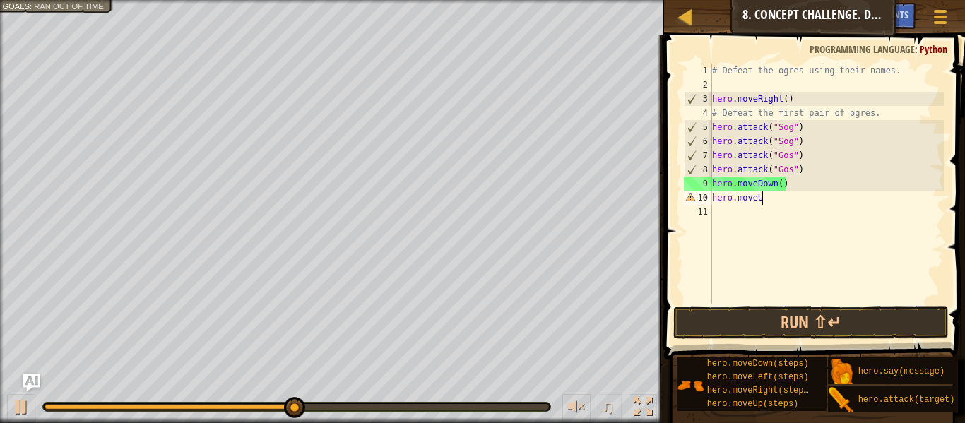
scroll to position [6, 7]
type textarea "hero.moveUp()"
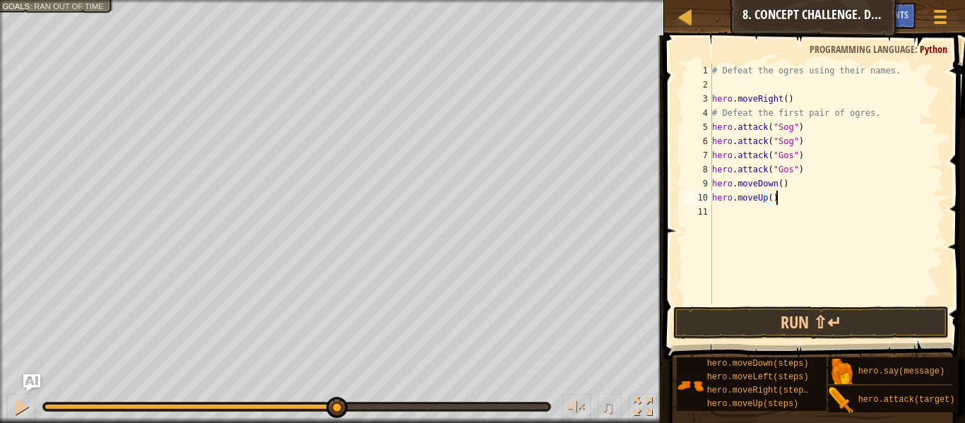
click at [725, 213] on div "# Defeat the ogres using their names. hero . moveRight ( ) # Defeat the first p…" at bounding box center [826, 198] width 234 height 268
type textarea "hero.moveRight(2)"
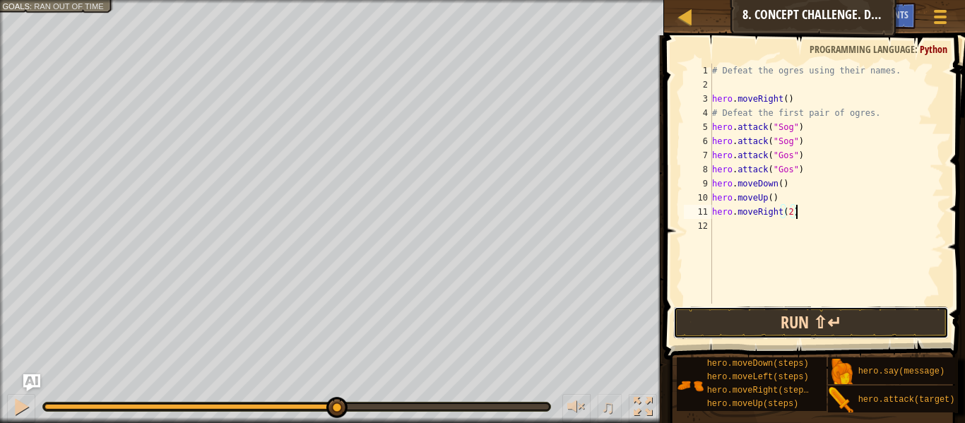
click at [800, 321] on button "Run ⇧↵" at bounding box center [810, 323] width 275 height 32
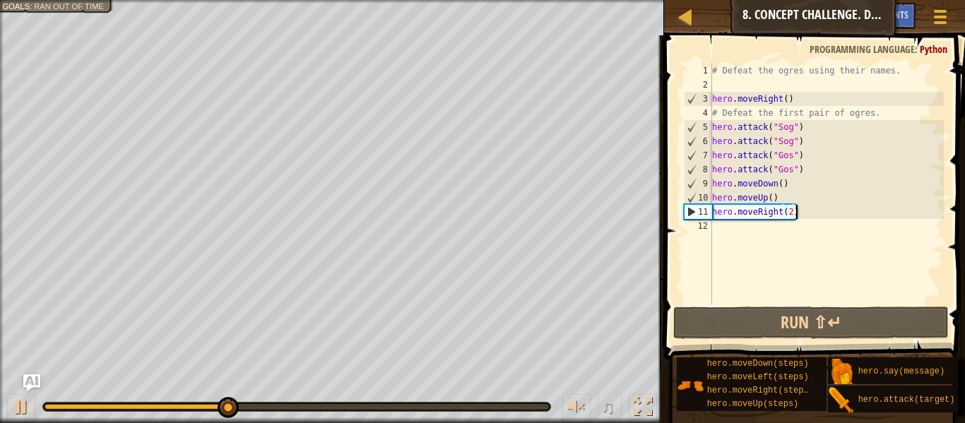
click at [749, 233] on div "# Defeat the ogres using their names. hero . moveRight ( ) # Defeat the first p…" at bounding box center [826, 198] width 234 height 268
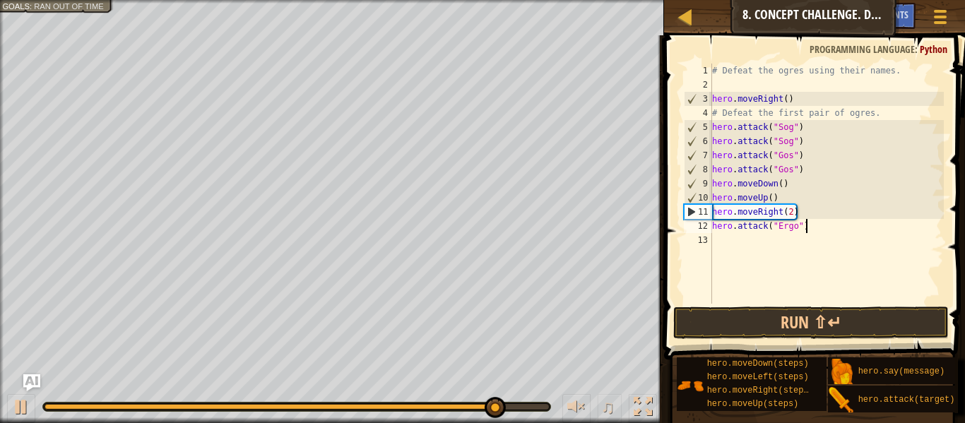
scroll to position [6, 13]
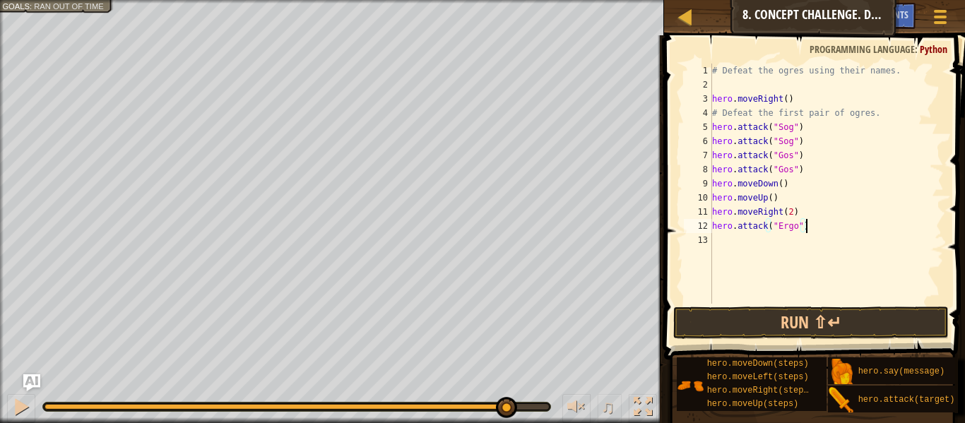
click at [771, 228] on div "# Defeat the ogres using their names. hero . moveRight ( ) # Defeat the first p…" at bounding box center [826, 198] width 234 height 268
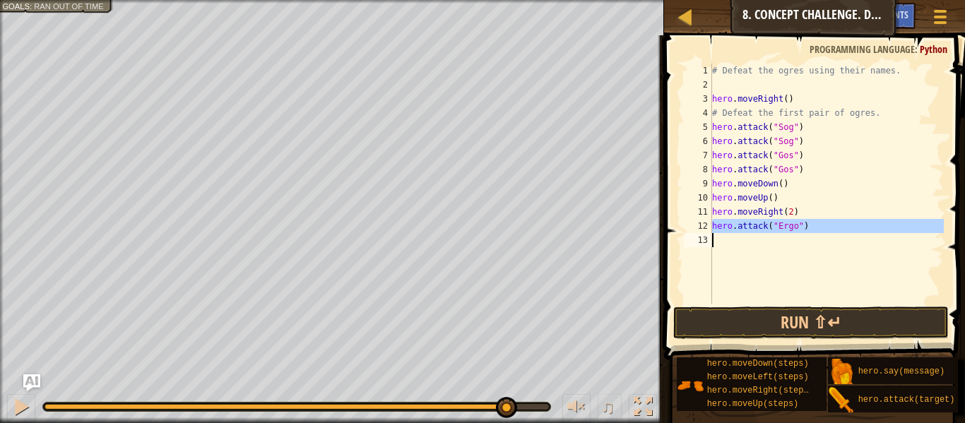
click at [771, 228] on div "# Defeat the ogres using their names. hero . moveRight ( ) # Defeat the first p…" at bounding box center [826, 184] width 234 height 240
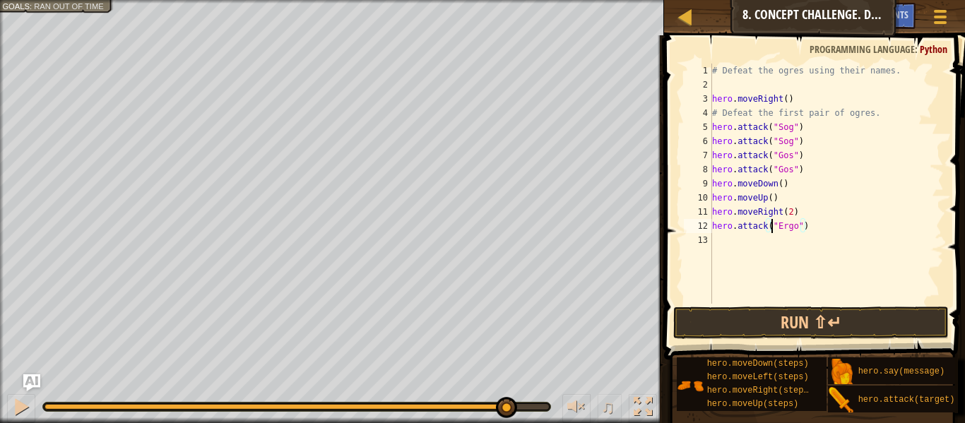
click at [771, 228] on div "# Defeat the ogres using their names. hero . moveRight ( ) # Defeat the first p…" at bounding box center [826, 198] width 234 height 268
type textarea "hero.attack("Ergo")"
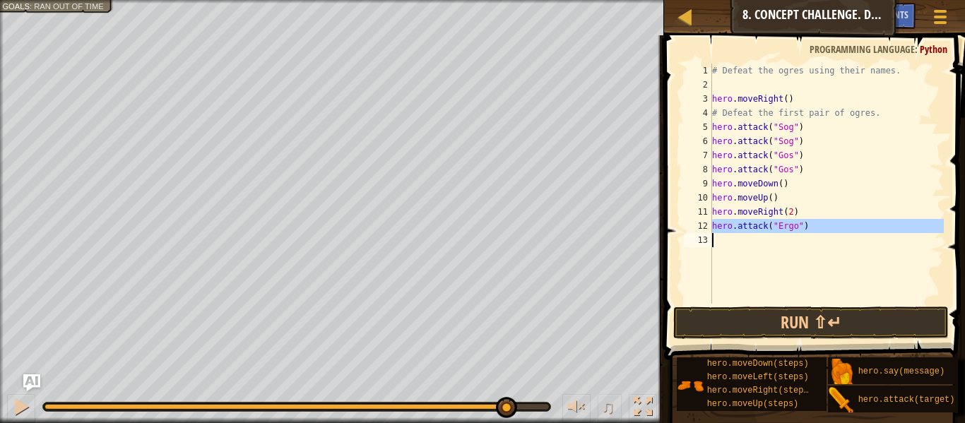
click at [732, 244] on div "# Defeat the ogres using their names. hero . moveRight ( ) # Defeat the first p…" at bounding box center [826, 184] width 234 height 240
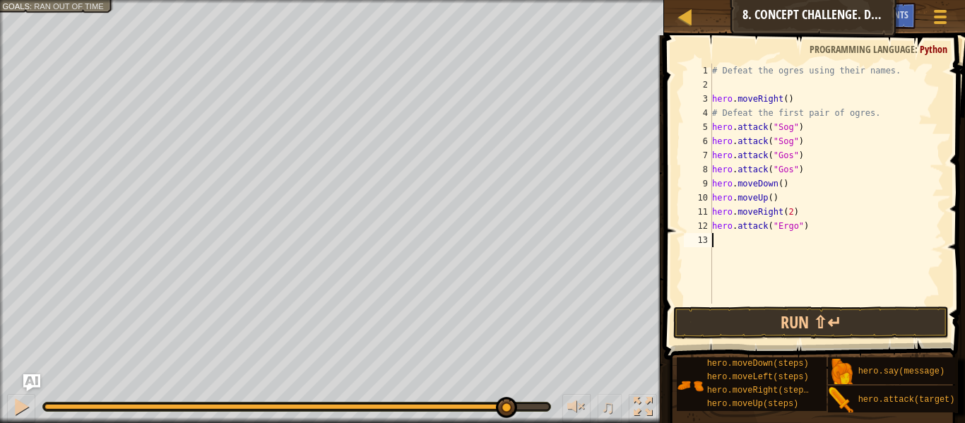
scroll to position [6, 0]
paste textarea "h"
click at [786, 259] on div "# Defeat the ogres using their names. hero . moveRight ( ) # Defeat the first p…" at bounding box center [826, 198] width 234 height 268
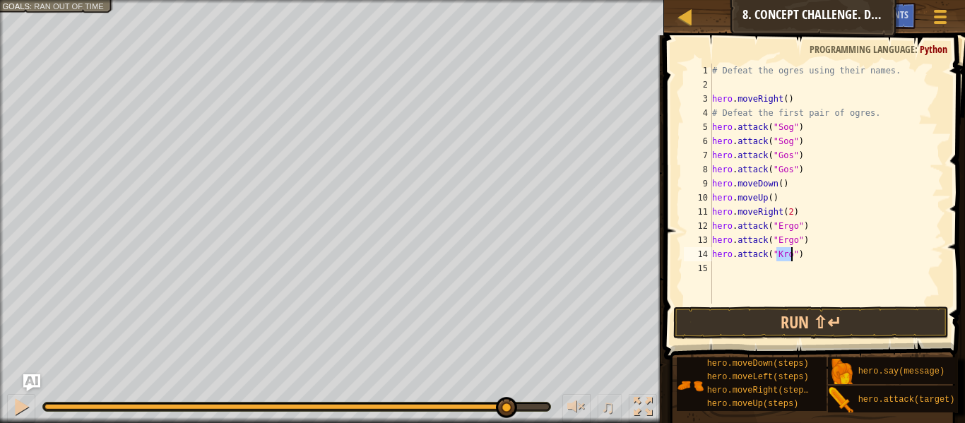
click at [786, 259] on div "# Defeat the ogres using their names. hero . moveRight ( ) # Defeat the first p…" at bounding box center [826, 184] width 234 height 240
click at [786, 259] on div "# Defeat the ogres using their names. hero . moveRight ( ) # Defeat the first p…" at bounding box center [826, 198] width 234 height 268
click at [786, 259] on div "# Defeat the ogres using their names. hero . moveRight ( ) # Defeat the first p…" at bounding box center [826, 184] width 234 height 240
click at [786, 259] on div "# Defeat the ogres using their names. hero . moveRight ( ) # Defeat the first p…" at bounding box center [826, 198] width 234 height 268
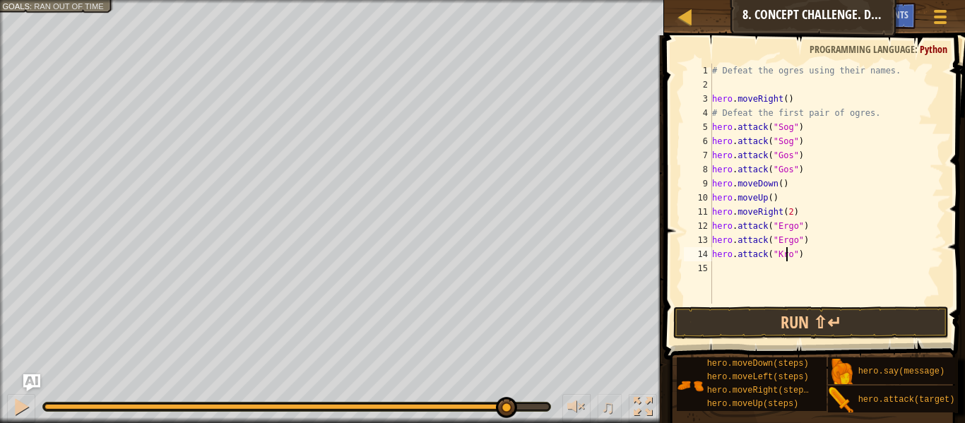
click at [786, 259] on div "# Defeat the ogres using their names. hero . moveRight ( ) # Defeat the first p…" at bounding box center [826, 198] width 234 height 268
click at [786, 259] on div "# Defeat the ogres using their names. hero . moveRight ( ) # Defeat the first p…" at bounding box center [826, 184] width 234 height 240
click at [786, 259] on div "# Defeat the ogres using their names. hero . moveRight ( ) # Defeat the first p…" at bounding box center [826, 198] width 234 height 268
click at [786, 259] on div "# Defeat the ogres using their names. hero . moveRight ( ) # Defeat the first p…" at bounding box center [826, 184] width 234 height 240
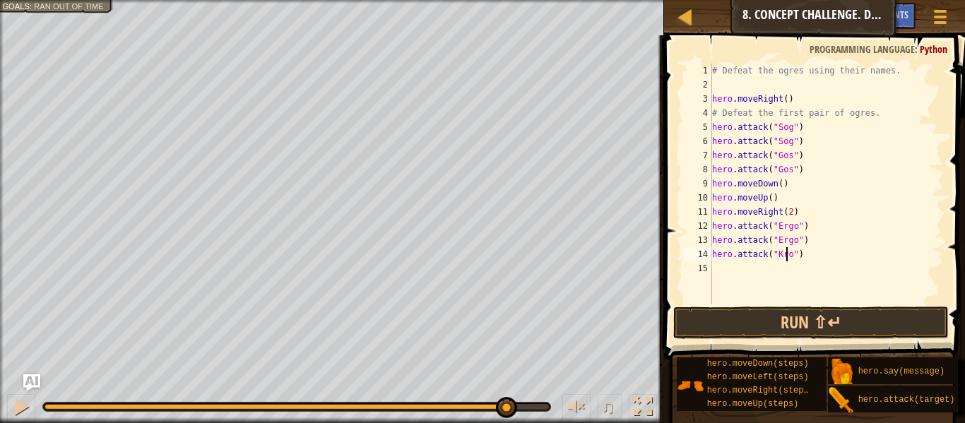
click at [786, 259] on div "# Defeat the ogres using their names. hero . moveRight ( ) # Defeat the first p…" at bounding box center [826, 198] width 234 height 268
click at [786, 259] on div "# Defeat the ogres using their names. hero . moveRight ( ) # Defeat the first p…" at bounding box center [826, 184] width 234 height 240
click at [786, 259] on div "# Defeat the ogres using their names. hero . moveRight ( ) # Defeat the first p…" at bounding box center [826, 198] width 234 height 268
type textarea "hero.attack("Kro")"
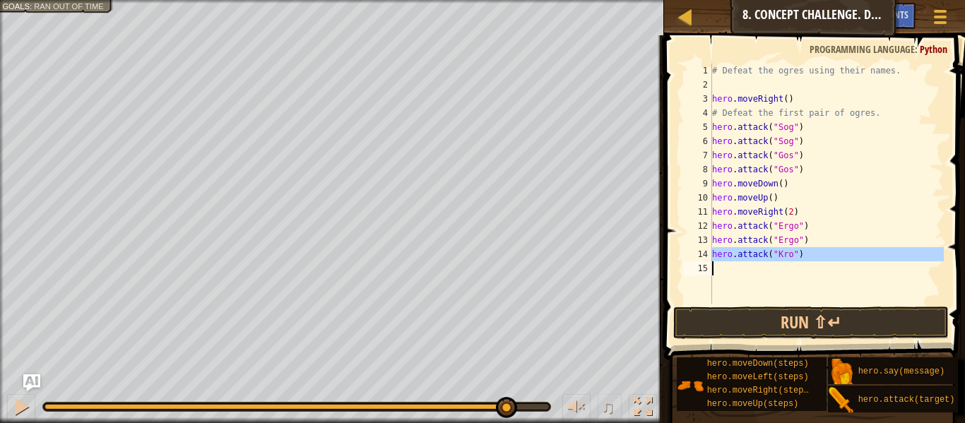
click at [756, 270] on div "# Defeat the ogres using their names. hero . moveRight ( ) # Defeat the first p…" at bounding box center [826, 184] width 234 height 240
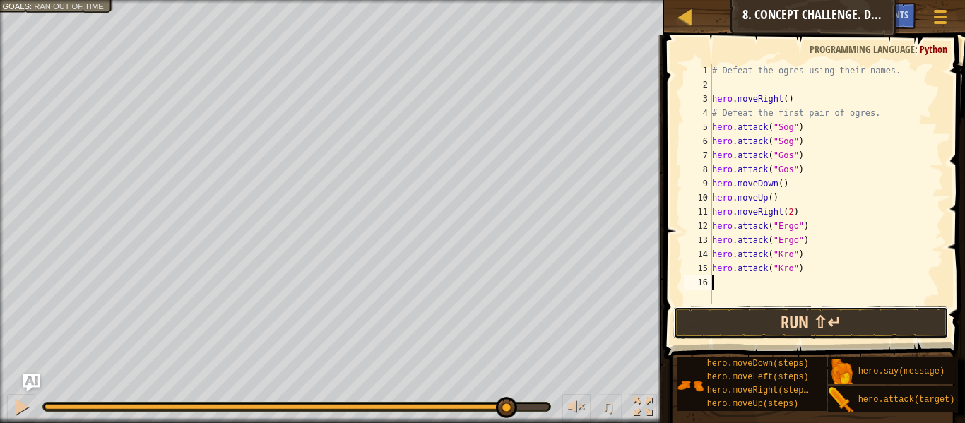
click at [792, 326] on button "Run ⇧↵" at bounding box center [810, 323] width 275 height 32
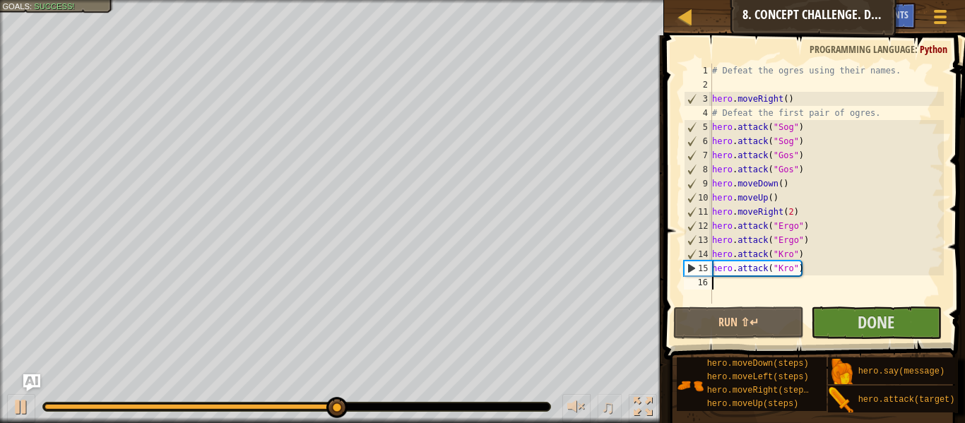
click at [755, 289] on div "# Defeat the ogres using their names. hero . moveRight ( ) # Defeat the first p…" at bounding box center [826, 198] width 234 height 268
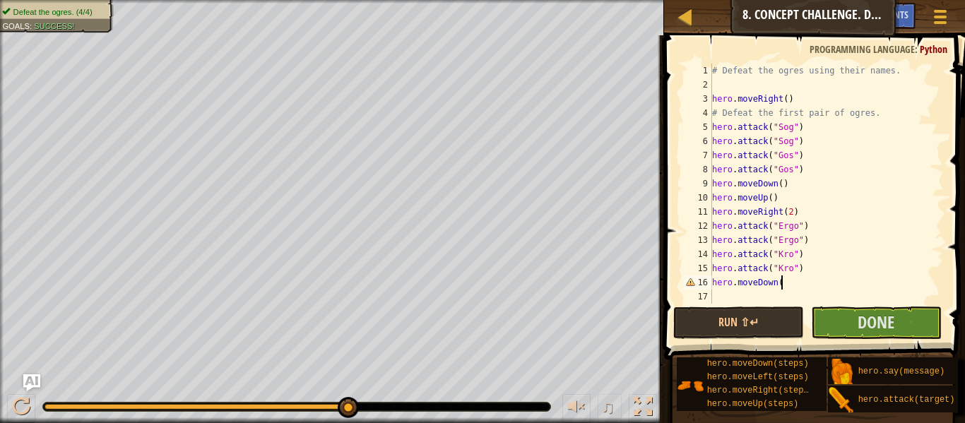
scroll to position [6, 10]
type textarea "hero.moveDown()"
click at [782, 311] on button "Run ⇧↵" at bounding box center [738, 323] width 131 height 32
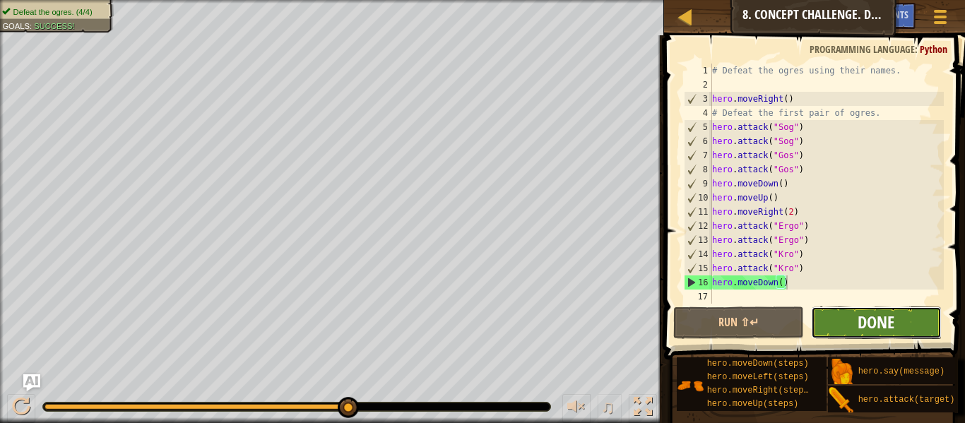
click at [886, 312] on span "Done" at bounding box center [875, 322] width 37 height 23
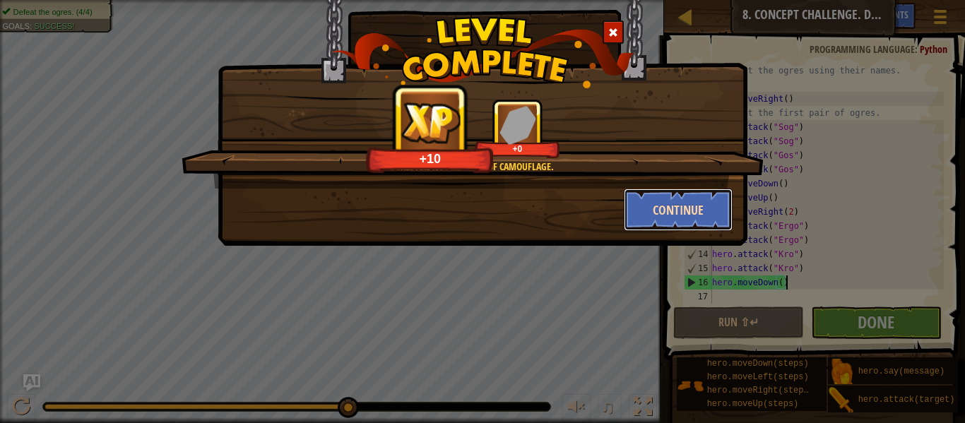
click at [701, 210] on button "Continue" at bounding box center [678, 210] width 109 height 42
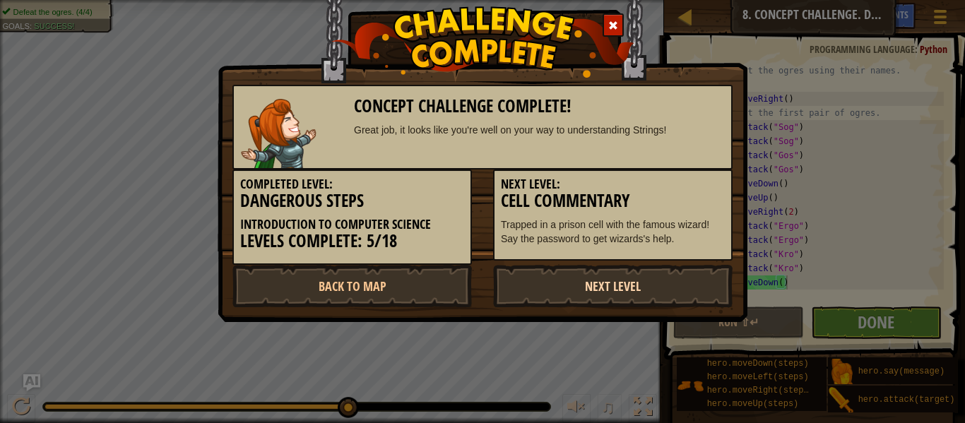
click at [644, 274] on link "Next Level" at bounding box center [612, 286] width 239 height 42
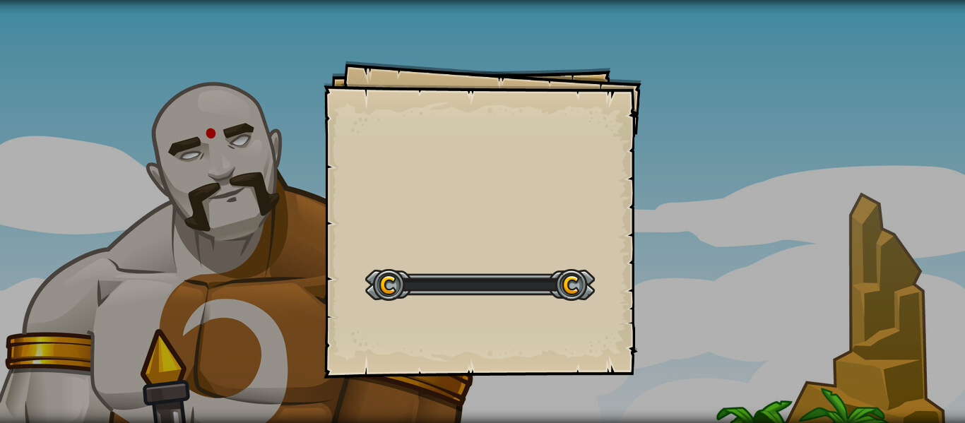
click at [622, 289] on div "Goals Start Level Error loading from server. Try refreshing the page. You'll ne…" at bounding box center [482, 220] width 318 height 318
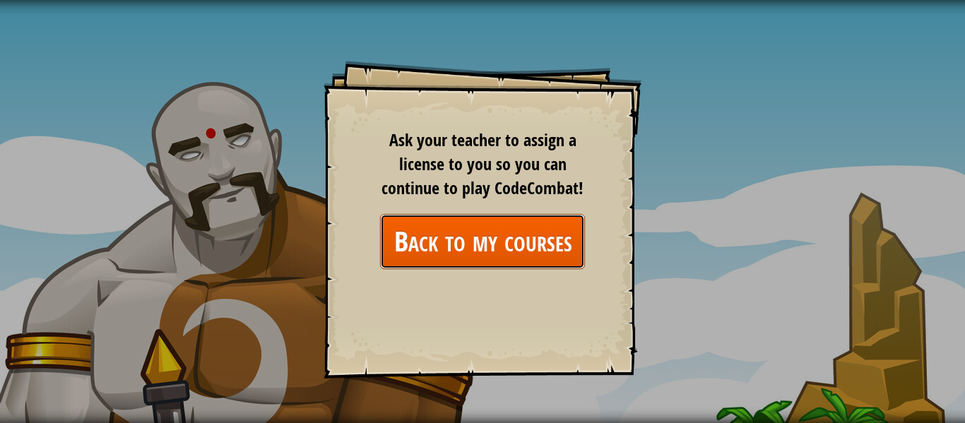
click at [547, 245] on link "Back to my courses" at bounding box center [482, 241] width 205 height 54
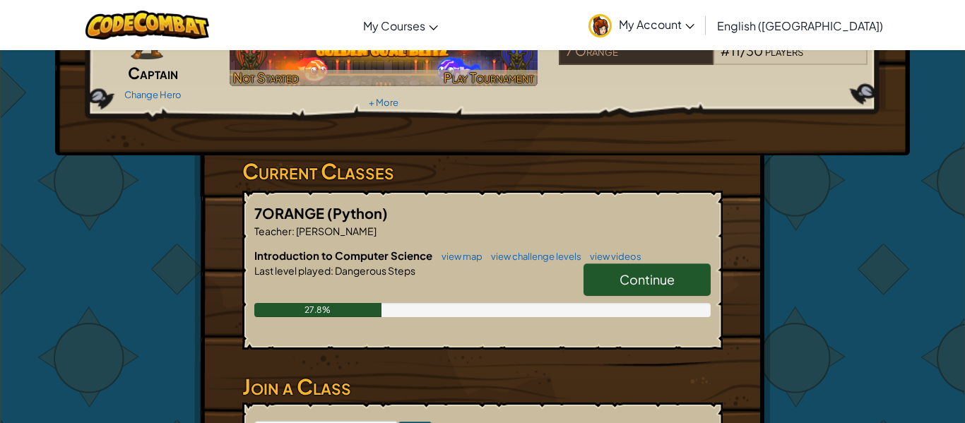
scroll to position [138, 0]
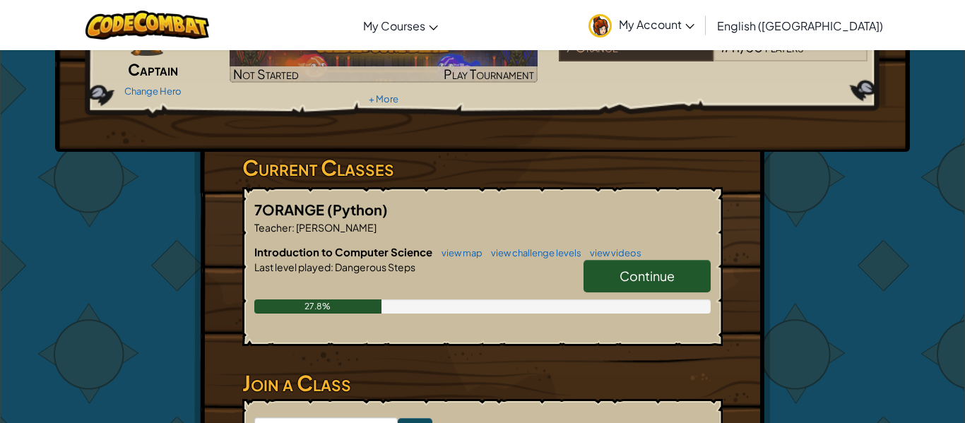
click at [700, 278] on link "Continue" at bounding box center [646, 276] width 127 height 32
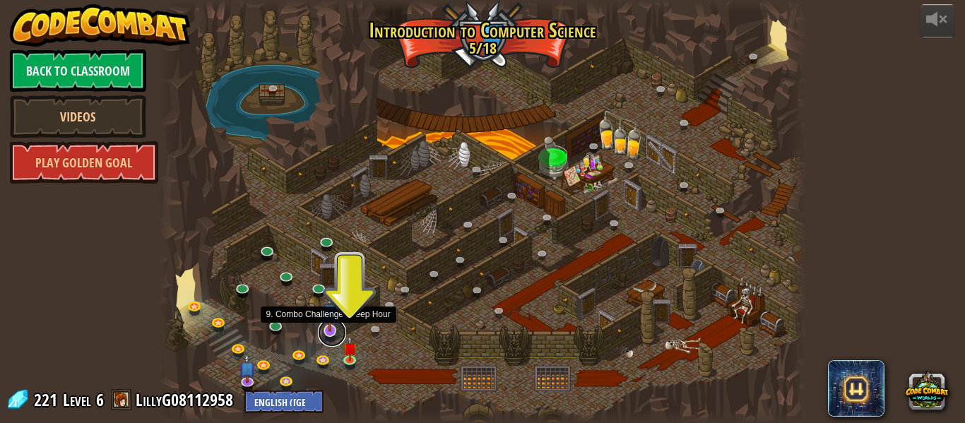
click at [331, 335] on link at bounding box center [332, 333] width 28 height 28
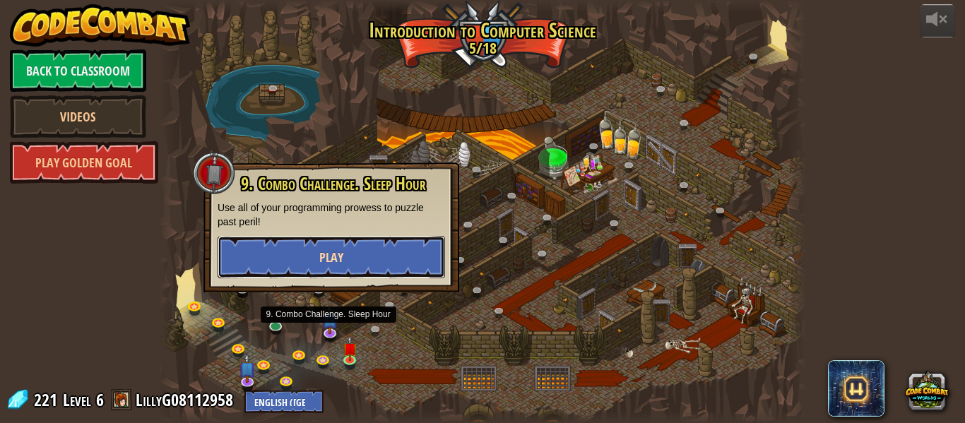
click at [302, 255] on button "Play" at bounding box center [331, 257] width 227 height 42
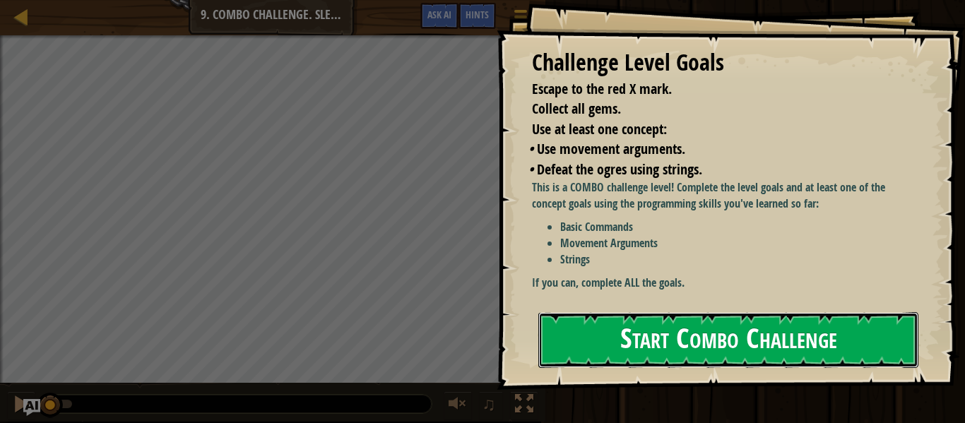
click at [634, 312] on button "Start Combo Challenge" at bounding box center [728, 340] width 380 height 56
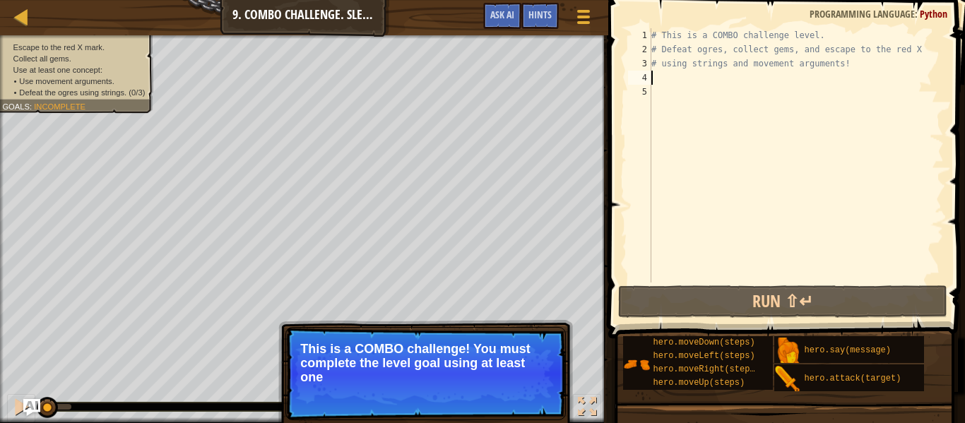
click at [681, 80] on div "# This is a COMBO challenge level. # Defeat [PERSON_NAME], collect gems, and es…" at bounding box center [795, 169] width 295 height 283
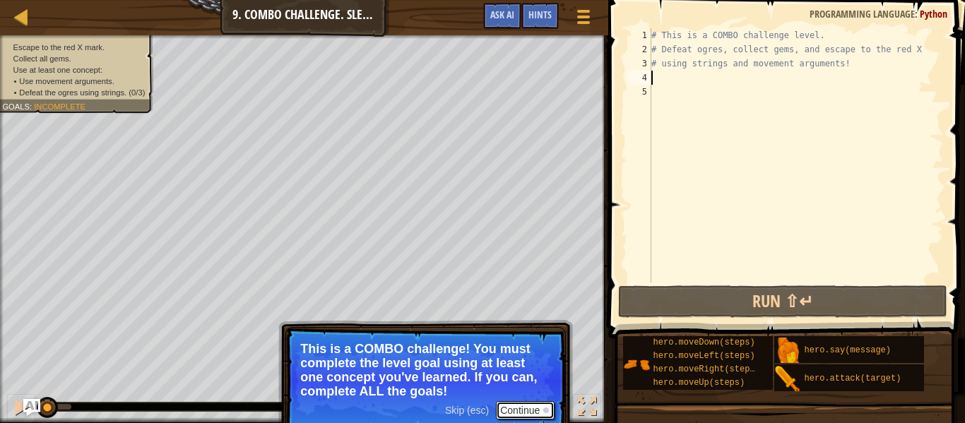
click at [542, 407] on button "Continue" at bounding box center [525, 410] width 59 height 18
